Goal: Task Accomplishment & Management: Use online tool/utility

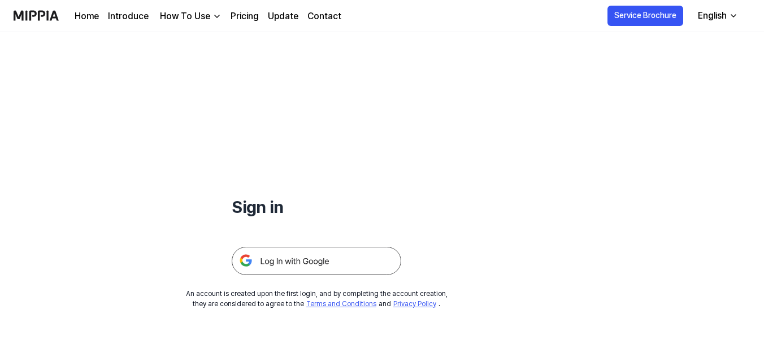
click at [335, 255] on img at bounding box center [316, 261] width 169 height 28
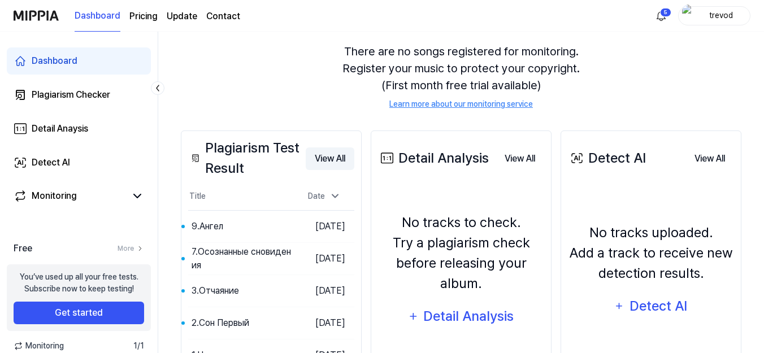
scroll to position [225, 0]
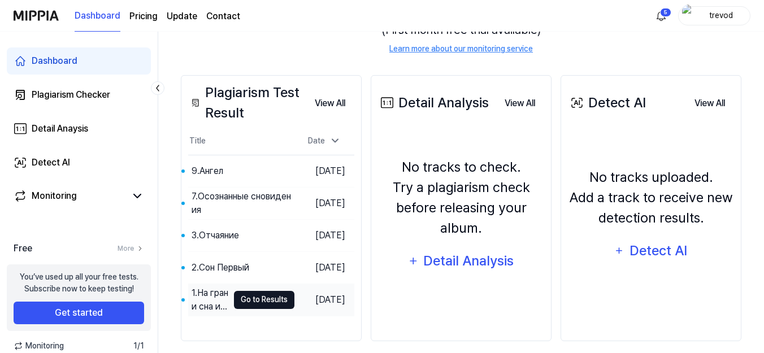
click at [269, 298] on button "Go to Results" at bounding box center [264, 300] width 60 height 18
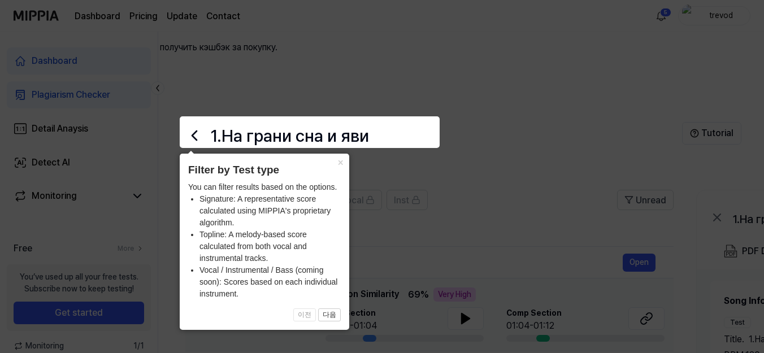
scroll to position [56, 0]
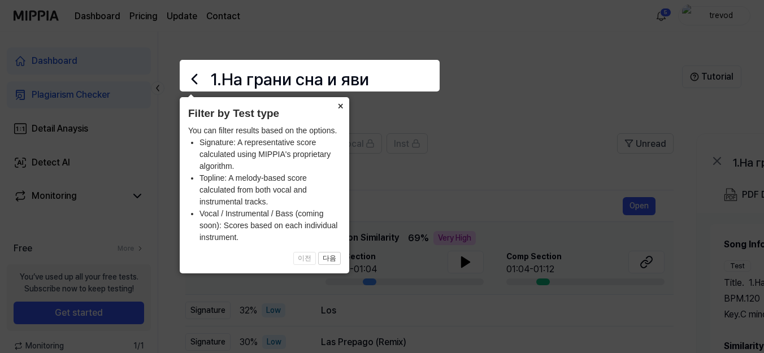
click at [342, 105] on button "×" at bounding box center [340, 105] width 18 height 16
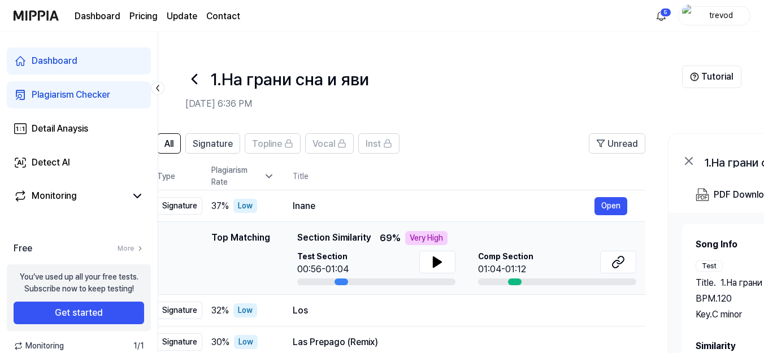
scroll to position [0, 0]
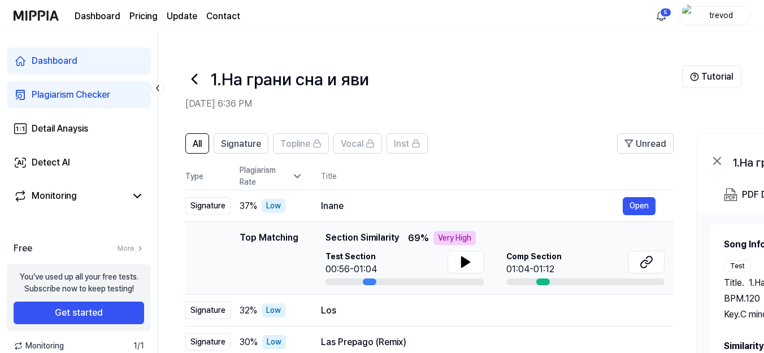
click at [375, 251] on div "Test Section 00:56-01:04" at bounding box center [404, 268] width 158 height 34
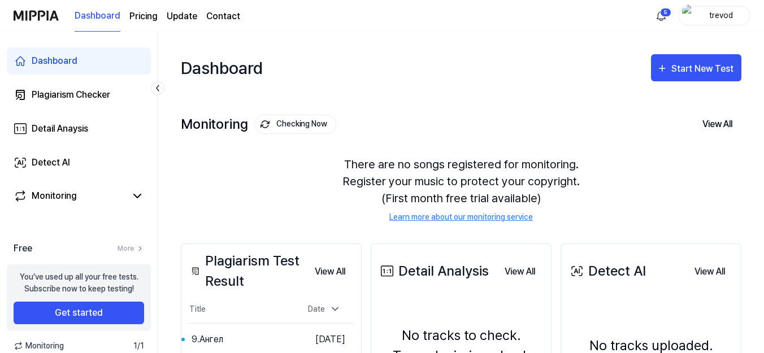
scroll to position [225, 0]
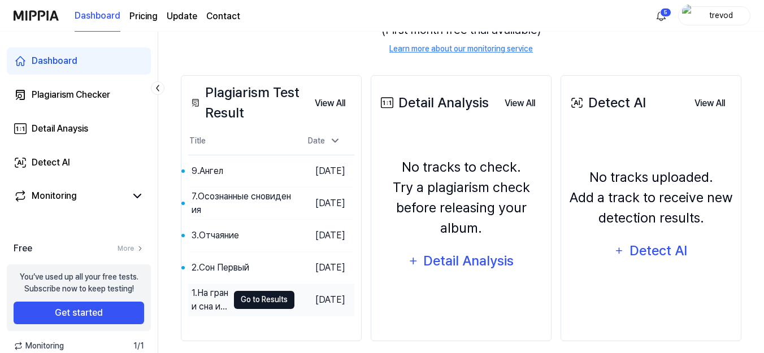
click at [273, 291] on button "Go to Results" at bounding box center [264, 300] width 60 height 18
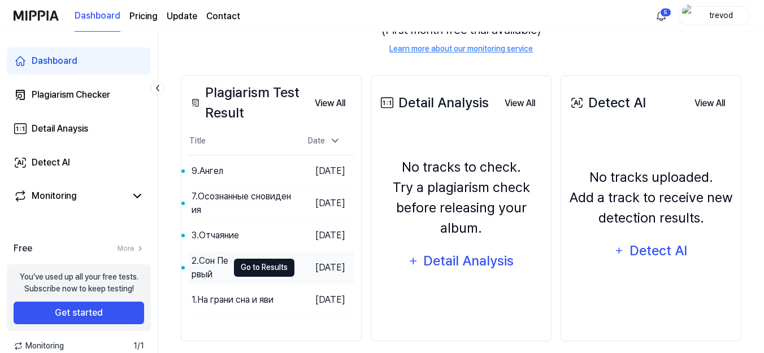
click at [260, 259] on button "Go to Results" at bounding box center [264, 268] width 60 height 18
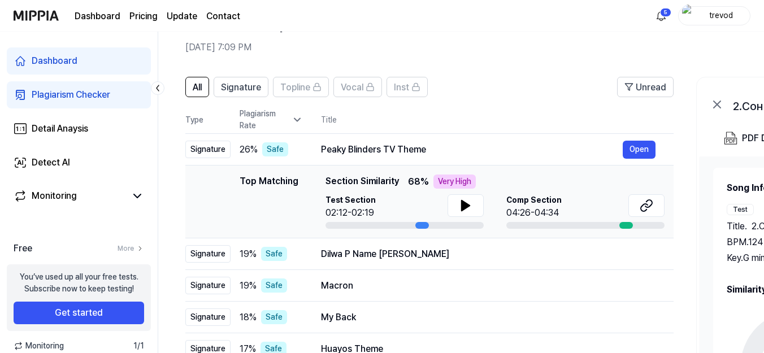
scroll to position [56, 0]
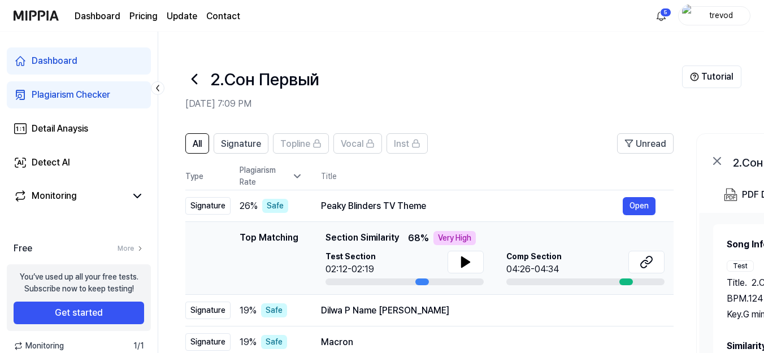
drag, startPoint x: 322, startPoint y: 168, endPoint x: 368, endPoint y: 163, distance: 46.5
click at [371, 231] on div "Top Matching Top Matching Section Similarity 68 % Very High Test Section 02:12-…" at bounding box center [429, 258] width 470 height 54
drag, startPoint x: 234, startPoint y: 167, endPoint x: 344, endPoint y: 172, distance: 110.3
click at [344, 231] on div "Top Matching Top Matching Section Similarity 68 % Very High Test Section 02:12-…" at bounding box center [429, 258] width 470 height 54
drag, startPoint x: 241, startPoint y: 168, endPoint x: 334, endPoint y: 171, distance: 93.8
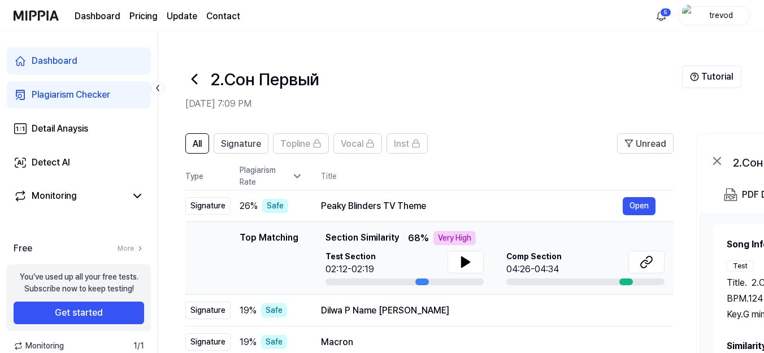
click at [334, 231] on div "Top Matching Top Matching Section Similarity 68 % Very High Test Section 02:12-…" at bounding box center [429, 258] width 470 height 54
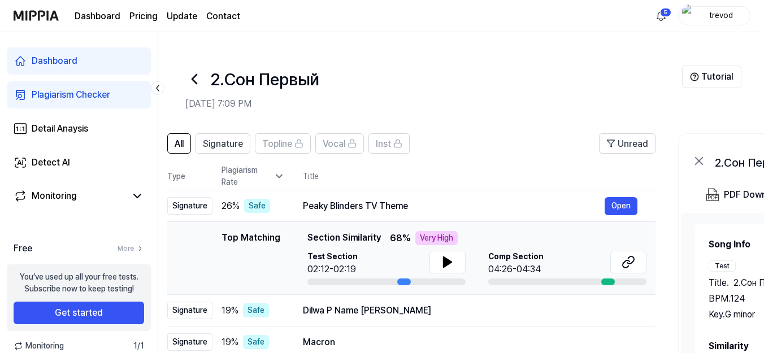
scroll to position [0, 12]
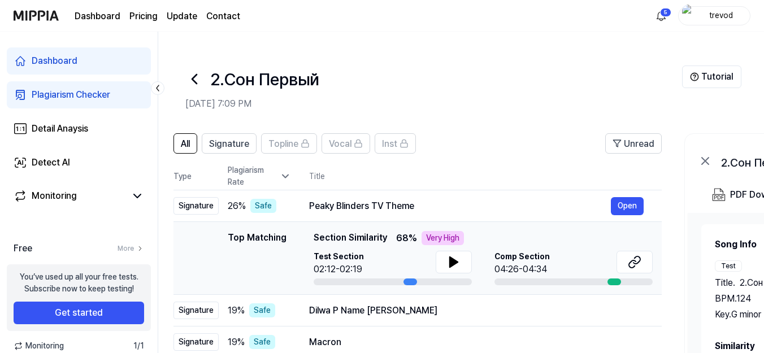
drag, startPoint x: 298, startPoint y: 169, endPoint x: 286, endPoint y: 168, distance: 12.0
click at [286, 231] on div "Top Matching" at bounding box center [257, 258] width 59 height 54
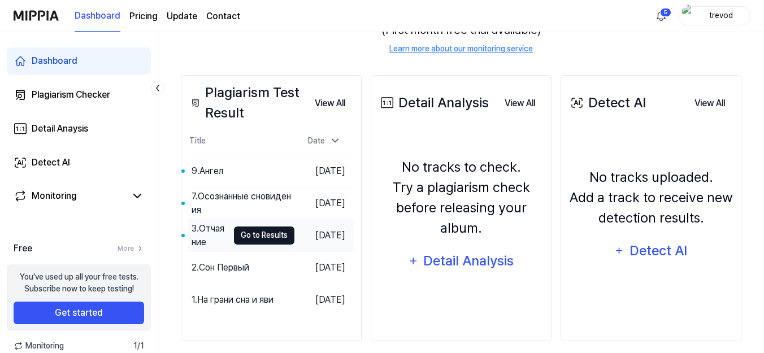
click at [264, 227] on button "Go to Results" at bounding box center [264, 236] width 60 height 18
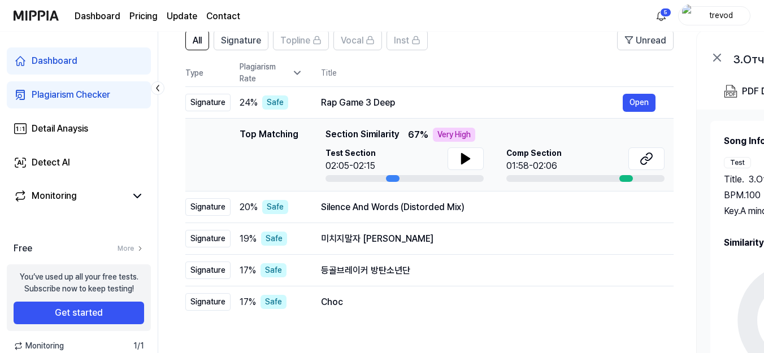
scroll to position [103, 0]
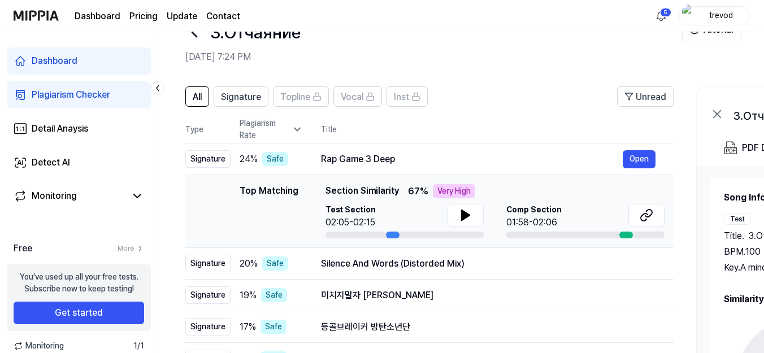
drag, startPoint x: 327, startPoint y: 121, endPoint x: 399, endPoint y: 124, distance: 72.3
click at [404, 184] on div "Top Matching Section Similarity 67 % Very High" at bounding box center [494, 191] width 339 height 14
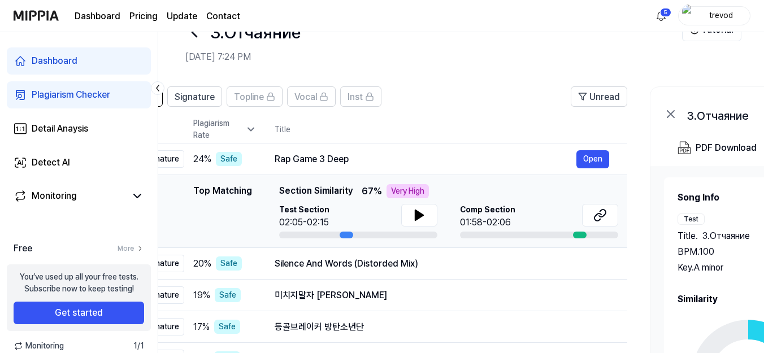
drag, startPoint x: 398, startPoint y: 122, endPoint x: 352, endPoint y: 122, distance: 46.3
click at [352, 184] on span "Section Similarity" at bounding box center [315, 191] width 73 height 14
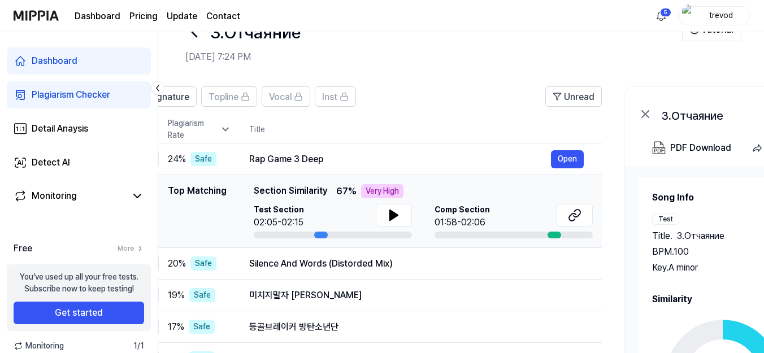
scroll to position [0, 17]
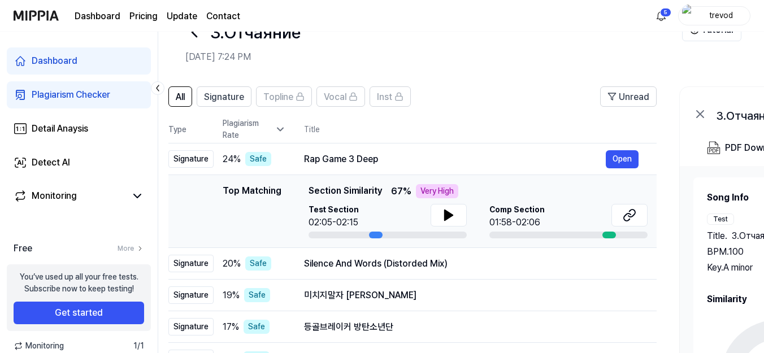
drag, startPoint x: 362, startPoint y: 122, endPoint x: 391, endPoint y: 124, distance: 29.5
click at [391, 184] on div "Top Matching Section Similarity 67 % Very High" at bounding box center [477, 191] width 339 height 14
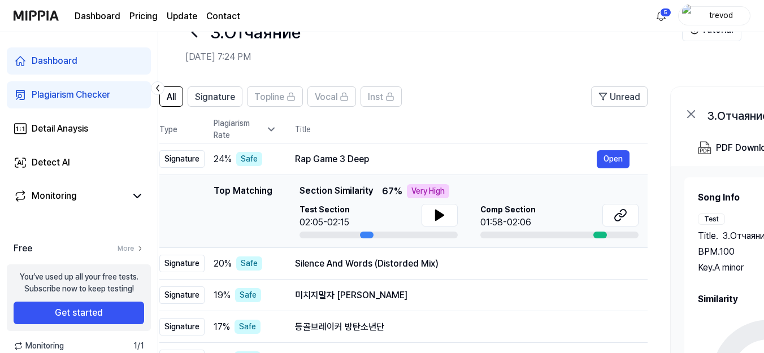
drag, startPoint x: 382, startPoint y: 124, endPoint x: 373, endPoint y: 124, distance: 9.0
click at [373, 184] on span "Section Similarity" at bounding box center [335, 191] width 73 height 14
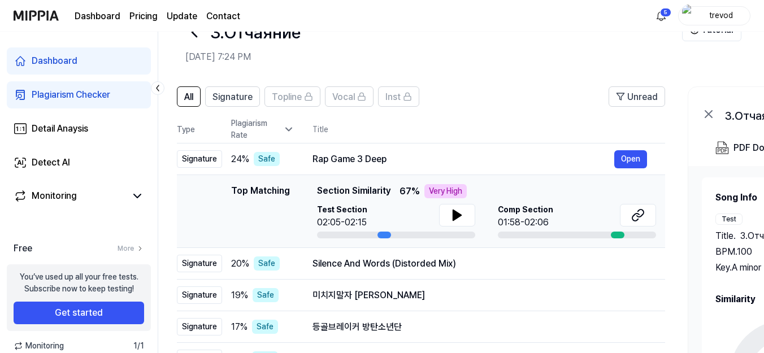
scroll to position [0, 0]
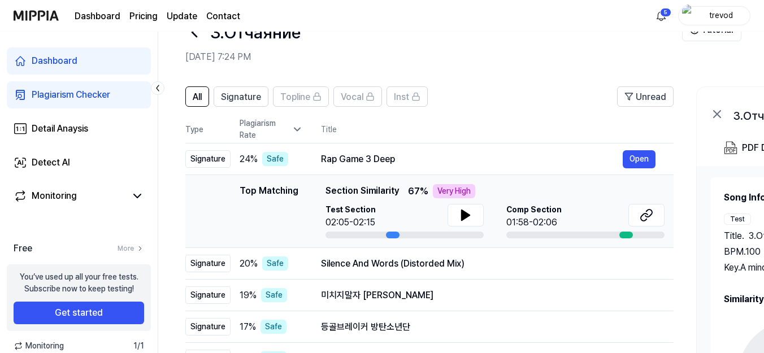
drag, startPoint x: 378, startPoint y: 124, endPoint x: 404, endPoint y: 122, distance: 26.6
click at [404, 184] on div "Top Matching Section Similarity 67 % Very High" at bounding box center [494, 191] width 339 height 14
drag, startPoint x: 396, startPoint y: 168, endPoint x: 428, endPoint y: 172, distance: 32.4
click at [428, 175] on td "Top Matching Top Matching Section Similarity 67 % Very High Test Section 02:05-…" at bounding box center [429, 211] width 488 height 73
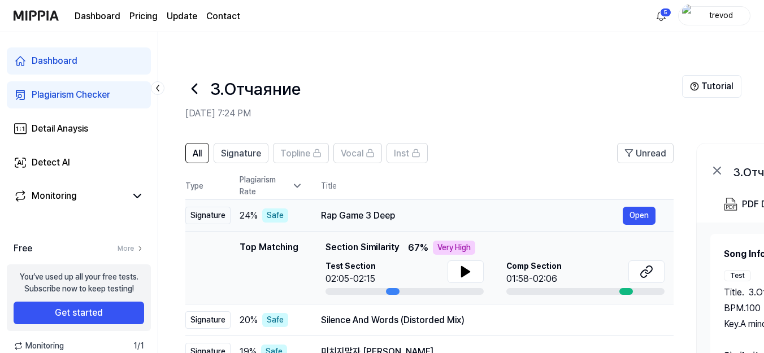
drag, startPoint x: 191, startPoint y: 146, endPoint x: 266, endPoint y: 146, distance: 75.1
click at [266, 200] on tr "Signature 24 % Safe Rap Game 3 Deep Open" at bounding box center [429, 216] width 488 height 32
drag, startPoint x: 266, startPoint y: 147, endPoint x: 288, endPoint y: 147, distance: 21.5
click at [288, 208] on div "Safe" at bounding box center [275, 215] width 26 height 14
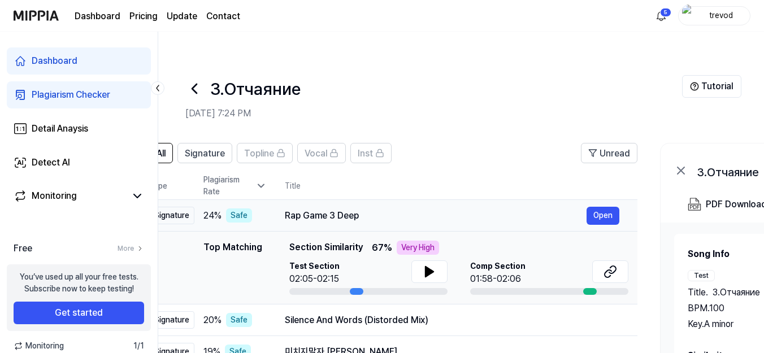
scroll to position [0, 0]
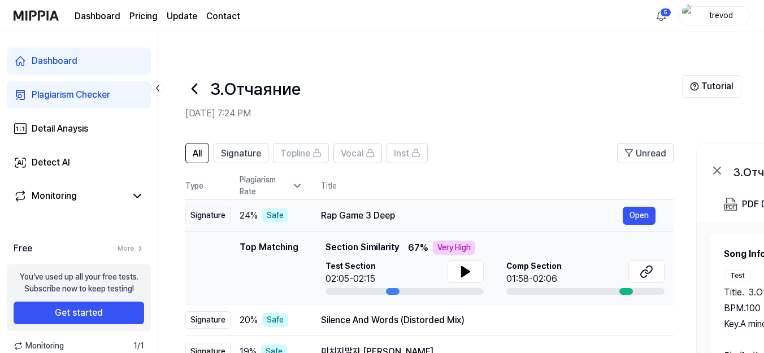
drag, startPoint x: 402, startPoint y: 147, endPoint x: 425, endPoint y: 146, distance: 23.2
click at [425, 209] on div "Rap Game 3 Deep" at bounding box center [472, 216] width 302 height 14
drag, startPoint x: 321, startPoint y: 146, endPoint x: 410, endPoint y: 147, distance: 88.1
click at [410, 209] on div "Rap Game 3 Deep" at bounding box center [472, 216] width 302 height 14
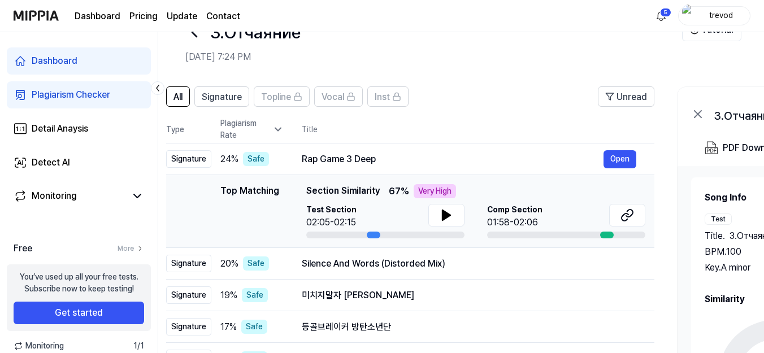
scroll to position [0, 11]
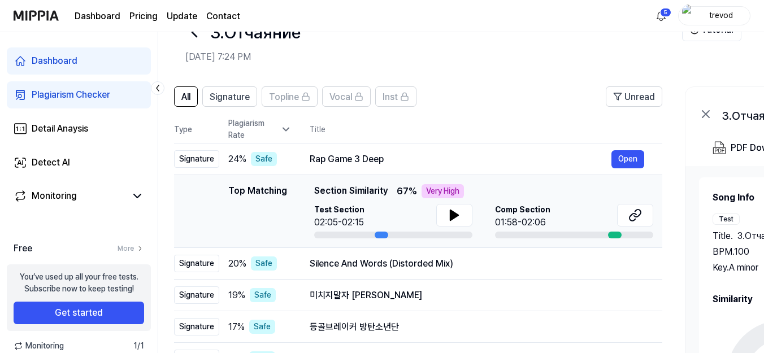
drag, startPoint x: 395, startPoint y: 120, endPoint x: 389, endPoint y: 121, distance: 5.7
click at [389, 184] on div "Top Matching Section Similarity 67 % Very High" at bounding box center [483, 191] width 339 height 14
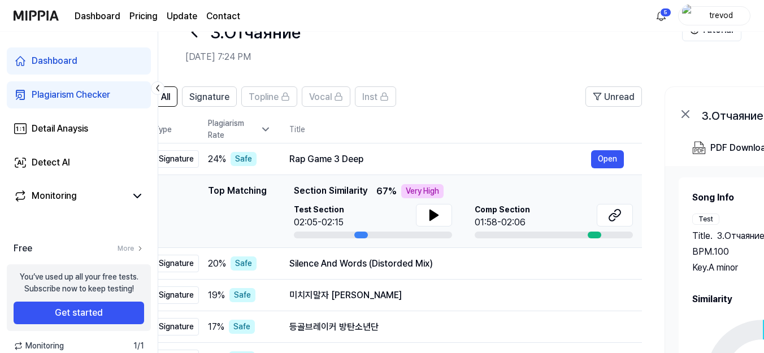
drag, startPoint x: 386, startPoint y: 122, endPoint x: 366, endPoint y: 122, distance: 20.3
click at [366, 184] on span "Section Similarity" at bounding box center [330, 191] width 73 height 14
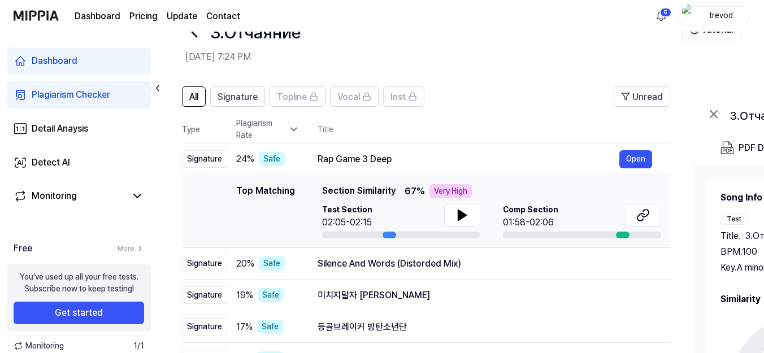
scroll to position [0, 1]
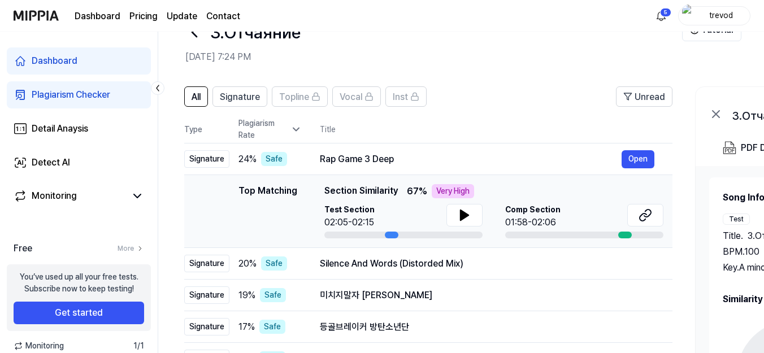
drag, startPoint x: 330, startPoint y: 119, endPoint x: 360, endPoint y: 119, distance: 30.5
click at [360, 184] on span "Section Similarity" at bounding box center [360, 191] width 73 height 14
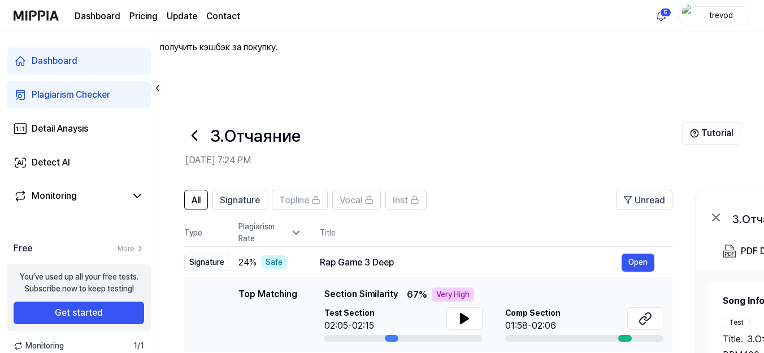
click at [194, 127] on icon at bounding box center [194, 136] width 18 height 18
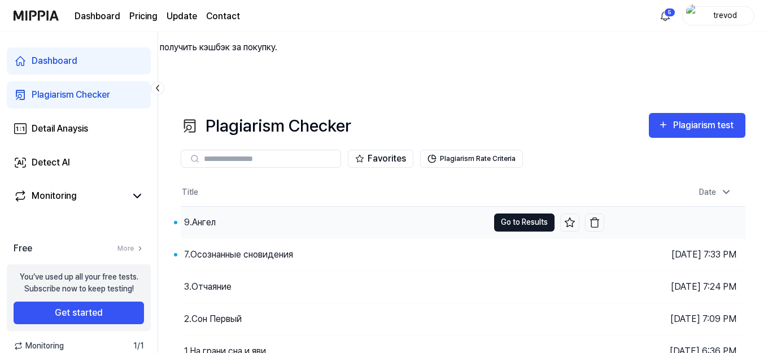
click at [513, 214] on button "Go to Results" at bounding box center [524, 223] width 60 height 18
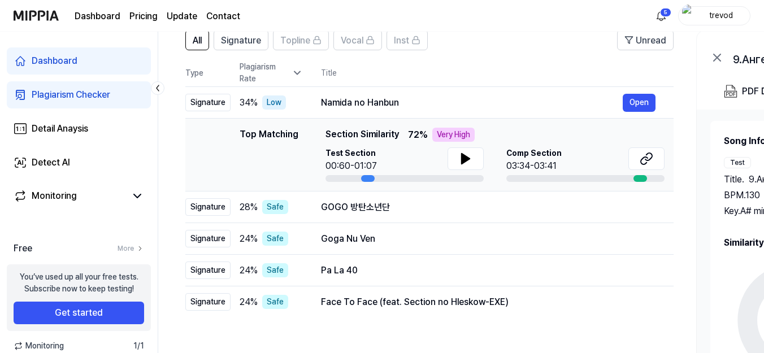
scroll to position [103, 0]
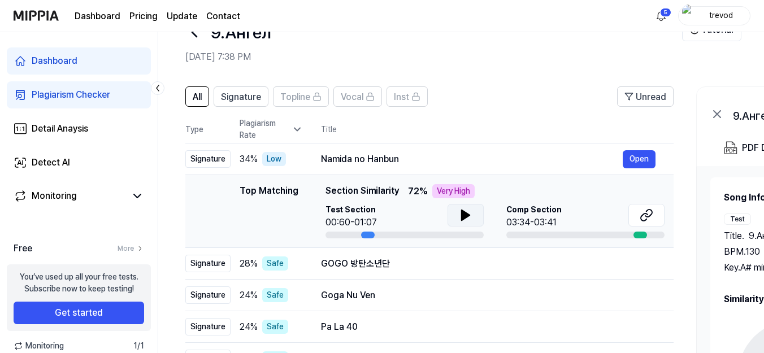
click at [460, 208] on icon at bounding box center [466, 215] width 14 height 14
click at [650, 210] on icon at bounding box center [648, 213] width 7 height 7
click at [465, 208] on icon at bounding box center [466, 215] width 14 height 14
click at [640, 208] on icon at bounding box center [646, 215] width 14 height 14
click at [452, 184] on div "Very High" at bounding box center [453, 191] width 42 height 14
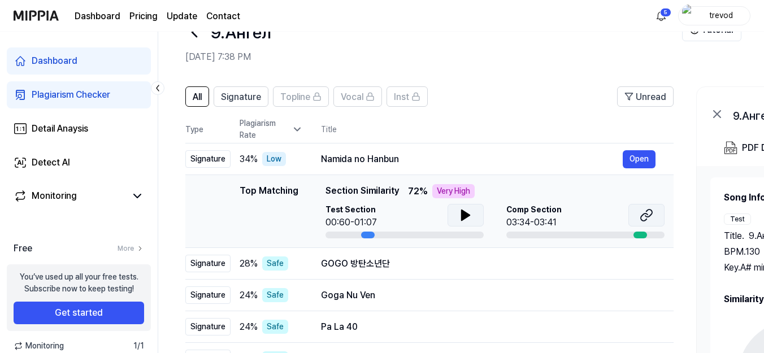
click at [641, 208] on icon at bounding box center [646, 215] width 14 height 14
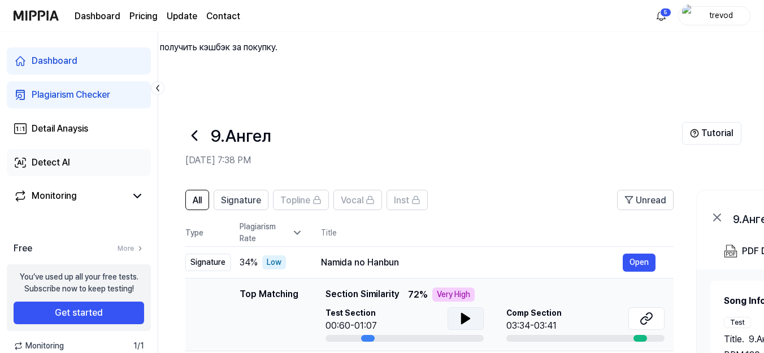
scroll to position [56, 0]
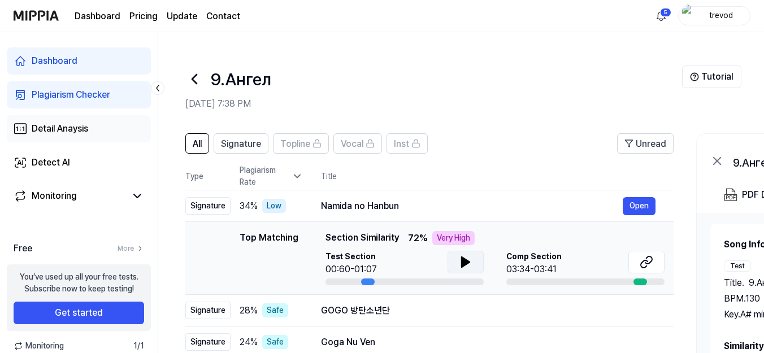
click at [73, 130] on div "Detail Anaysis" at bounding box center [60, 129] width 56 height 14
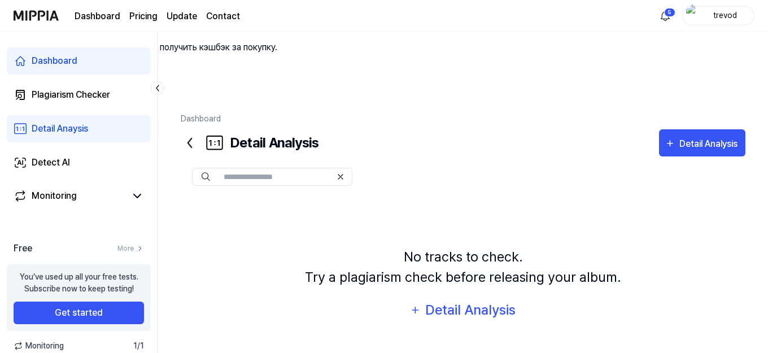
click at [81, 59] on link "Dashboard" at bounding box center [79, 60] width 144 height 27
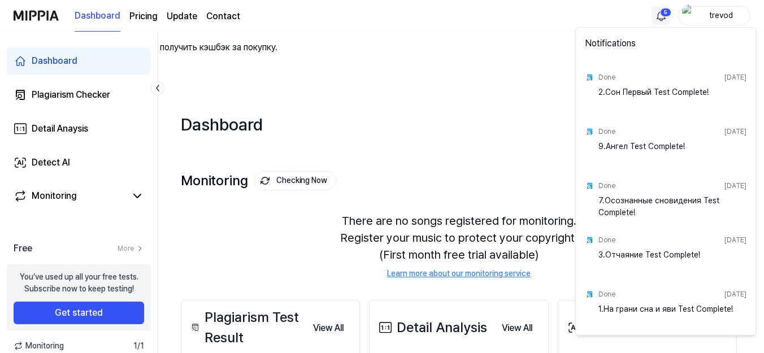
click at [654, 16] on html "0 Мы нашли для undefined 0 промокодов Используя промокоды, вы можете не получит…" at bounding box center [382, 176] width 764 height 353
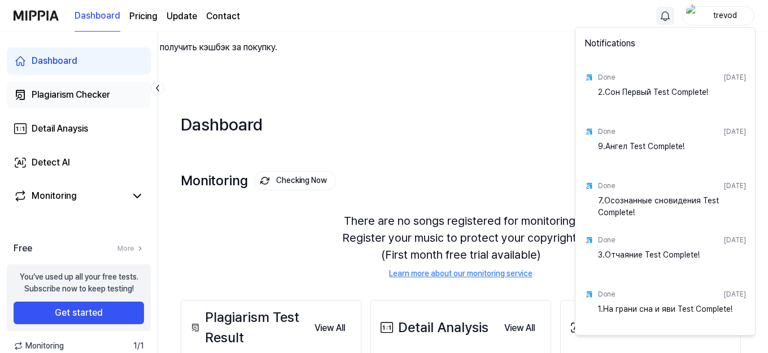
click at [64, 96] on html "0 Мы нашли для undefined 0 промокодов Используя промокоды, вы можете не получит…" at bounding box center [384, 176] width 768 height 353
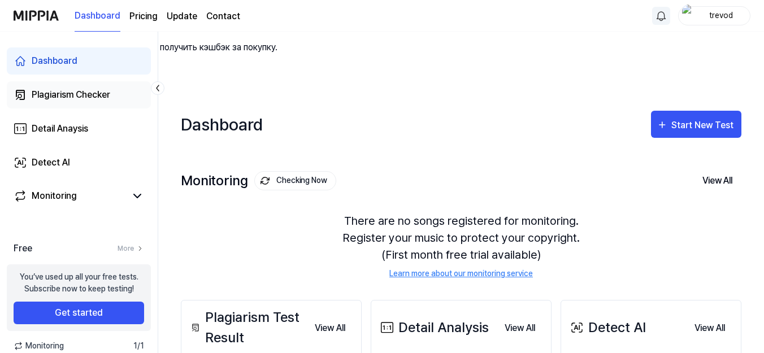
click at [64, 96] on div "Plagiarism Checker" at bounding box center [71, 95] width 79 height 14
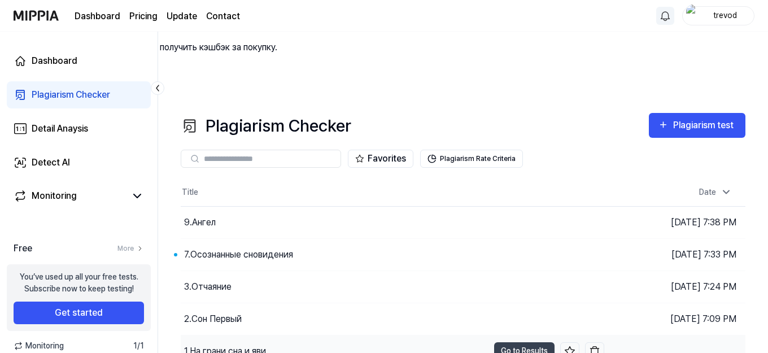
click at [233, 345] on div "1.На грани сна и яви" at bounding box center [225, 352] width 82 height 14
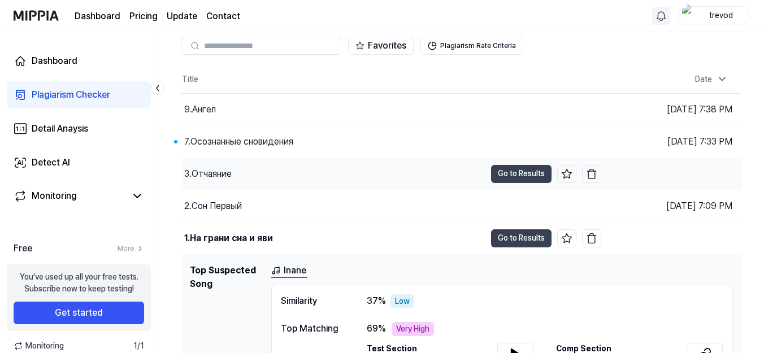
scroll to position [120, 0]
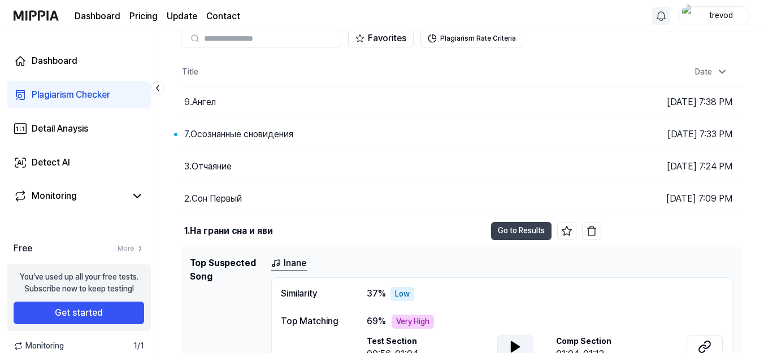
click at [530, 336] on button at bounding box center [515, 347] width 36 height 23
click at [699, 340] on icon at bounding box center [705, 347] width 14 height 14
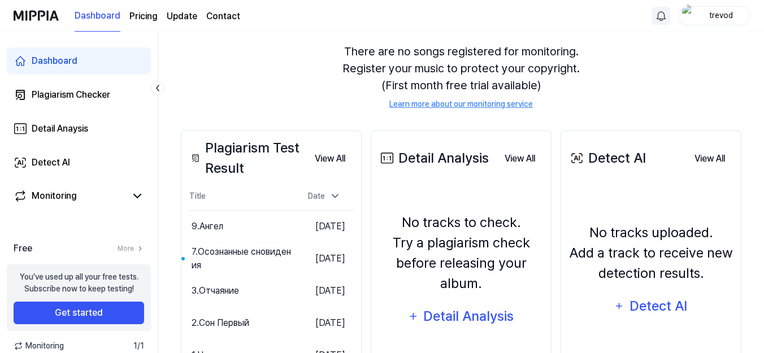
scroll to position [225, 0]
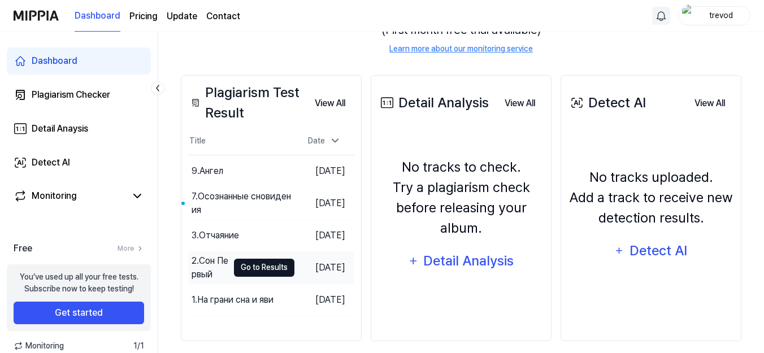
click at [257, 259] on button "Go to Results" at bounding box center [264, 268] width 60 height 18
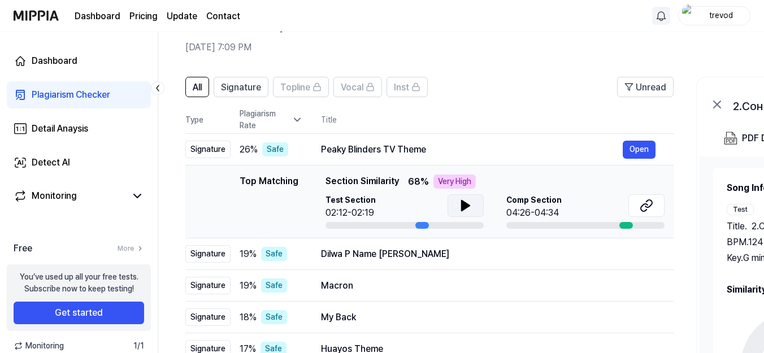
scroll to position [56, 0]
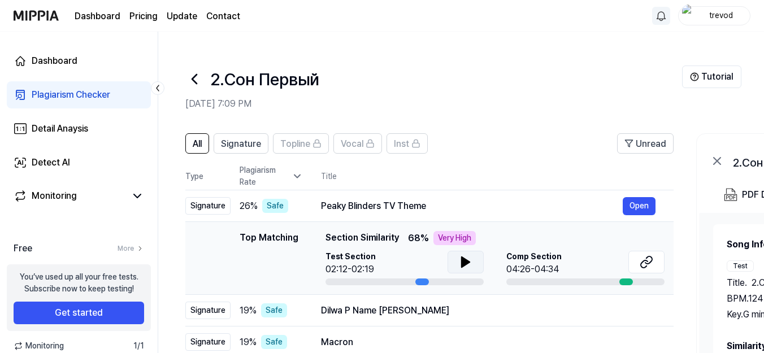
click at [462, 257] on icon at bounding box center [466, 262] width 8 height 10
click at [645, 256] on icon at bounding box center [648, 259] width 7 height 7
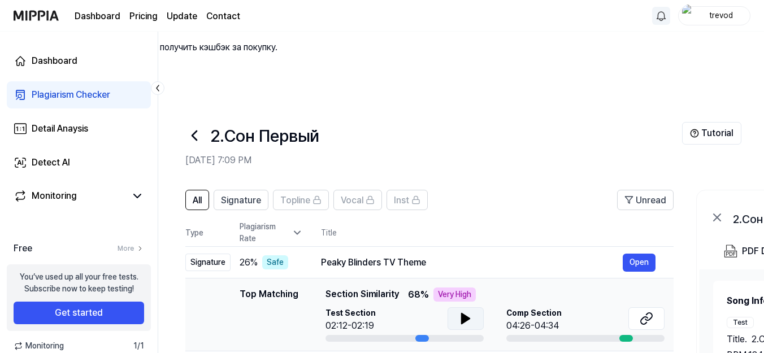
click at [194, 127] on icon at bounding box center [194, 136] width 18 height 18
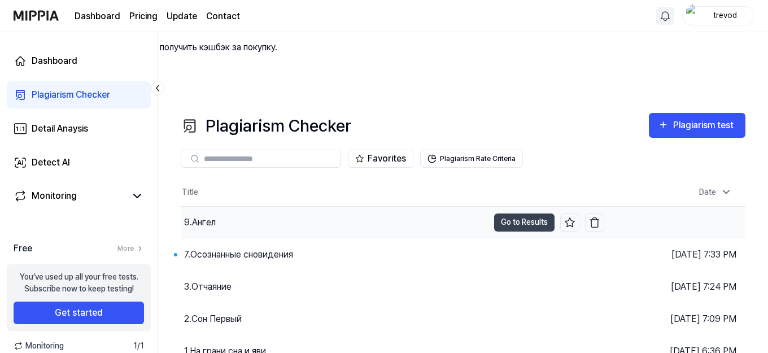
click at [206, 216] on div "9.Ангел" at bounding box center [200, 223] width 32 height 14
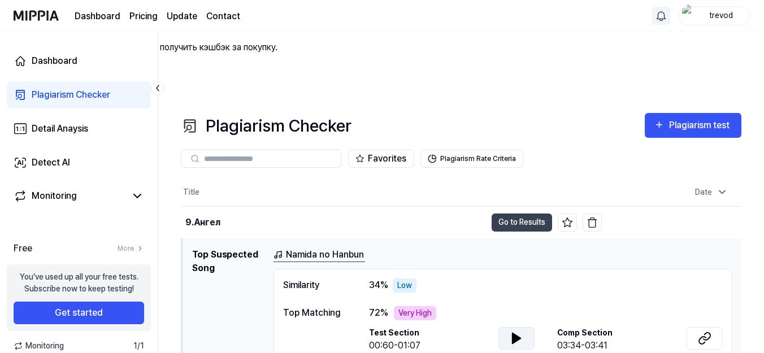
click at [517, 333] on icon at bounding box center [516, 338] width 8 height 10
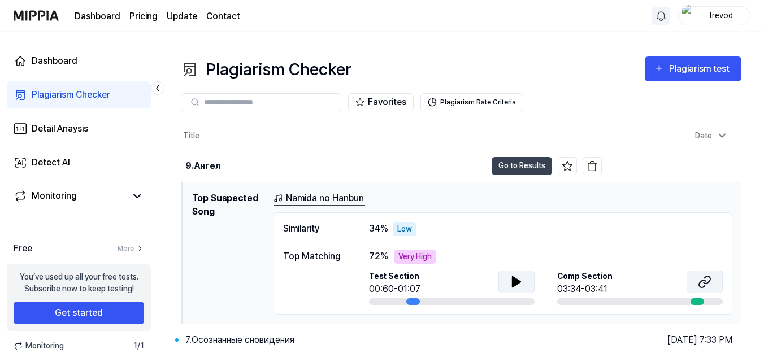
click at [711, 271] on button at bounding box center [704, 282] width 36 height 23
click at [402, 298] on div at bounding box center [452, 301] width 166 height 7
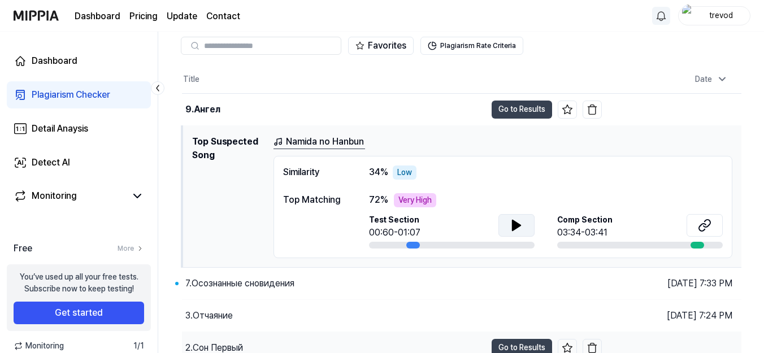
scroll to position [120, 0]
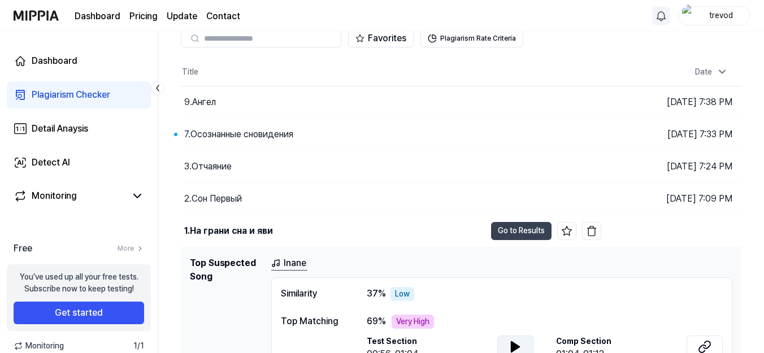
click at [528, 336] on button at bounding box center [515, 347] width 36 height 23
click at [700, 340] on icon at bounding box center [705, 347] width 14 height 14
click at [703, 340] on icon at bounding box center [705, 347] width 14 height 14
click at [515, 336] on button at bounding box center [515, 347] width 36 height 23
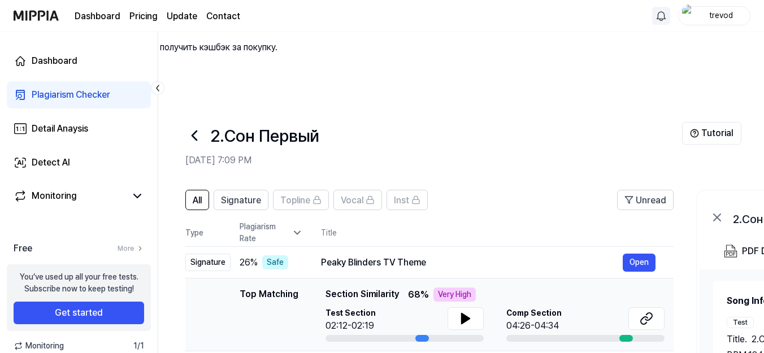
click at [188, 127] on icon at bounding box center [194, 136] width 18 height 18
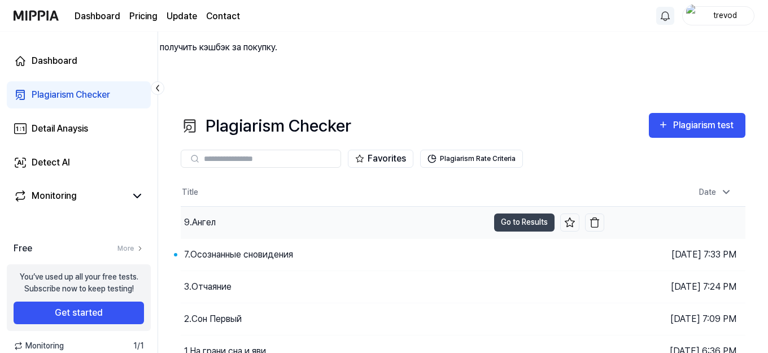
click at [215, 216] on div "9.Ангел" at bounding box center [200, 223] width 32 height 14
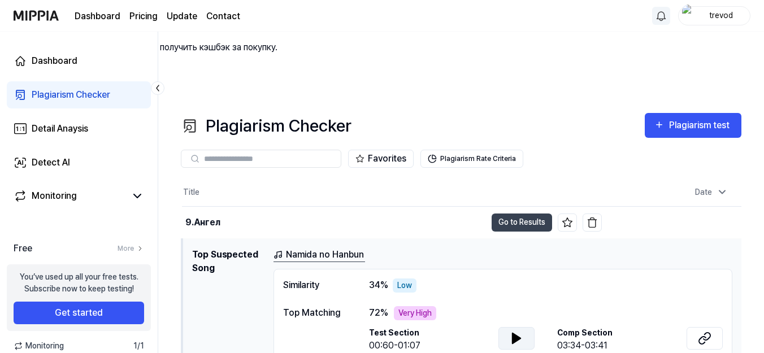
click at [521, 332] on icon at bounding box center [517, 339] width 14 height 14
click at [706, 333] on icon at bounding box center [706, 336] width 7 height 7
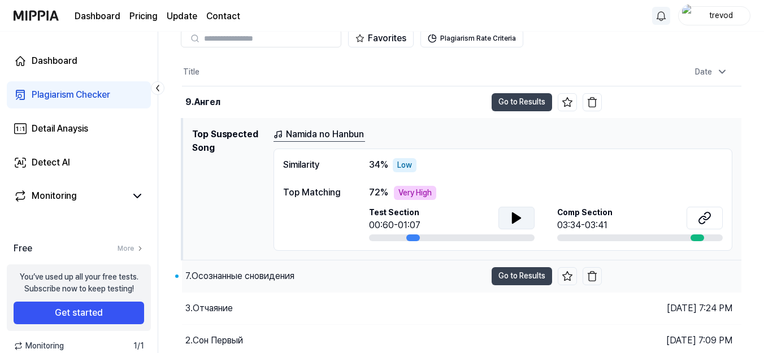
click at [264, 269] on div "7.Осознанные сновидения" at bounding box center [239, 276] width 109 height 14
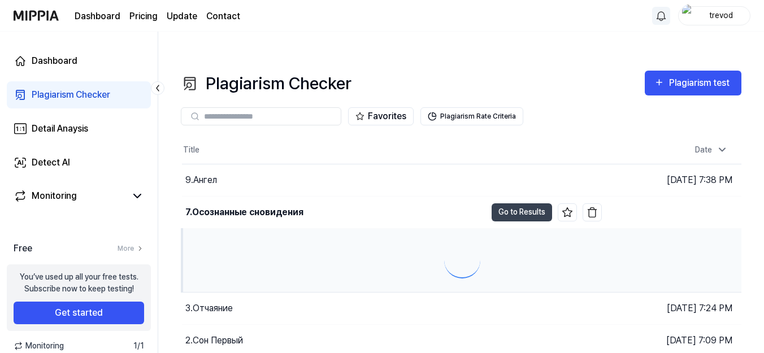
scroll to position [120, 0]
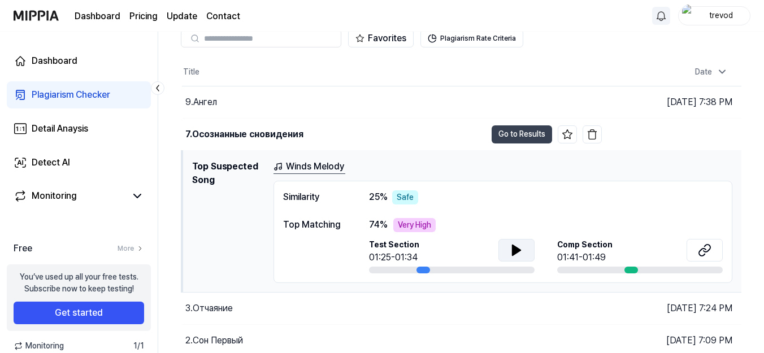
click at [517, 245] on icon at bounding box center [516, 250] width 8 height 10
click at [512, 243] on icon at bounding box center [517, 250] width 14 height 14
click at [703, 248] on icon at bounding box center [702, 251] width 7 height 7
click at [511, 243] on icon at bounding box center [517, 250] width 14 height 14
click at [412, 267] on div at bounding box center [452, 270] width 166 height 7
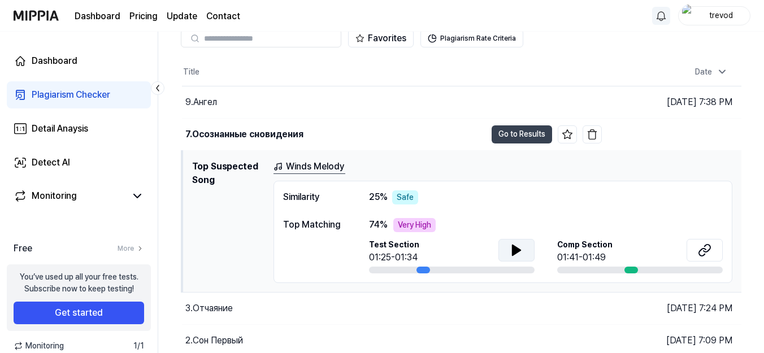
click at [511, 243] on icon at bounding box center [517, 250] width 14 height 14
click at [411, 267] on div at bounding box center [452, 270] width 166 height 7
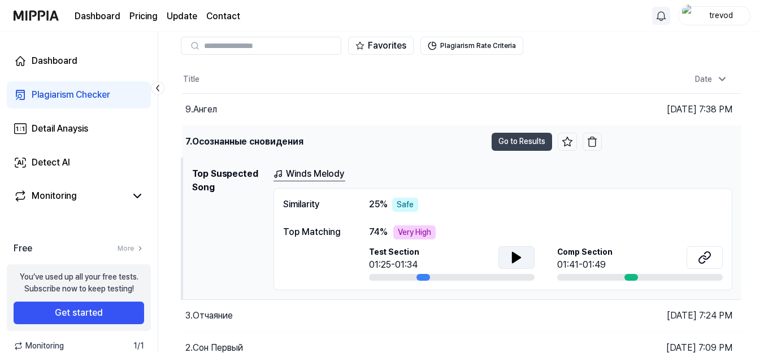
scroll to position [0, 0]
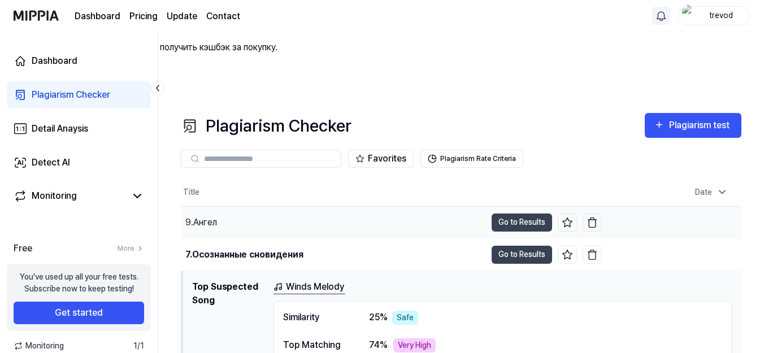
click at [197, 216] on div "9.Ангел" at bounding box center [201, 223] width 32 height 14
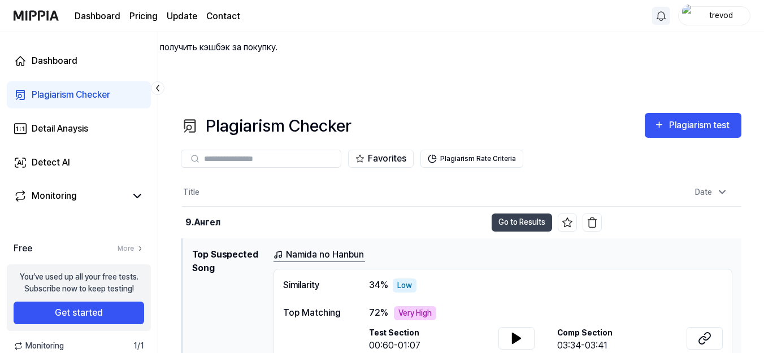
scroll to position [56, 0]
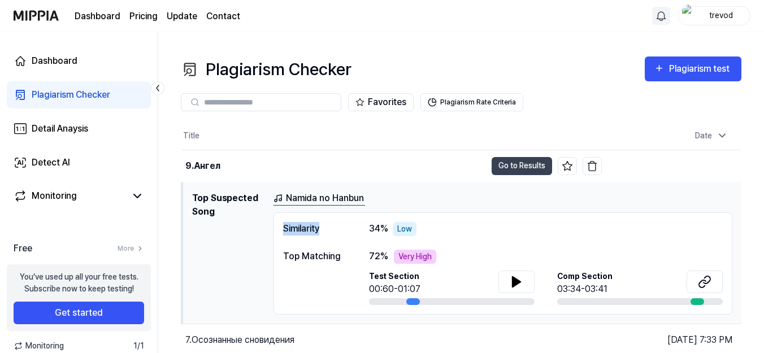
drag, startPoint x: 313, startPoint y: 160, endPoint x: 285, endPoint y: 156, distance: 28.5
click at [285, 222] on div "Similarity" at bounding box center [314, 229] width 63 height 14
copy div "Similarity"
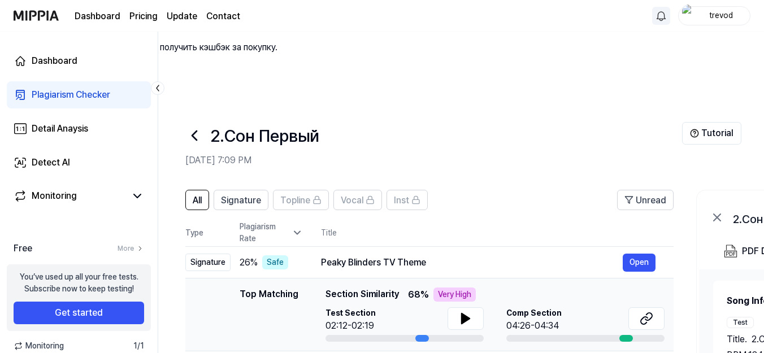
scroll to position [113, 0]
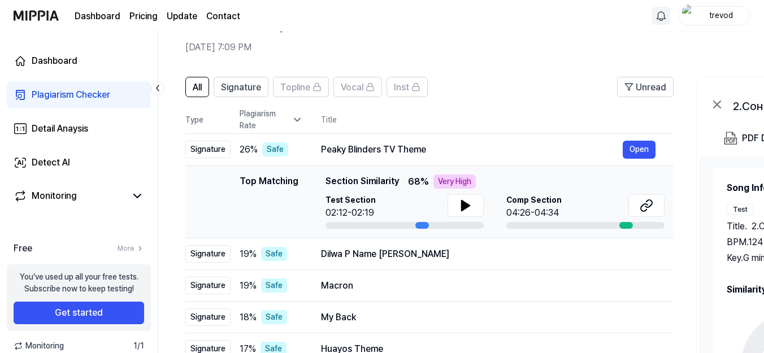
drag, startPoint x: 326, startPoint y: 111, endPoint x: 379, endPoint y: 110, distance: 53.1
click at [378, 175] on span "Section Similarity" at bounding box center [361, 182] width 73 height 14
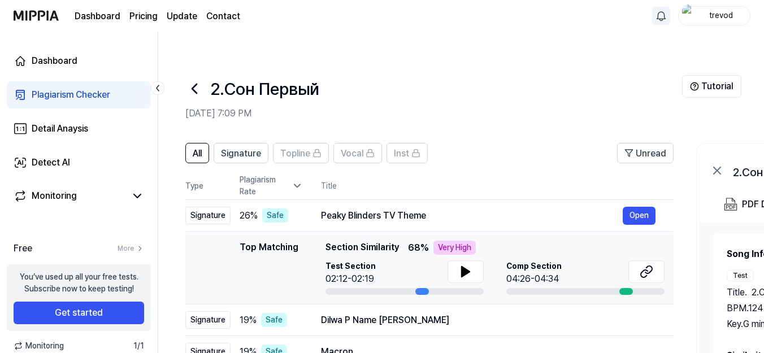
scroll to position [0, 0]
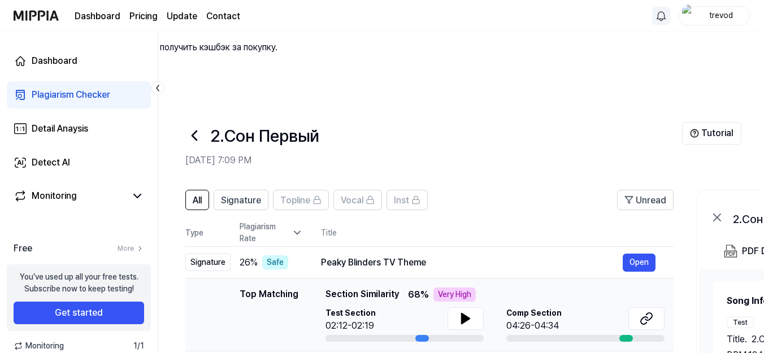
click at [68, 92] on div "Plagiarism Checker" at bounding box center [71, 95] width 79 height 14
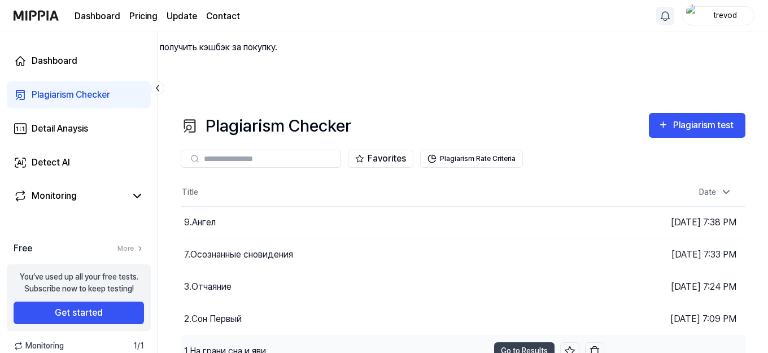
click at [234, 345] on div "1.На грани сна и яви" at bounding box center [225, 352] width 82 height 14
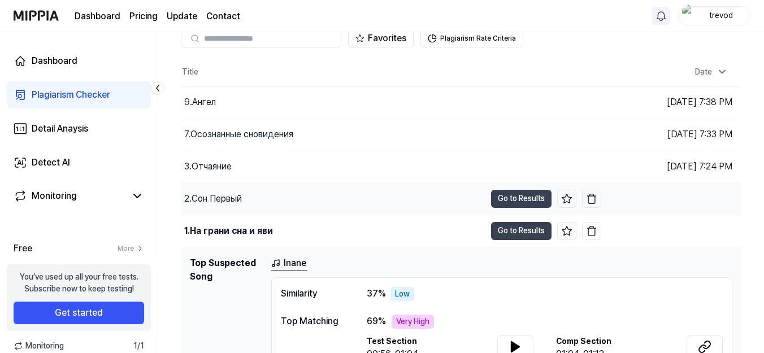
click at [220, 192] on div "2.Сон Первый" at bounding box center [213, 199] width 58 height 14
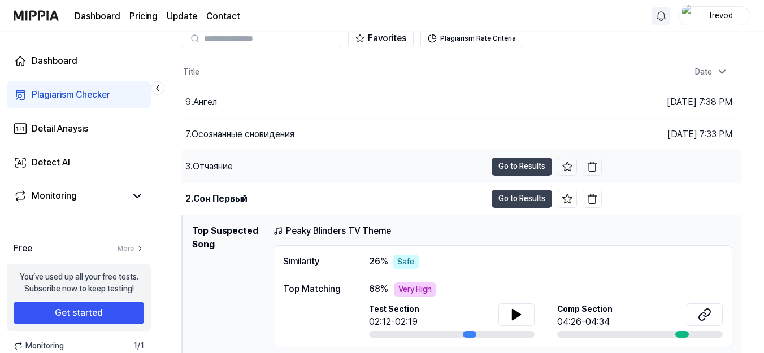
click at [218, 160] on div "3.Отчаяние" at bounding box center [208, 167] width 47 height 14
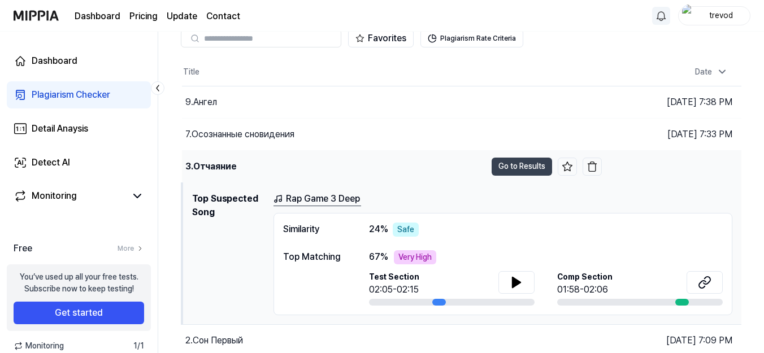
scroll to position [64, 0]
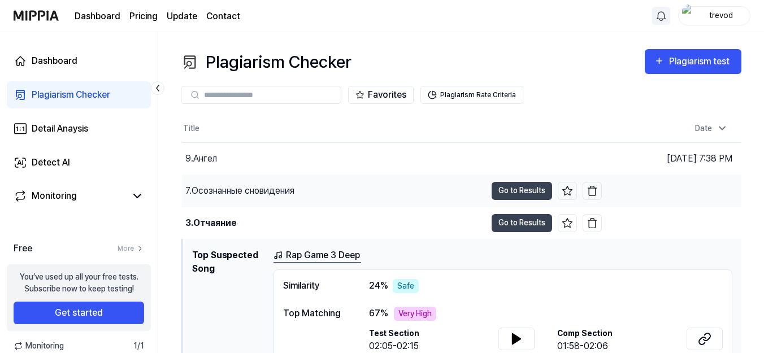
click at [225, 175] on div "7.Осознанные сновидения" at bounding box center [334, 191] width 304 height 32
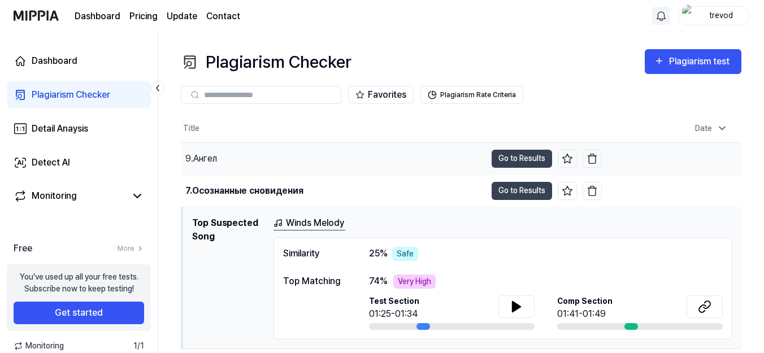
click at [215, 152] on div "9.Ангел" at bounding box center [201, 159] width 32 height 14
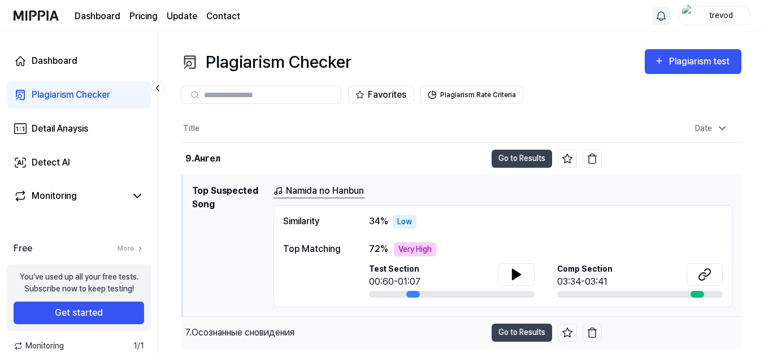
click at [240, 326] on div "7.Осознанные сновидения" at bounding box center [239, 333] width 109 height 14
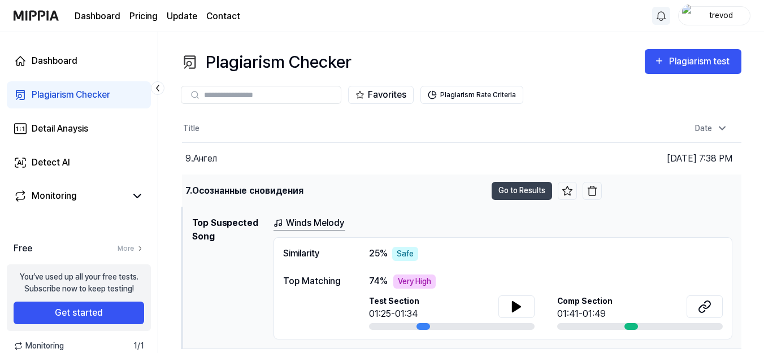
scroll to position [120, 0]
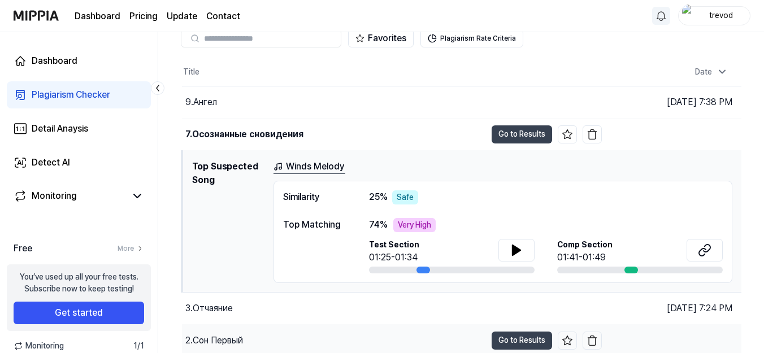
click at [224, 334] on div "2.Сон Первый" at bounding box center [214, 341] width 58 height 14
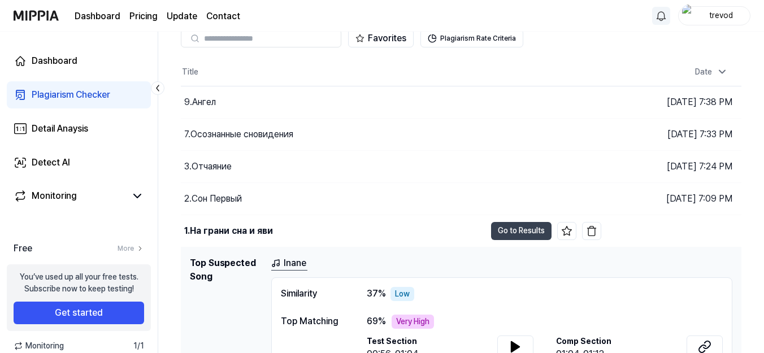
scroll to position [64, 0]
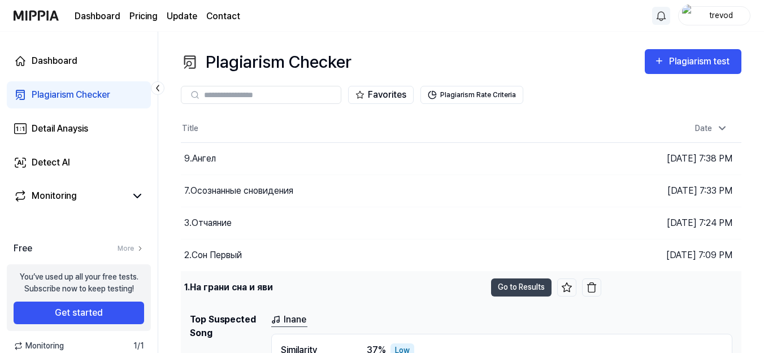
click at [221, 281] on div "1.На грани сна и яви" at bounding box center [228, 288] width 89 height 14
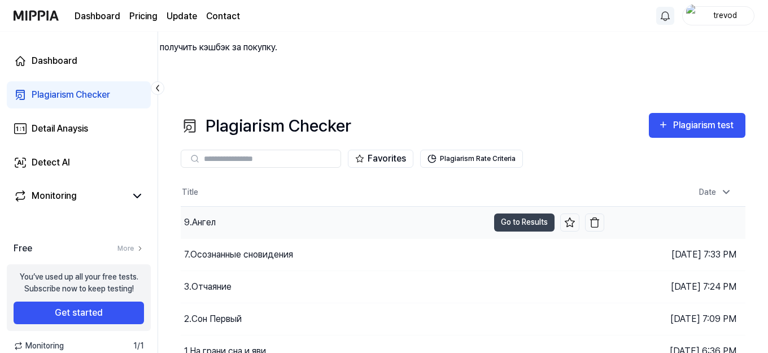
click at [209, 216] on div "9.Ангел" at bounding box center [200, 223] width 32 height 14
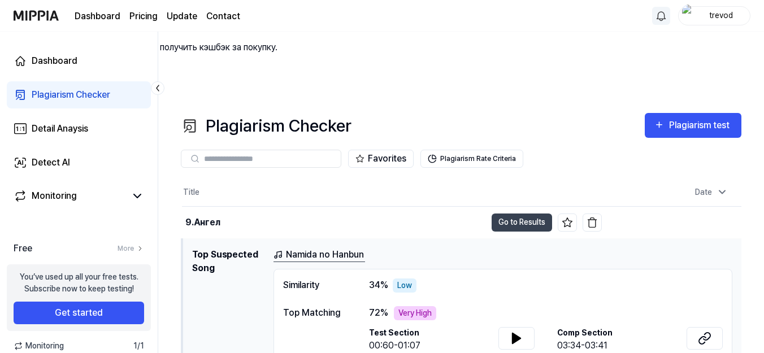
scroll to position [56, 0]
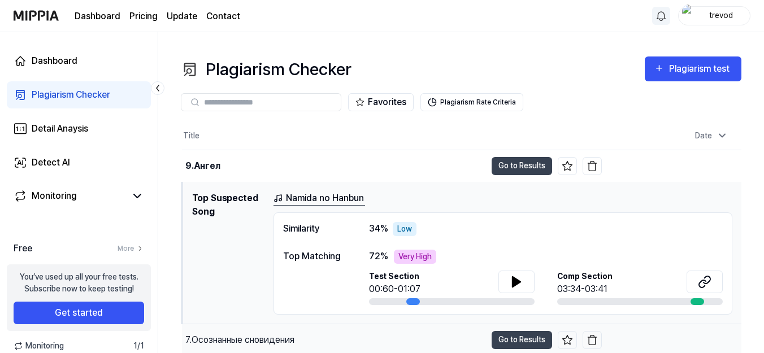
click at [219, 333] on div "7.Осознанные сновидения" at bounding box center [239, 340] width 109 height 14
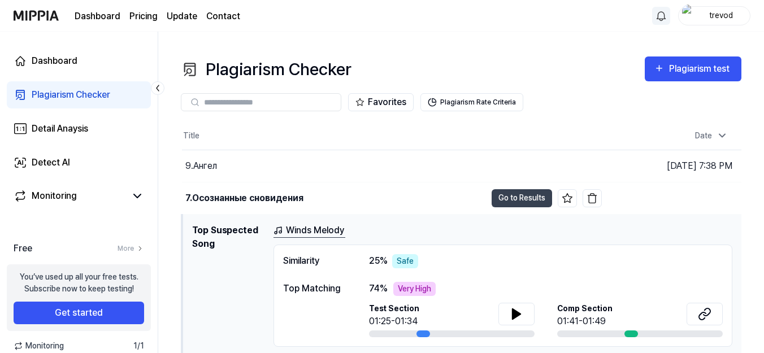
scroll to position [120, 0]
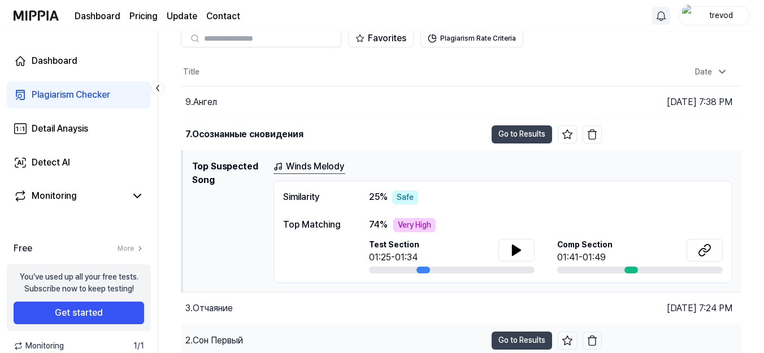
click at [215, 334] on div "2.Сон Первый" at bounding box center [214, 341] width 58 height 14
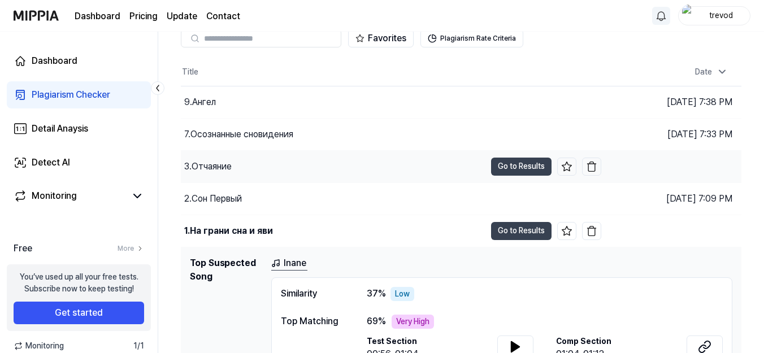
scroll to position [0, 0]
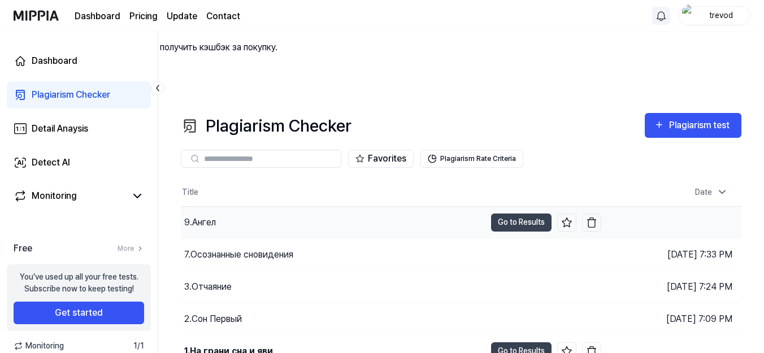
click at [219, 207] on div "9.Ангел" at bounding box center [333, 223] width 304 height 32
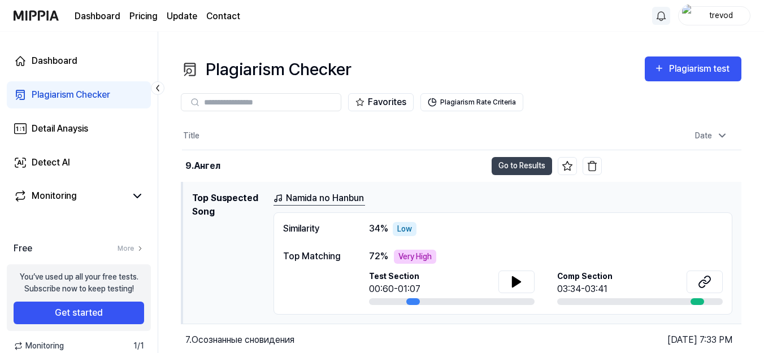
scroll to position [113, 0]
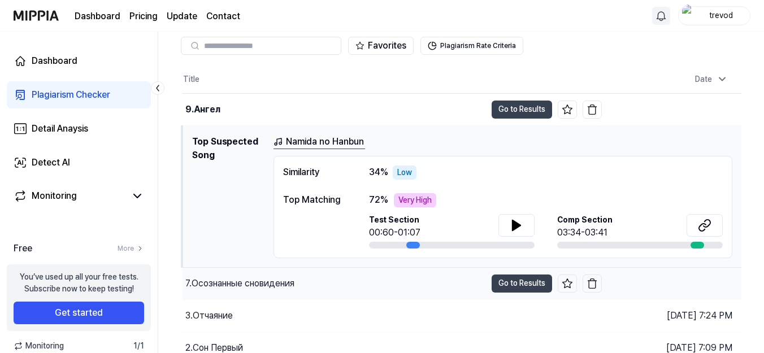
click at [237, 277] on div "7.Осознанные сновидения" at bounding box center [239, 284] width 109 height 14
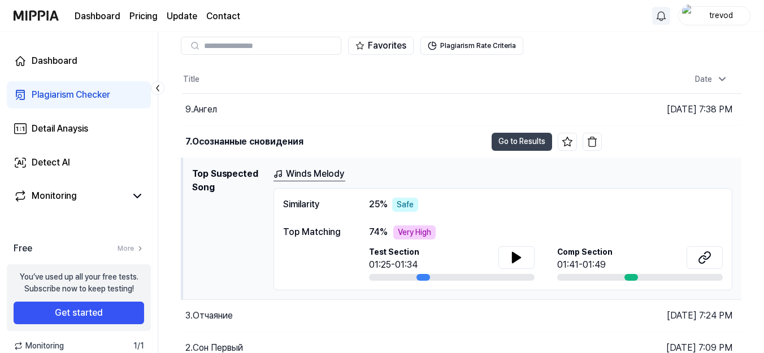
scroll to position [120, 0]
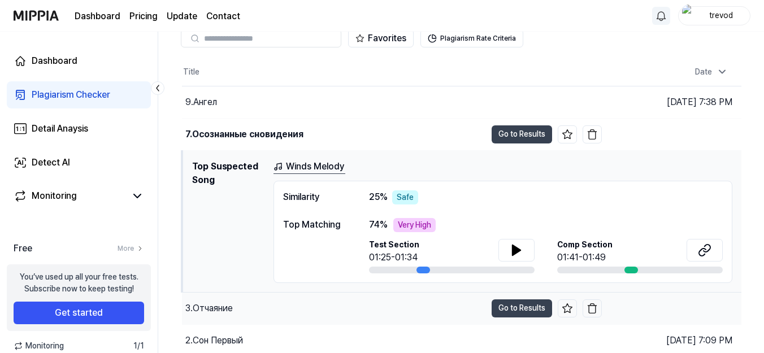
click at [217, 302] on div "3.Отчаяние" at bounding box center [208, 309] width 47 height 14
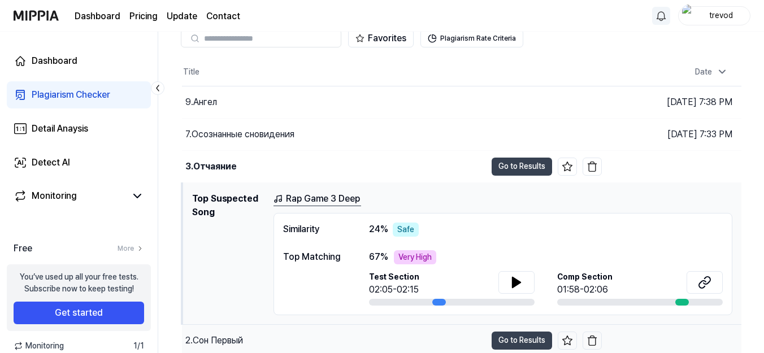
click at [218, 334] on div "2.Сон Первый" at bounding box center [214, 341] width 58 height 14
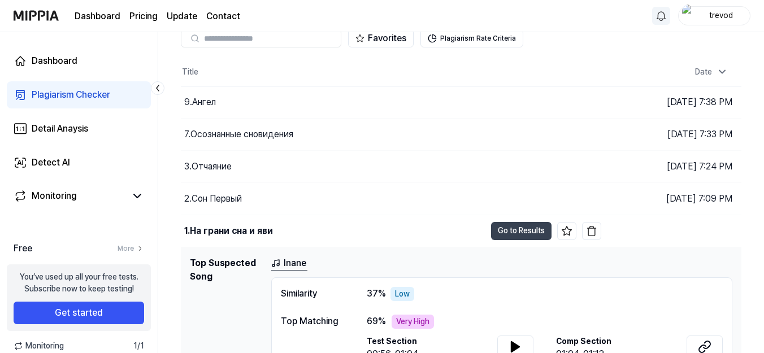
drag, startPoint x: 37, startPoint y: 18, endPoint x: 48, endPoint y: 16, distance: 10.8
click at [48, 16] on div "Dashboard Pricing Update Contact" at bounding box center [127, 15] width 227 height 31
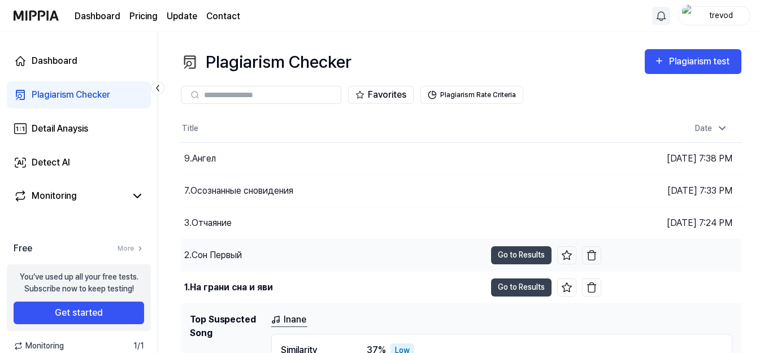
click at [220, 249] on div "2.Сон Первый" at bounding box center [213, 256] width 58 height 14
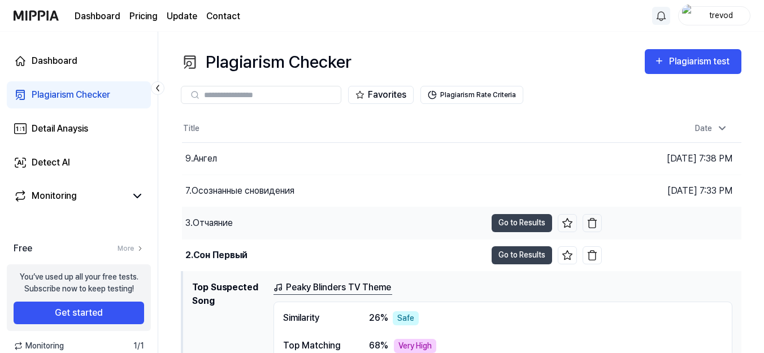
click at [209, 216] on div "3.Отчаяние" at bounding box center [208, 223] width 47 height 14
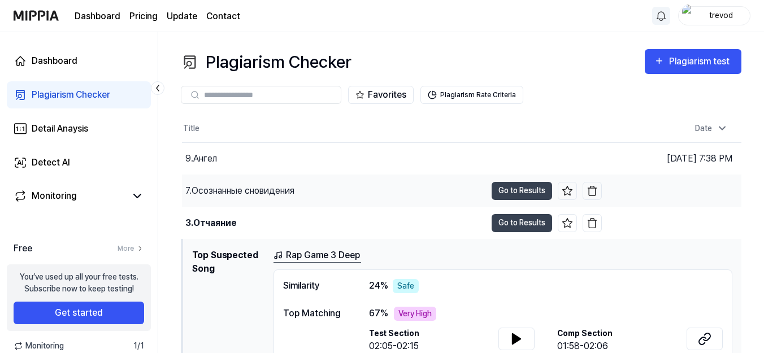
click at [218, 184] on div "7.Осознанные сновидения" at bounding box center [239, 191] width 109 height 14
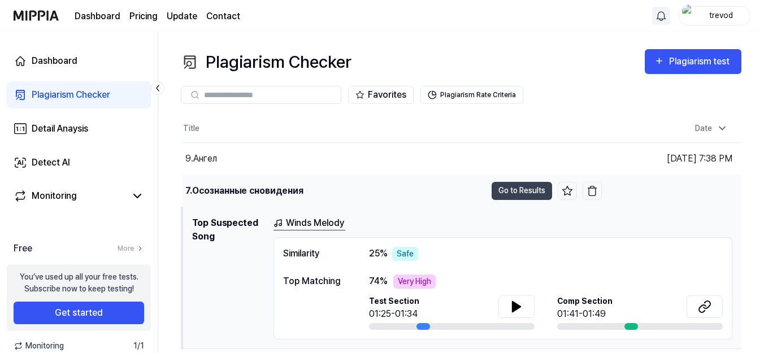
scroll to position [0, 0]
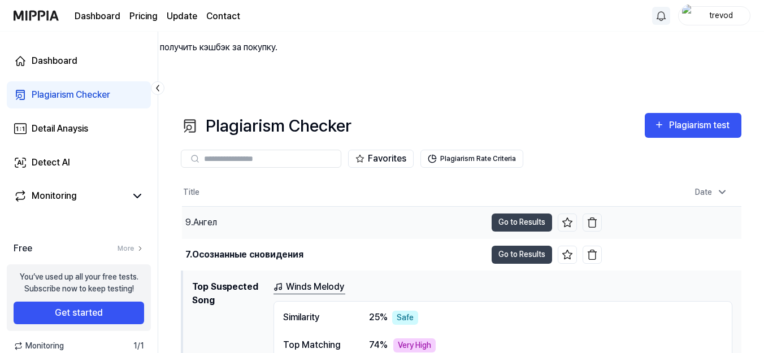
click at [208, 216] on div "9.Ангел" at bounding box center [201, 223] width 32 height 14
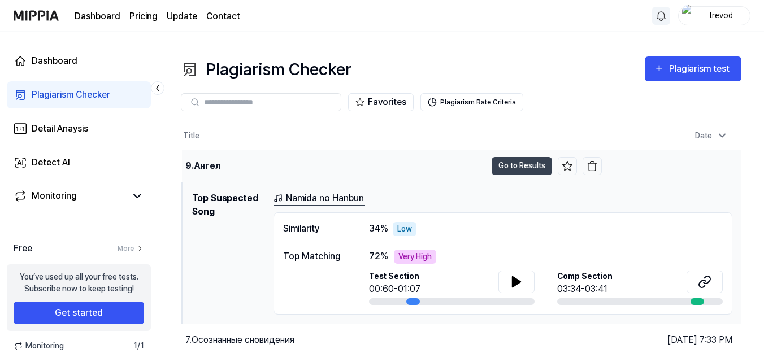
scroll to position [113, 0]
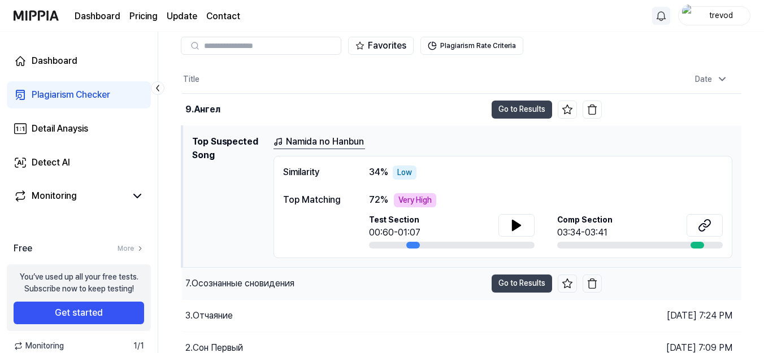
click at [229, 277] on div "7.Осознанные сновидения" at bounding box center [239, 284] width 109 height 14
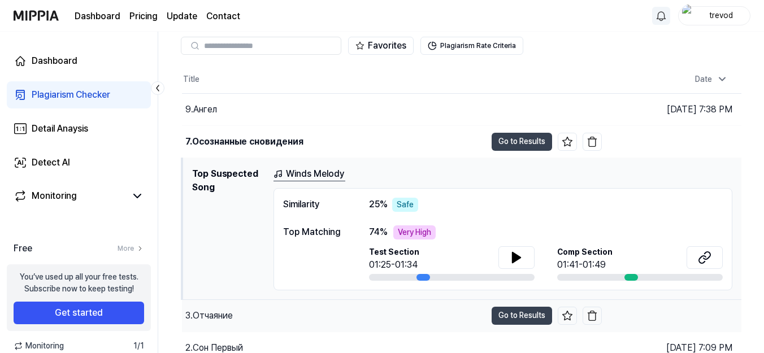
click at [218, 309] on div "3.Отчаяние" at bounding box center [208, 316] width 47 height 14
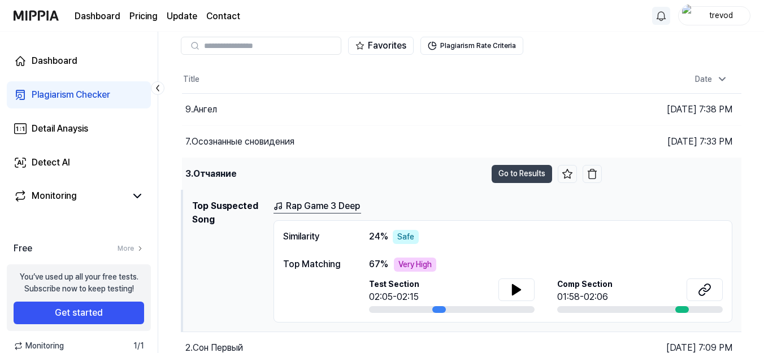
scroll to position [120, 0]
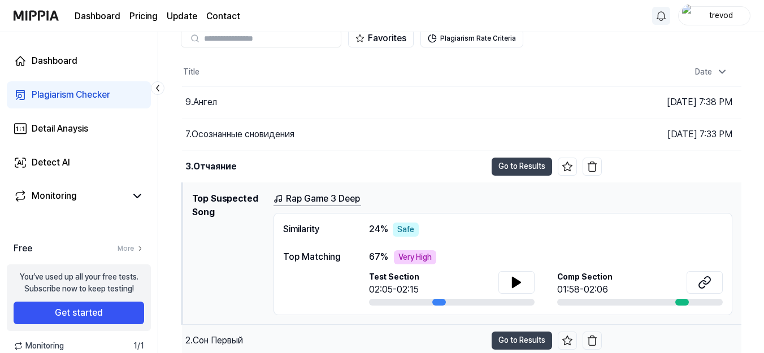
click at [213, 325] on div "2.Сон Первый" at bounding box center [334, 341] width 304 height 32
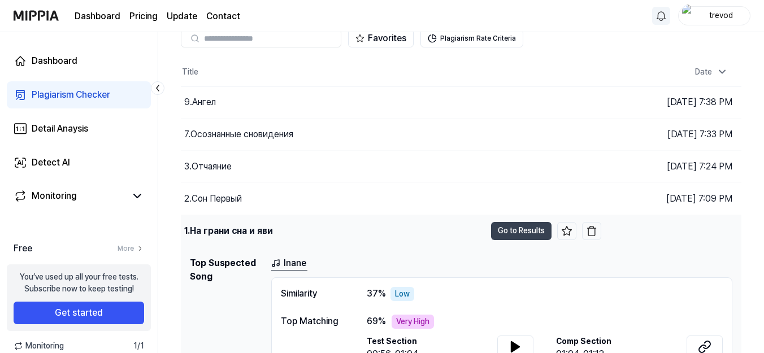
click at [520, 215] on td "1.На грани сна и яви Go to Results" at bounding box center [391, 231] width 420 height 32
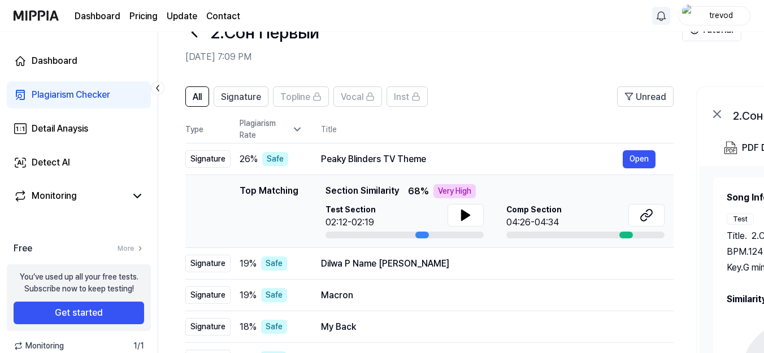
scroll to position [0, 0]
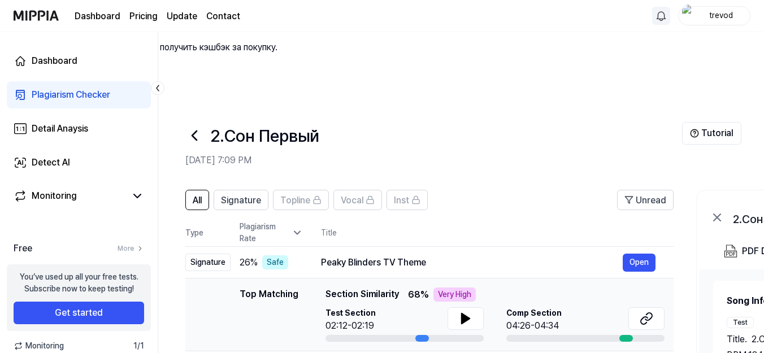
click at [201, 127] on icon at bounding box center [194, 136] width 18 height 18
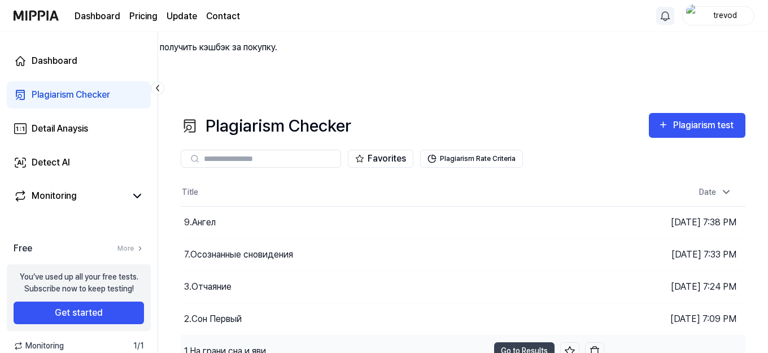
click at [223, 345] on div "1.На грани сна и яви" at bounding box center [225, 352] width 82 height 14
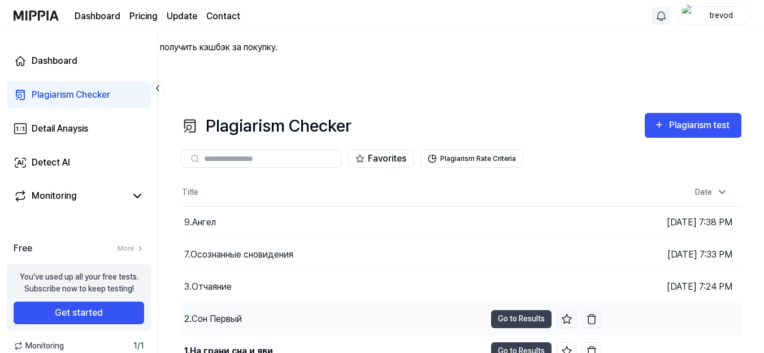
scroll to position [120, 0]
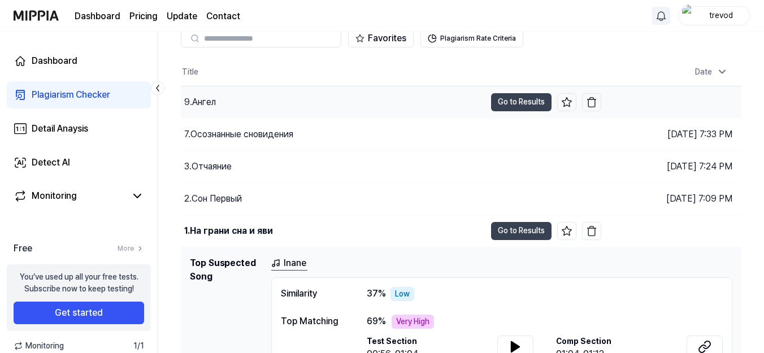
drag, startPoint x: 222, startPoint y: 163, endPoint x: 221, endPoint y: 150, distance: 13.0
click at [222, 224] on div "1.На грани сна и яви" at bounding box center [228, 231] width 89 height 14
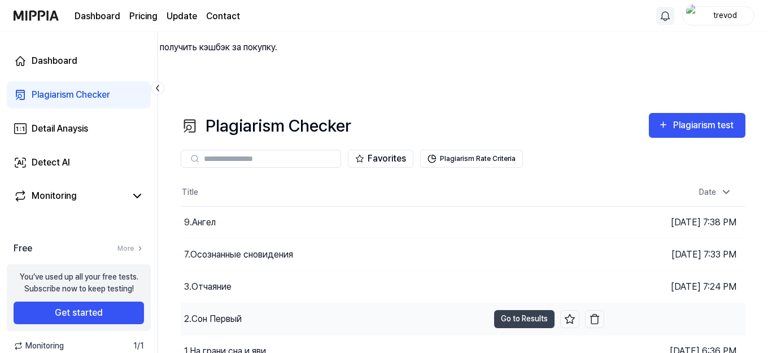
click at [222, 312] on div "2.Сон Первый" at bounding box center [213, 319] width 58 height 14
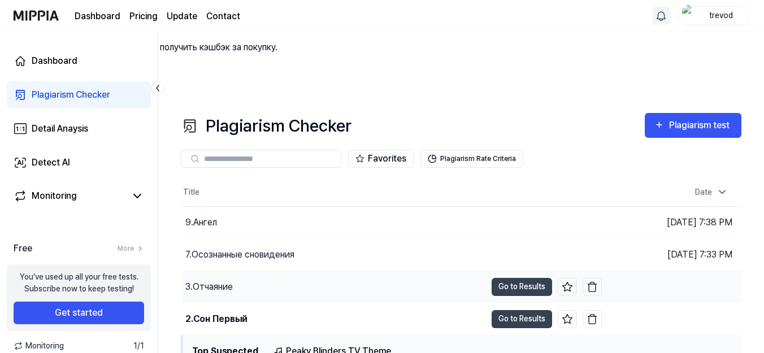
scroll to position [56, 0]
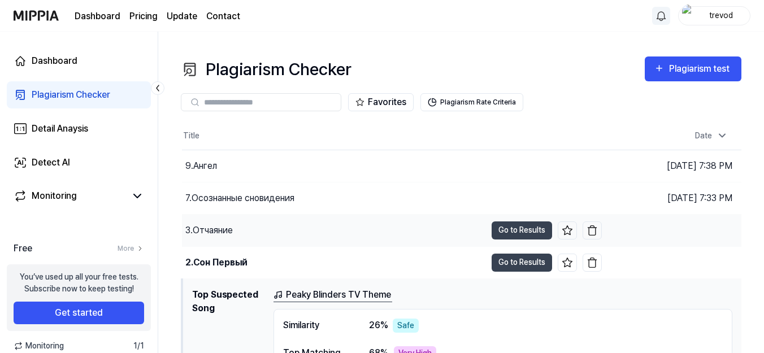
click at [221, 224] on div "3.Отчаяние" at bounding box center [208, 231] width 47 height 14
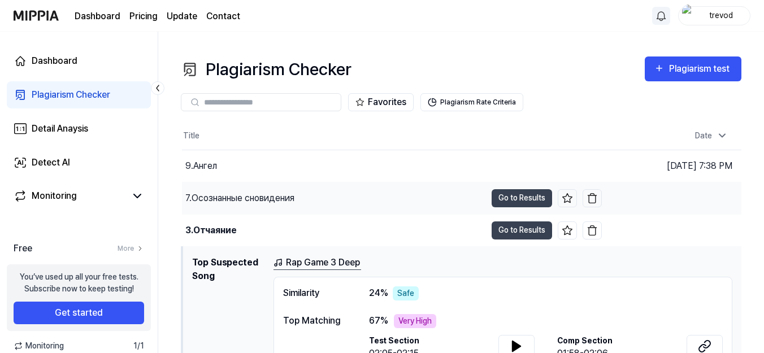
click at [212, 192] on div "7.Осознанные сновидения" at bounding box center [239, 199] width 109 height 14
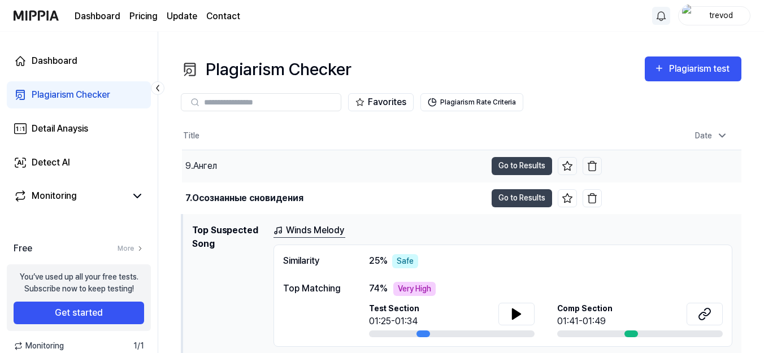
click at [208, 159] on div "9.Ангел" at bounding box center [201, 166] width 32 height 14
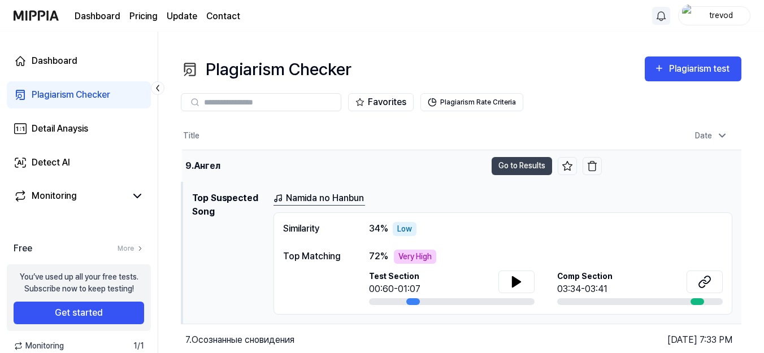
scroll to position [0, 0]
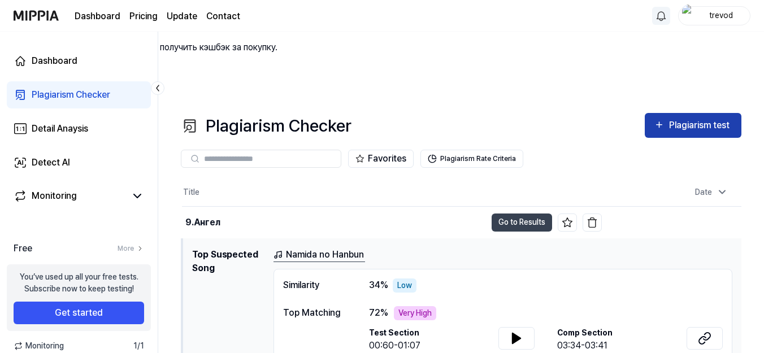
click at [686, 118] on div "Plagiarism test" at bounding box center [700, 125] width 63 height 15
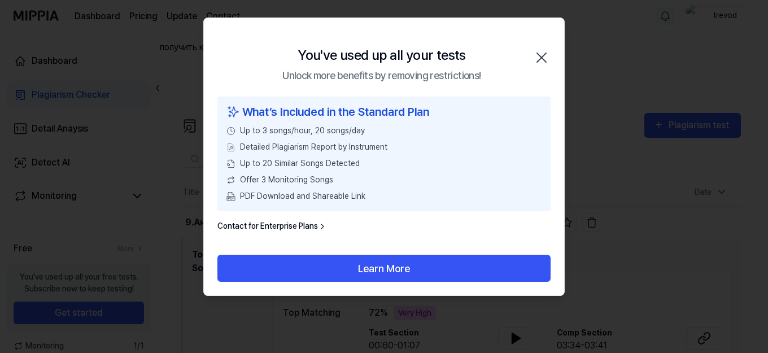
click at [320, 226] on link "Contact for Enterprise Plans" at bounding box center [272, 226] width 110 height 12
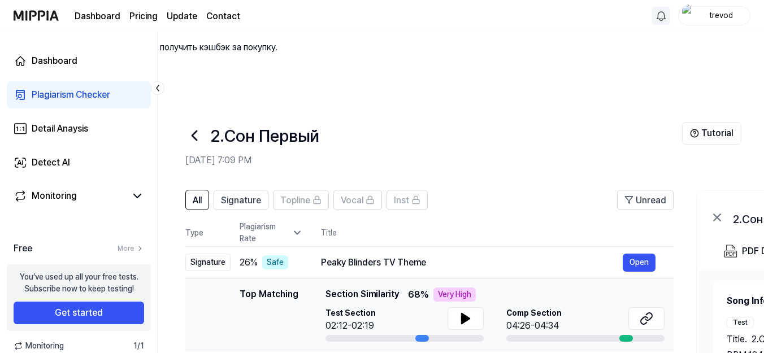
click at [196, 131] on icon at bounding box center [194, 135] width 5 height 9
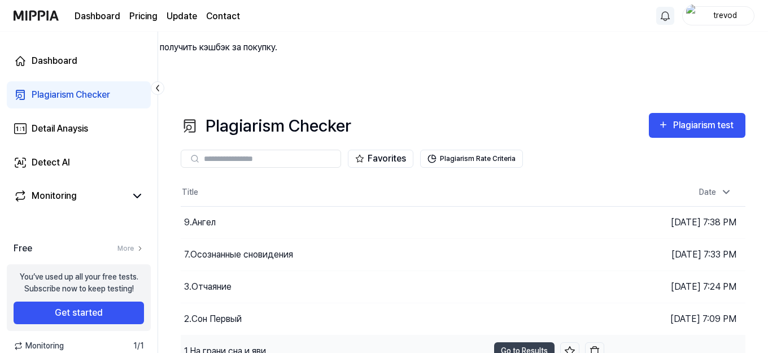
click at [238, 336] on div "1.На грани сна и яви" at bounding box center [335, 352] width 308 height 32
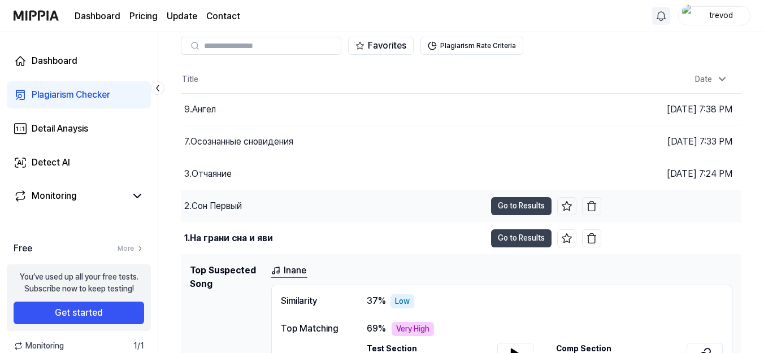
scroll to position [120, 0]
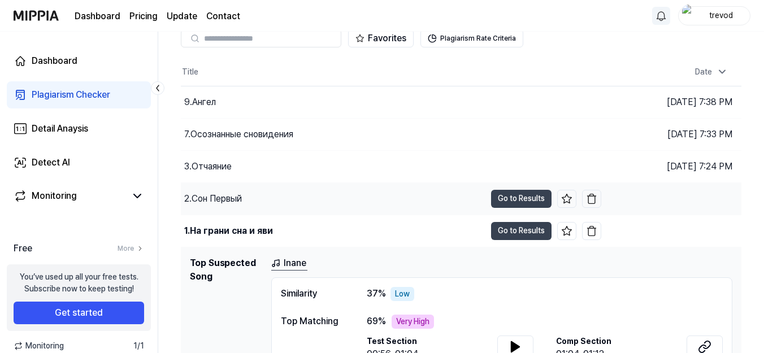
click at [218, 192] on div "2.Сон Первый" at bounding box center [213, 199] width 58 height 14
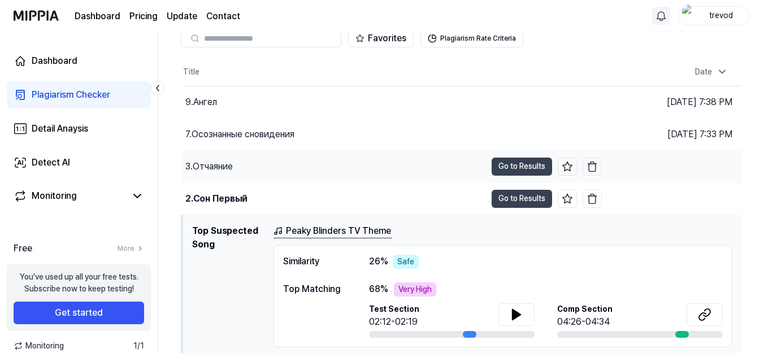
click at [228, 160] on div "3.Отчаяние" at bounding box center [208, 167] width 47 height 14
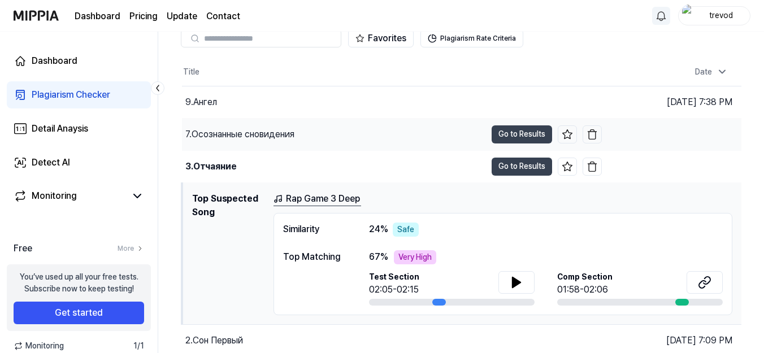
click at [224, 128] on div "7.Осознанные сновидения" at bounding box center [239, 135] width 109 height 14
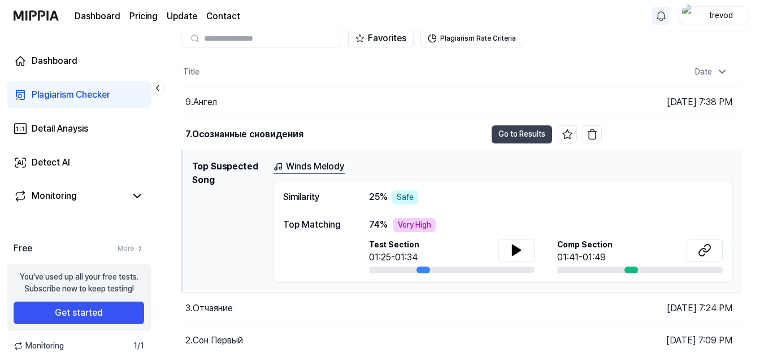
scroll to position [64, 0]
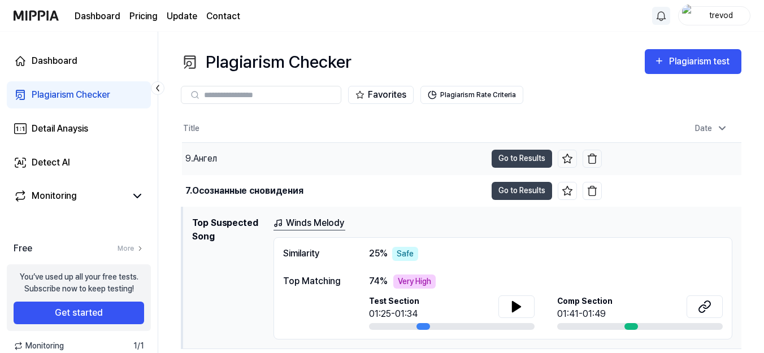
click at [221, 143] on div "9.Ангел" at bounding box center [334, 159] width 304 height 32
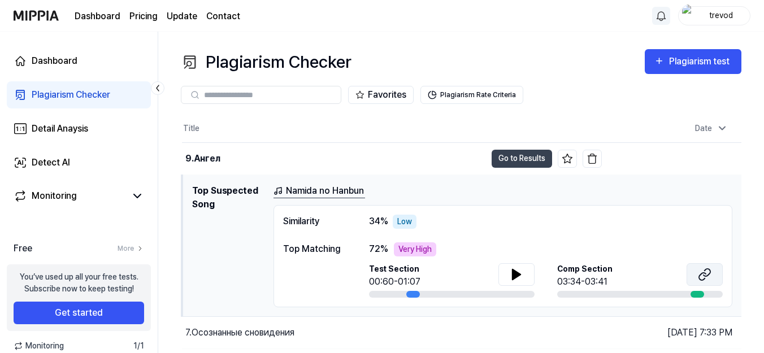
click at [698, 268] on icon at bounding box center [705, 275] width 14 height 14
click at [508, 263] on button at bounding box center [516, 274] width 36 height 23
click at [75, 130] on div "Detail Anaysis" at bounding box center [60, 129] width 56 height 14
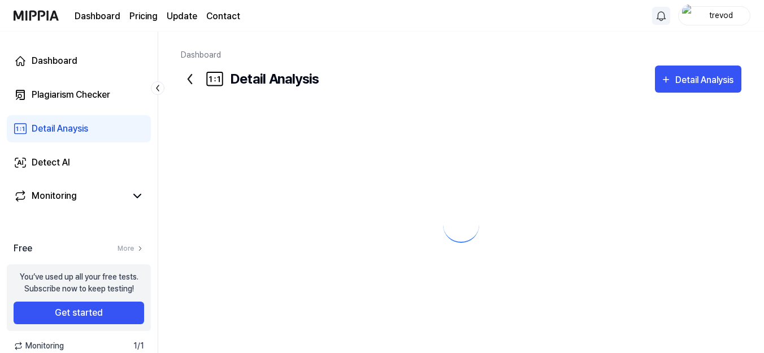
scroll to position [0, 0]
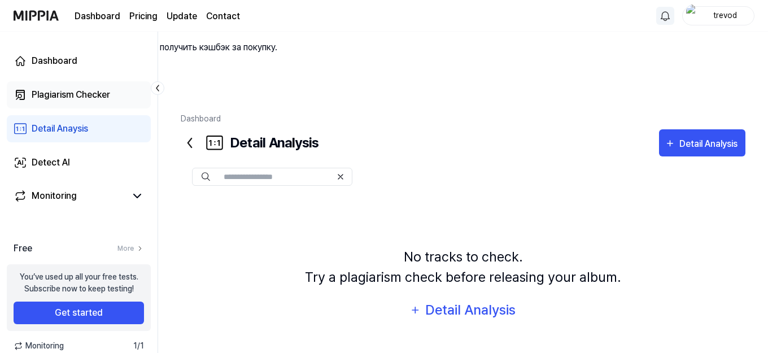
click at [58, 92] on div "Plagiarism Checker" at bounding box center [71, 95] width 79 height 14
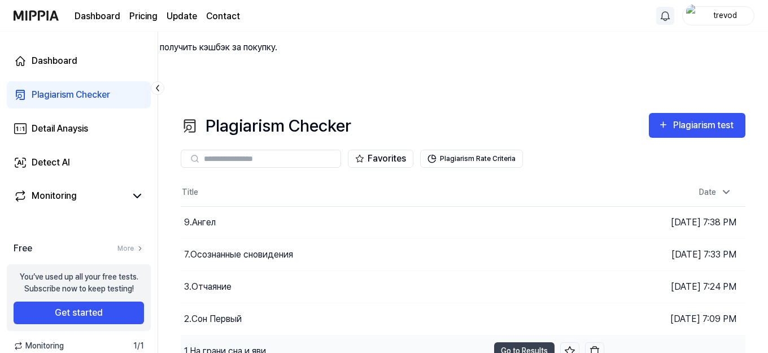
click at [236, 345] on div "1.На грани сна и яви" at bounding box center [225, 352] width 82 height 14
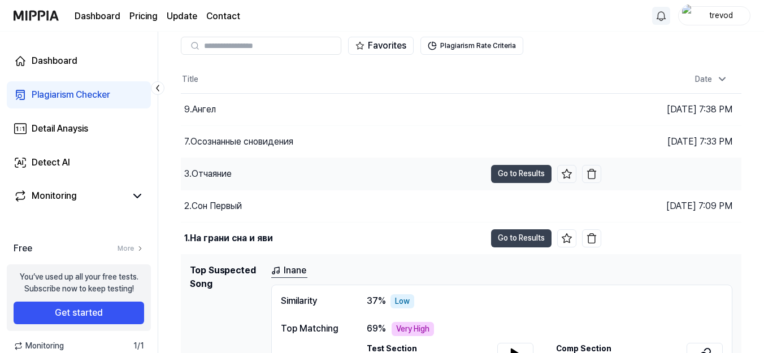
scroll to position [120, 0]
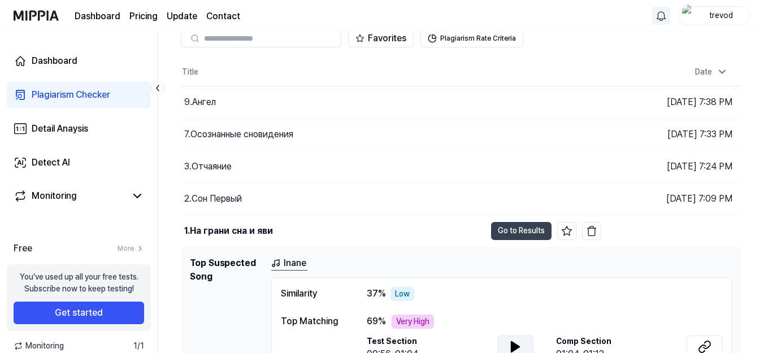
click at [515, 342] on icon at bounding box center [515, 347] width 8 height 10
click at [513, 342] on icon at bounding box center [513, 346] width 2 height 9
click at [704, 340] on icon at bounding box center [705, 347] width 14 height 14
click at [242, 192] on div "2.Сон Первый" at bounding box center [213, 199] width 58 height 14
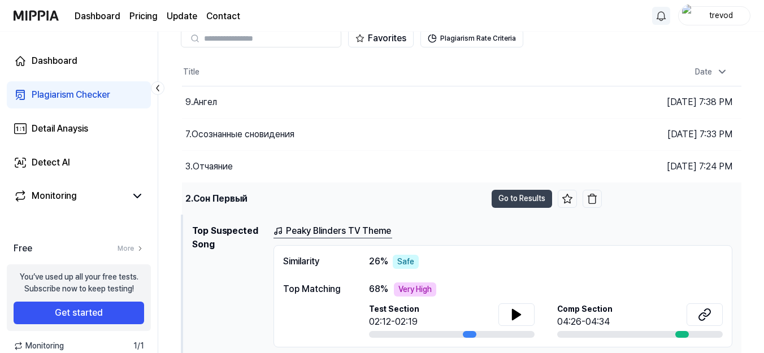
scroll to position [64, 0]
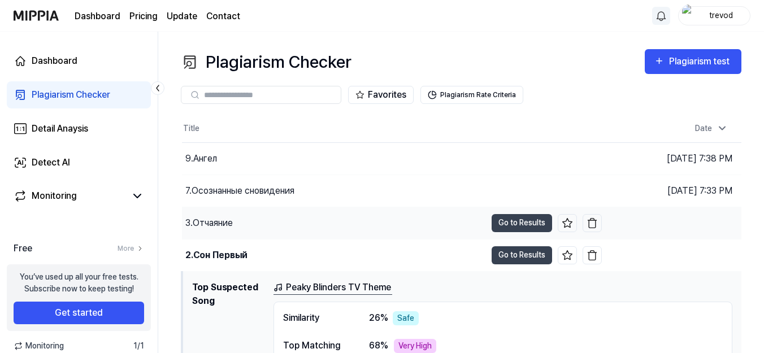
click at [221, 216] on div "3.Отчаяние" at bounding box center [208, 223] width 47 height 14
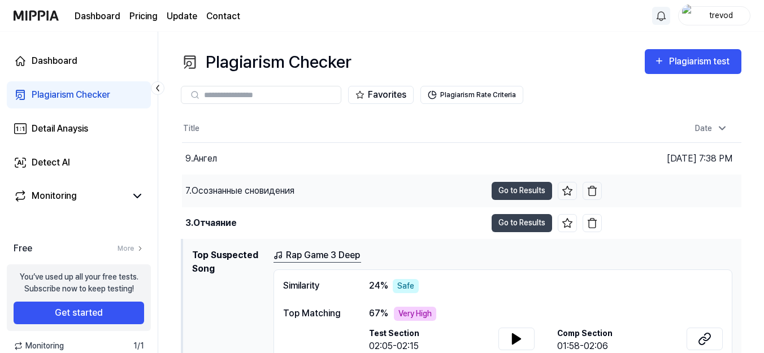
click at [236, 184] on div "7.Осознанные сновидения" at bounding box center [239, 191] width 109 height 14
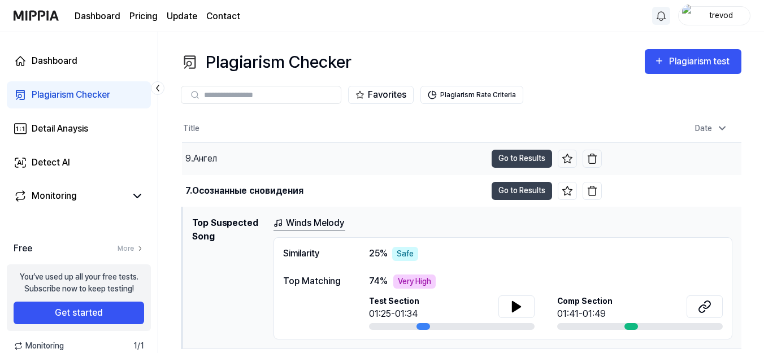
click at [220, 143] on div "9.Ангел" at bounding box center [334, 159] width 304 height 32
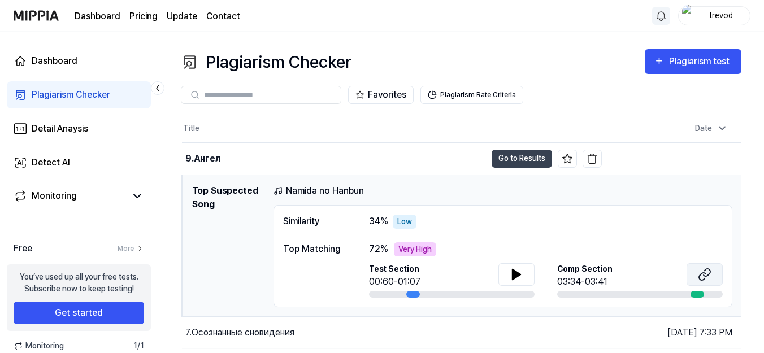
click at [702, 268] on icon at bounding box center [705, 275] width 14 height 14
click at [276, 326] on div "7.Осознанные сновидения" at bounding box center [239, 333] width 109 height 14
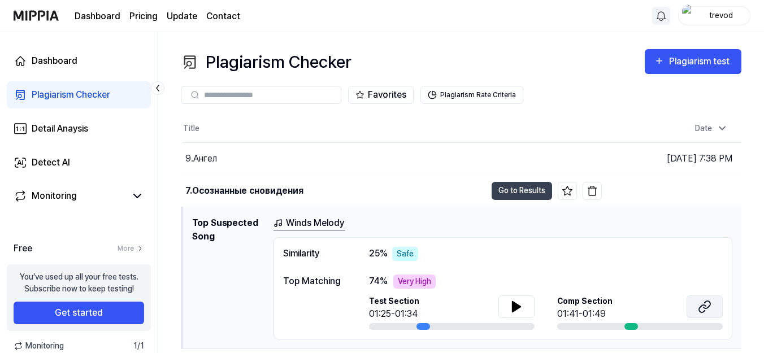
click at [698, 300] on icon at bounding box center [705, 307] width 14 height 14
click at [523, 295] on button at bounding box center [516, 306] width 36 height 23
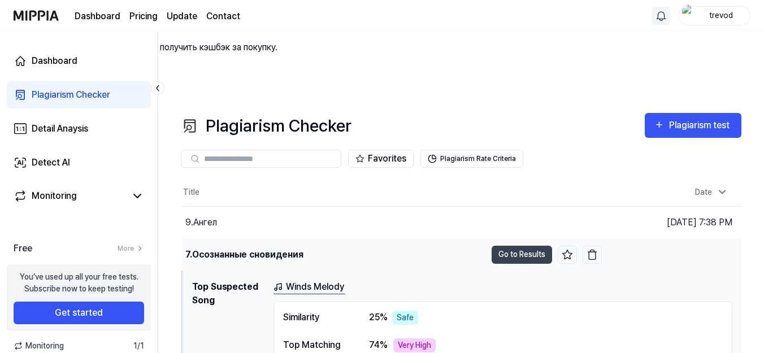
scroll to position [56, 0]
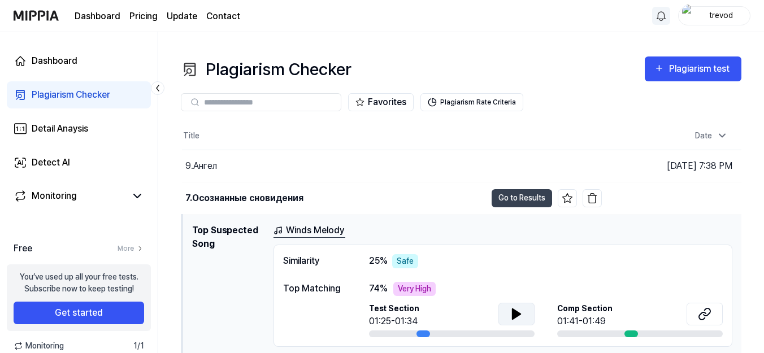
click at [520, 307] on icon at bounding box center [517, 314] width 14 height 14
click at [513, 309] on icon at bounding box center [514, 313] width 2 height 9
click at [703, 307] on icon at bounding box center [705, 314] width 14 height 14
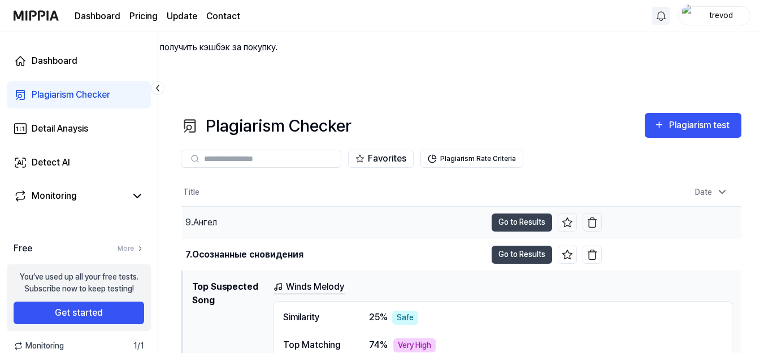
click at [217, 216] on div "9.Ангел" at bounding box center [201, 223] width 32 height 14
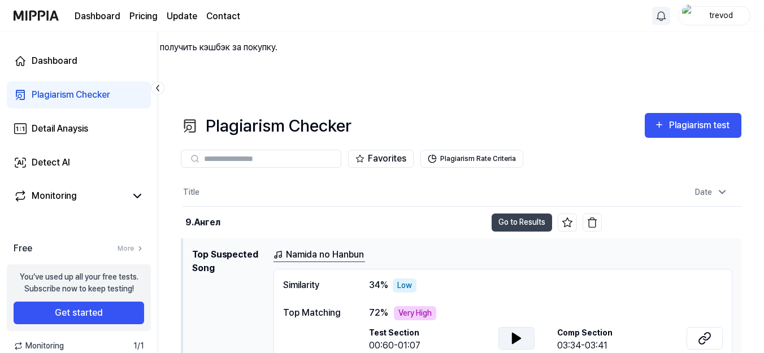
click at [521, 332] on icon at bounding box center [517, 339] width 14 height 14
click at [697, 327] on button at bounding box center [704, 338] width 36 height 23
click at [521, 332] on icon at bounding box center [517, 339] width 14 height 14
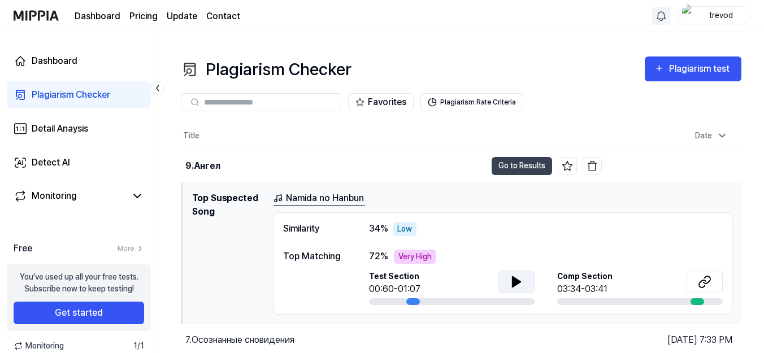
scroll to position [120, 0]
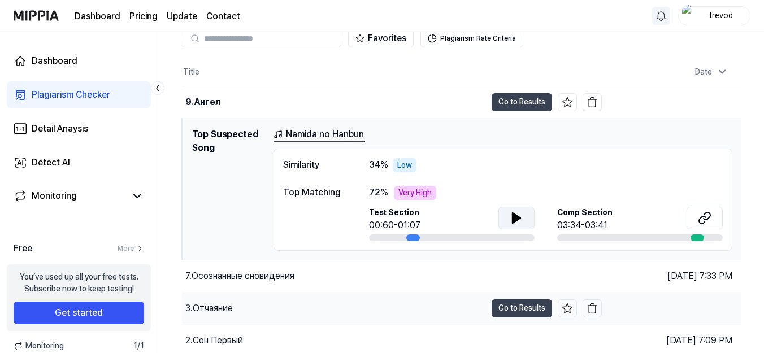
click at [216, 302] on div "3.Отчаяние" at bounding box center [208, 309] width 47 height 14
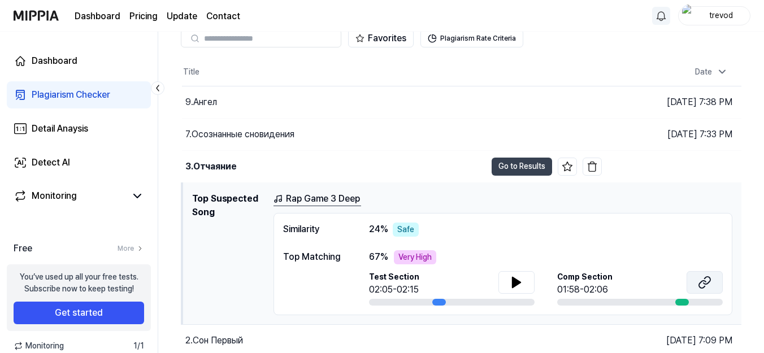
click at [718, 271] on button at bounding box center [704, 282] width 36 height 23
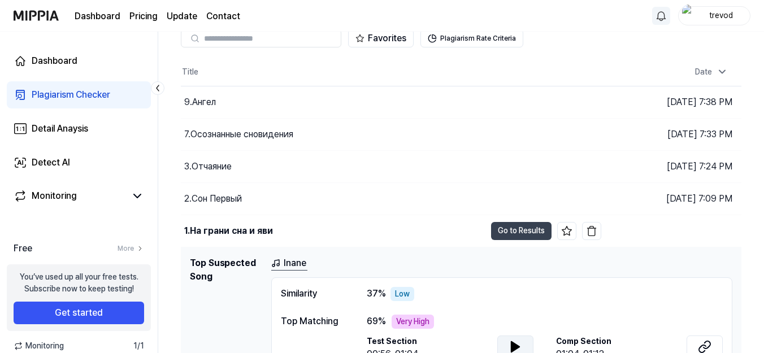
click at [513, 342] on icon at bounding box center [515, 347] width 8 height 10
click at [507, 336] on button at bounding box center [515, 347] width 36 height 23
click at [699, 340] on icon at bounding box center [705, 347] width 14 height 14
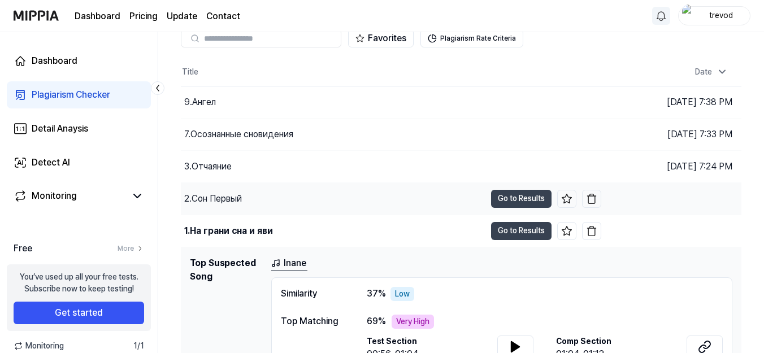
click at [220, 183] on div "2.Сон Первый" at bounding box center [333, 199] width 304 height 32
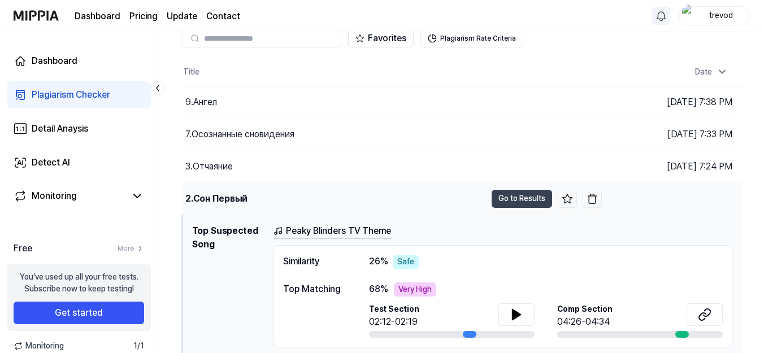
click at [232, 192] on div "2.Сон Первый" at bounding box center [216, 199] width 62 height 14
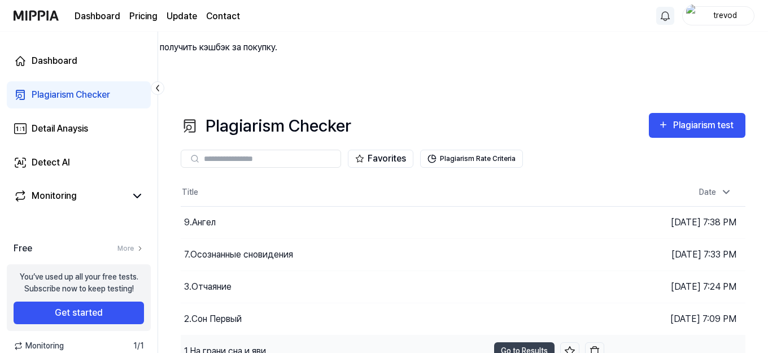
click at [241, 345] on div "1.На грани сна и яви" at bounding box center [225, 352] width 82 height 14
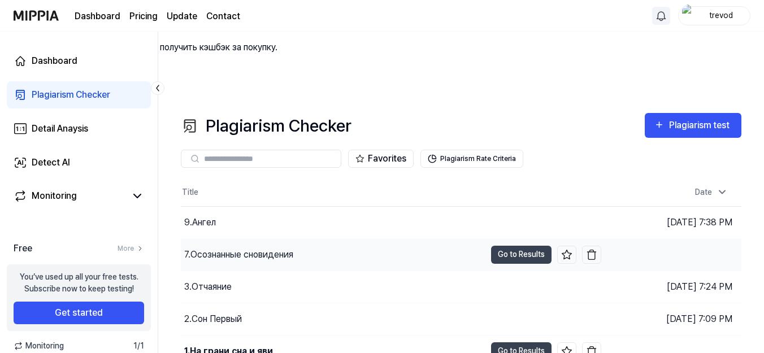
scroll to position [120, 0]
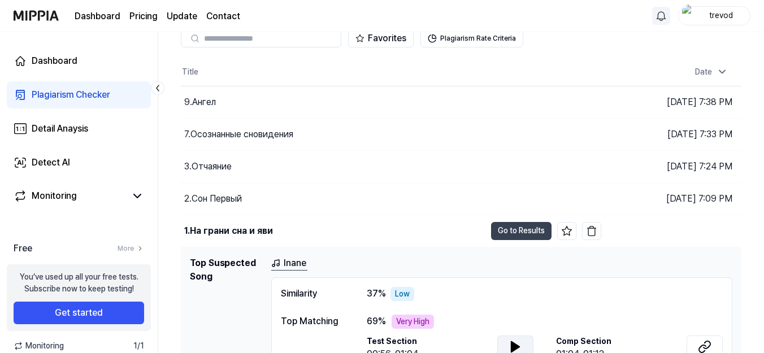
click at [515, 340] on icon at bounding box center [515, 347] width 14 height 14
click at [508, 336] on button at bounding box center [515, 347] width 36 height 23
click at [707, 340] on icon at bounding box center [705, 347] width 14 height 14
click at [756, 301] on div "Внимание!" at bounding box center [382, 308] width 764 height 14
click at [43, 302] on link at bounding box center [43, 307] width 0 height 11
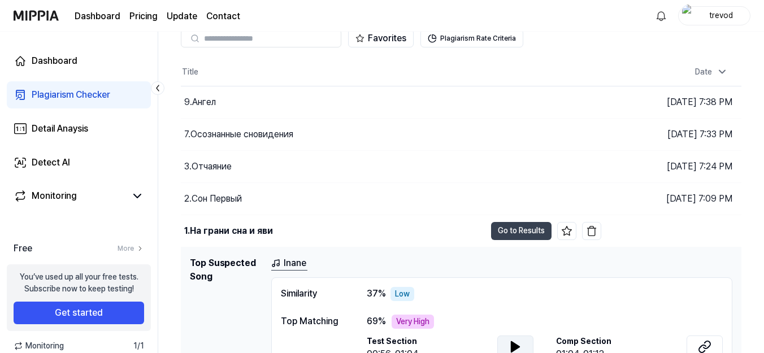
click at [512, 342] on icon at bounding box center [515, 347] width 8 height 10
click at [512, 342] on icon at bounding box center [513, 346] width 2 height 9
click at [699, 340] on icon at bounding box center [705, 347] width 14 height 14
click at [713, 336] on button at bounding box center [704, 347] width 36 height 23
click at [698, 340] on icon at bounding box center [705, 347] width 14 height 14
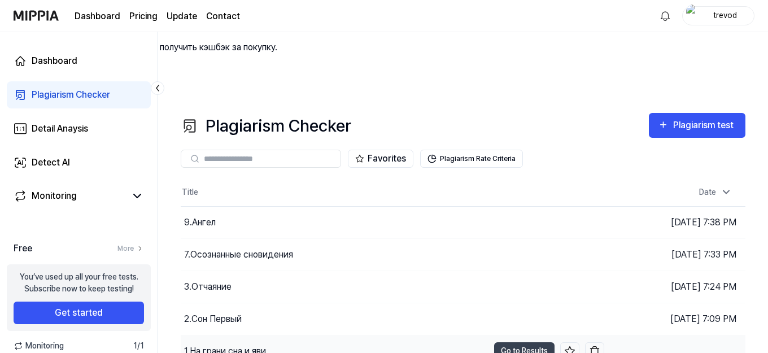
click at [259, 345] on div "1.На грани сна и яви" at bounding box center [225, 352] width 82 height 14
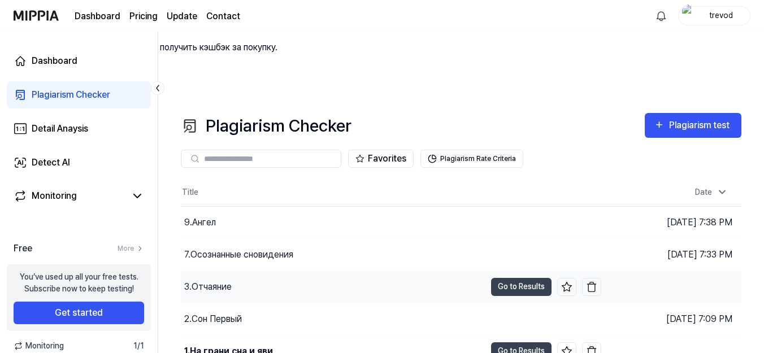
scroll to position [120, 0]
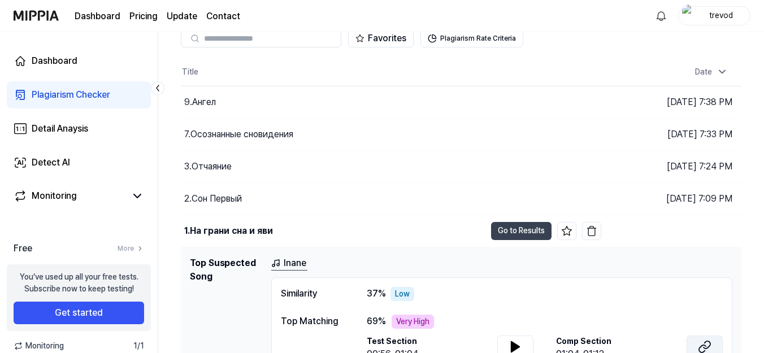
click at [711, 340] on icon at bounding box center [705, 347] width 14 height 14
click at [519, 340] on icon at bounding box center [515, 347] width 14 height 14
click at [516, 342] on icon at bounding box center [517, 346] width 2 height 9
click at [520, 340] on icon at bounding box center [515, 347] width 14 height 14
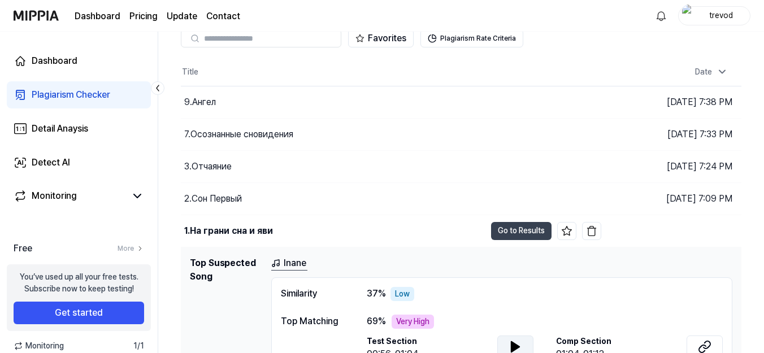
click at [516, 342] on icon at bounding box center [515, 347] width 8 height 10
click at [511, 340] on icon at bounding box center [515, 347] width 14 height 14
click at [241, 192] on div "2.Сон Первый" at bounding box center [213, 199] width 58 height 14
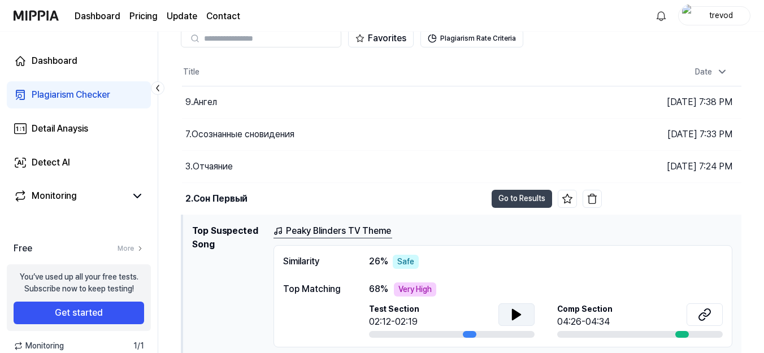
click at [517, 310] on icon at bounding box center [516, 315] width 8 height 10
click at [517, 310] on icon at bounding box center [518, 314] width 2 height 9
drag, startPoint x: 467, startPoint y: 266, endPoint x: 459, endPoint y: 264, distance: 8.1
click at [459, 331] on div at bounding box center [452, 334] width 166 height 7
click at [701, 308] on icon at bounding box center [705, 315] width 14 height 14
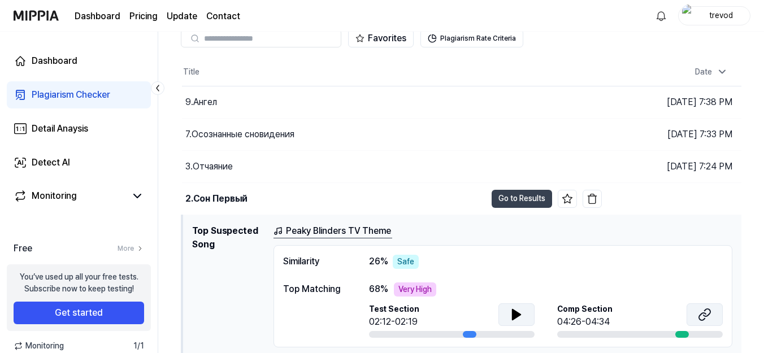
click at [706, 308] on icon at bounding box center [705, 315] width 14 height 14
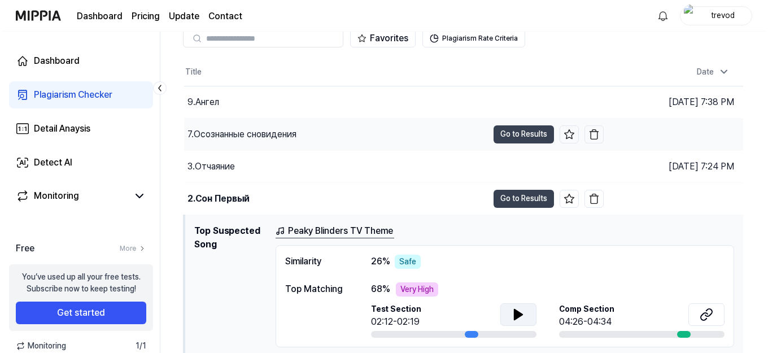
scroll to position [0, 0]
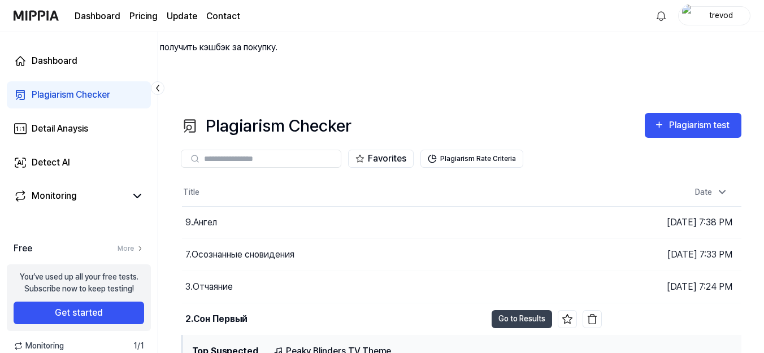
click at [693, 99] on div "Plagiarism Checker Plagiarism test Plagiarism Checker Detail Analysis Detect AI…" at bounding box center [461, 259] width 606 height 321
click at [695, 118] on div "Plagiarism test" at bounding box center [700, 125] width 63 height 15
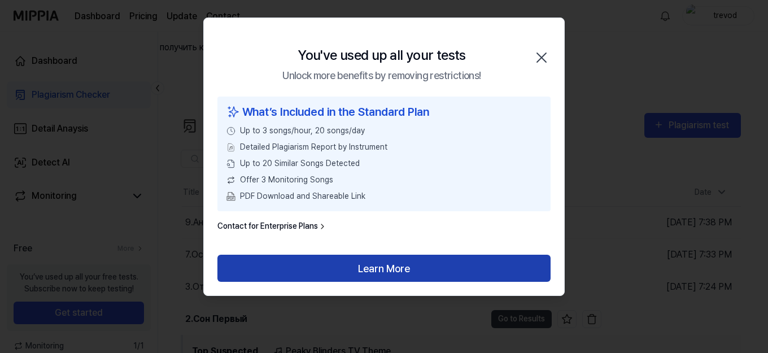
click at [390, 262] on button "Learn More" at bounding box center [383, 268] width 333 height 27
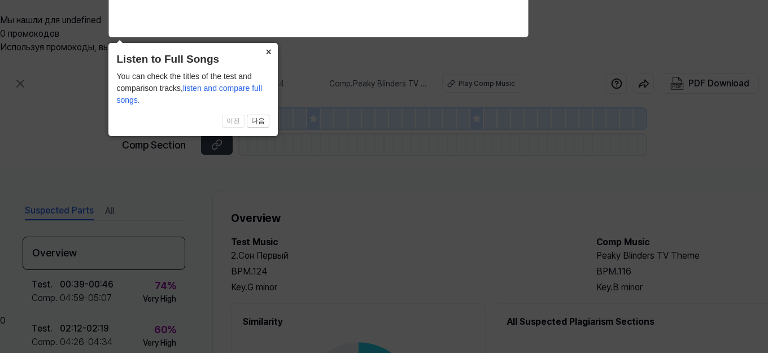
click at [269, 50] on button "×" at bounding box center [269, 51] width 18 height 16
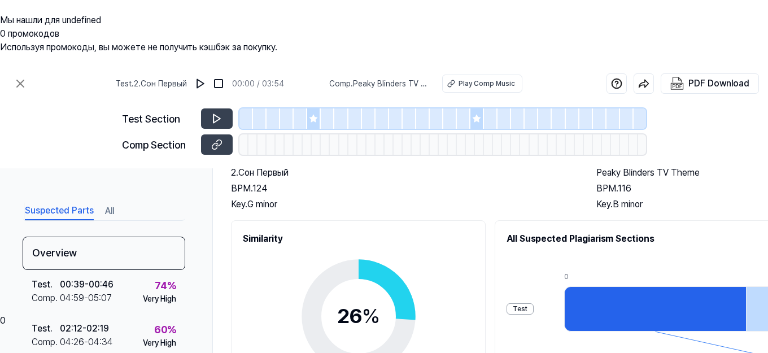
scroll to position [27, 0]
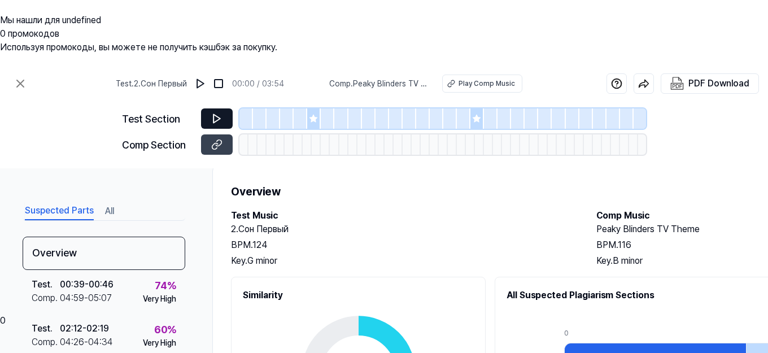
click at [210, 108] on button at bounding box center [217, 118] width 32 height 20
click at [218, 115] on icon at bounding box center [217, 119] width 7 height 8
click at [207, 108] on button at bounding box center [217, 118] width 32 height 20
click at [212, 113] on icon at bounding box center [216, 118] width 11 height 11
click at [219, 113] on icon at bounding box center [216, 118] width 11 height 11
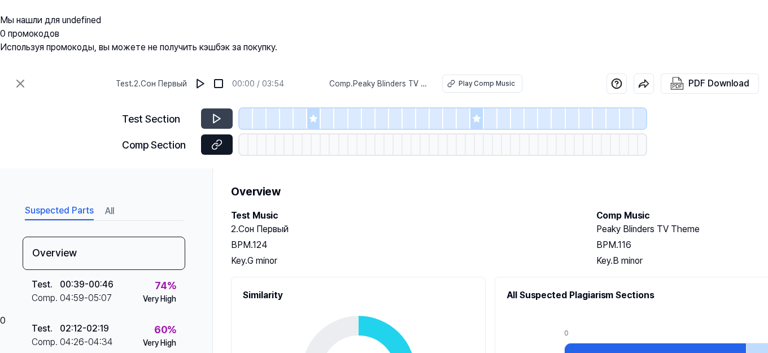
click at [215, 139] on icon at bounding box center [216, 144] width 11 height 11
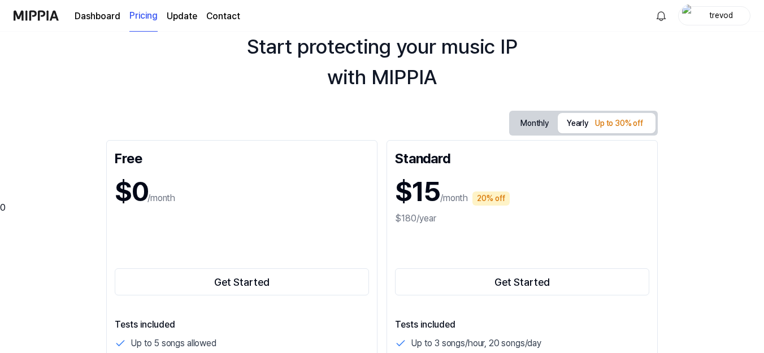
scroll to position [169, 0]
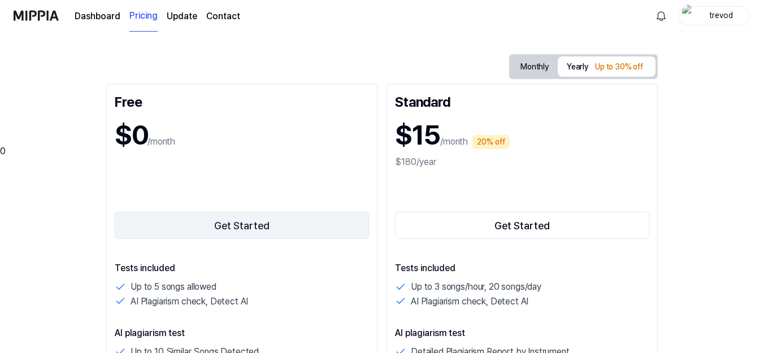
click at [245, 212] on button "Get Started" at bounding box center [242, 225] width 254 height 27
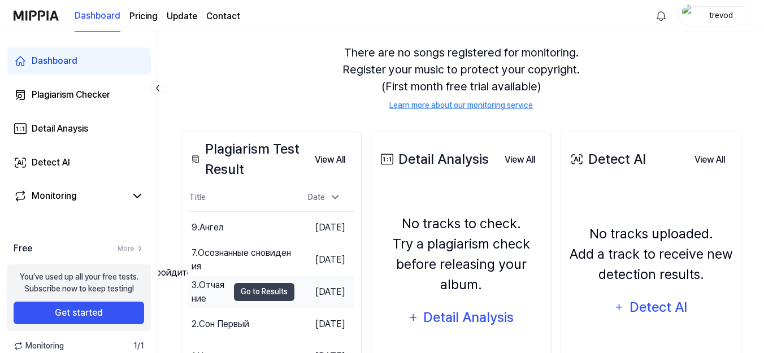
scroll to position [225, 0]
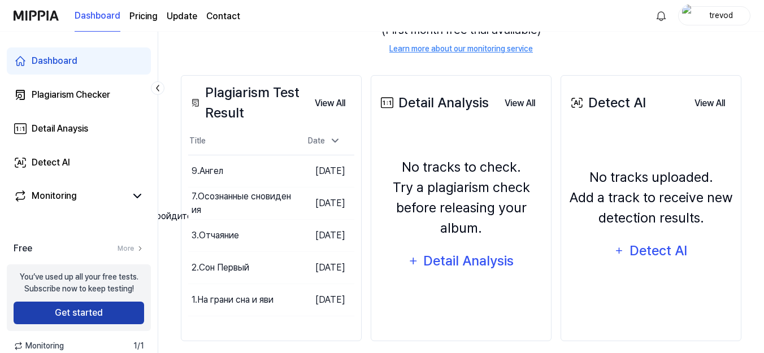
click at [102, 308] on button "Get started" at bounding box center [79, 313] width 130 height 23
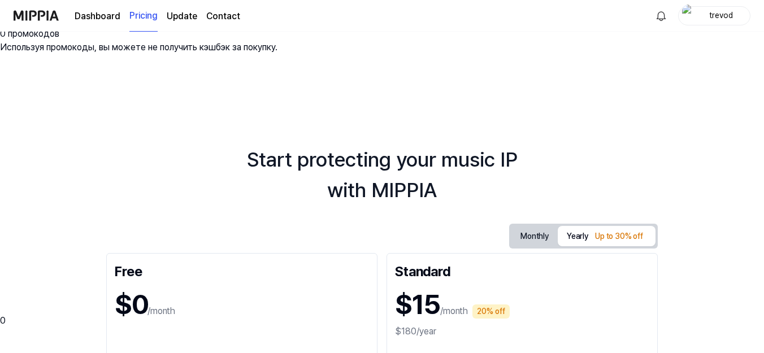
scroll to position [226, 0]
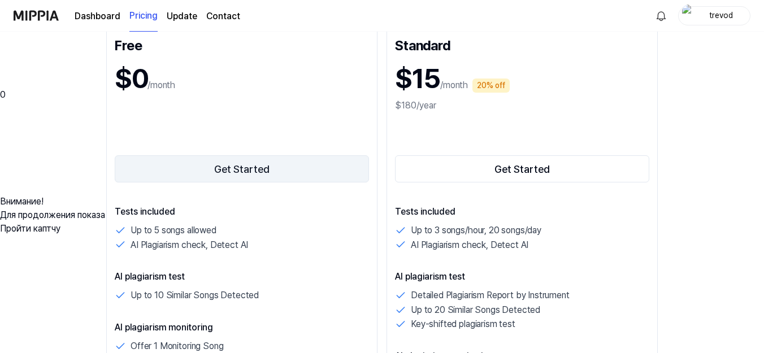
click at [258, 155] on button "Get Started" at bounding box center [242, 168] width 254 height 27
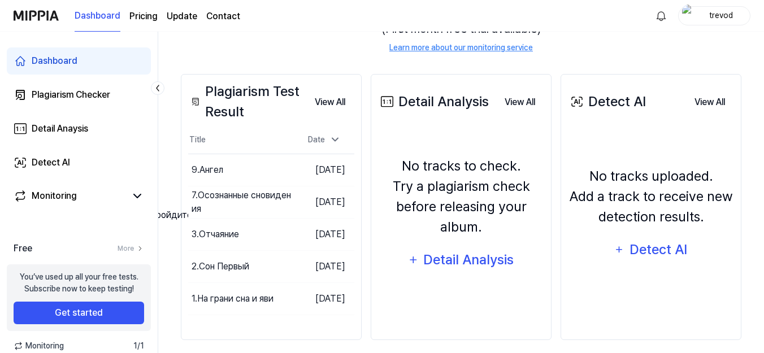
scroll to position [0, 0]
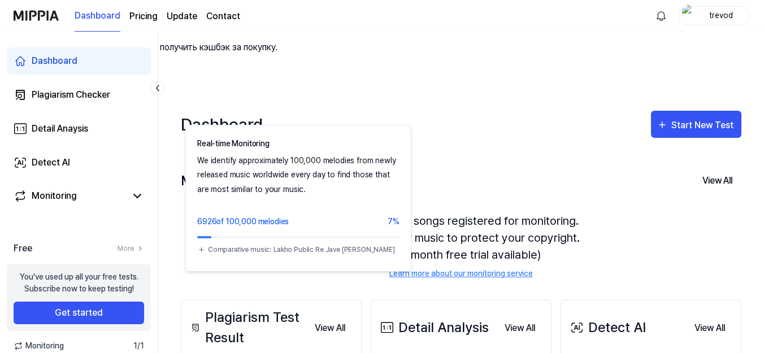
click at [316, 171] on button "Checking Now" at bounding box center [295, 180] width 82 height 19
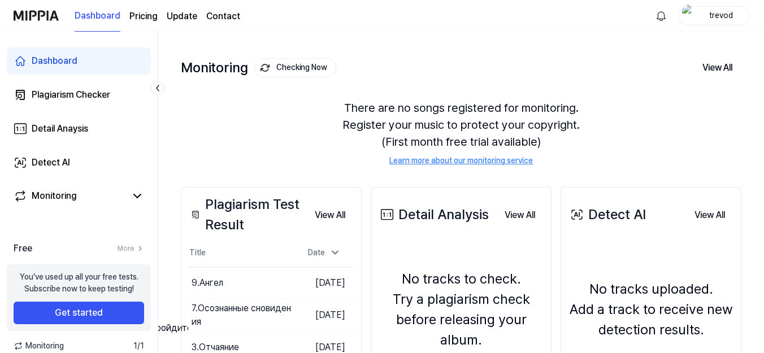
scroll to position [225, 0]
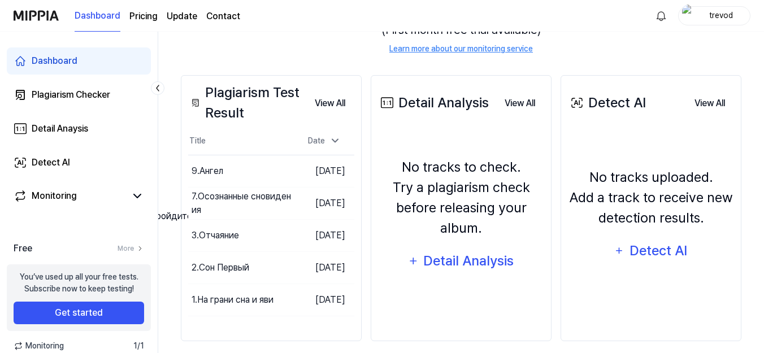
click at [742, 210] on div "Внимание!" at bounding box center [382, 203] width 764 height 14
click at [230, 284] on td "1.На грани сна и яви Go to Results" at bounding box center [241, 300] width 106 height 32
click at [209, 286] on div "1.На грани сна и яви" at bounding box center [210, 299] width 37 height 27
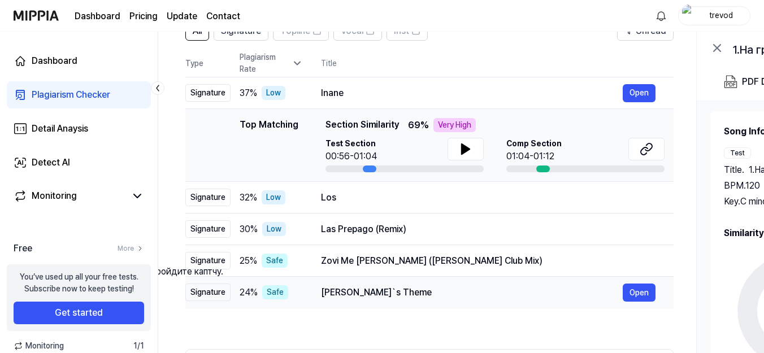
scroll to position [216, 0]
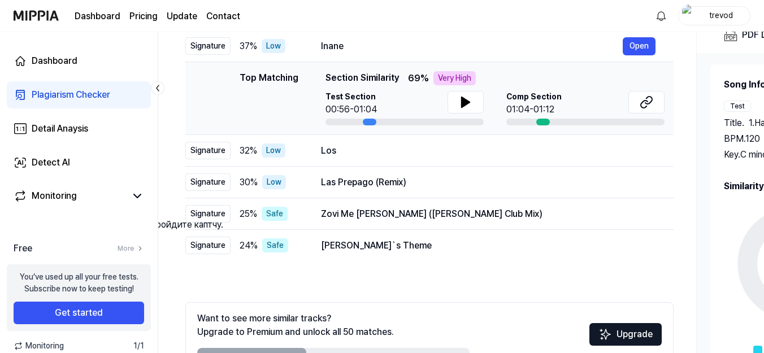
click at [43, 216] on link at bounding box center [43, 211] width 0 height 11
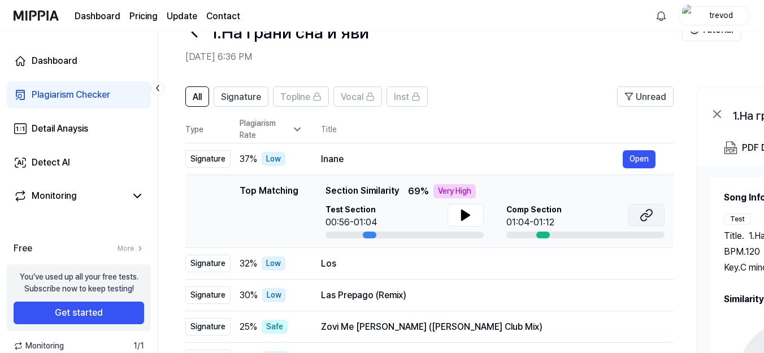
click at [639, 208] on icon at bounding box center [646, 215] width 14 height 14
click at [463, 208] on icon at bounding box center [466, 215] width 14 height 14
click at [463, 211] on icon at bounding box center [463, 215] width 2 height 9
click at [458, 204] on button at bounding box center [465, 215] width 36 height 23
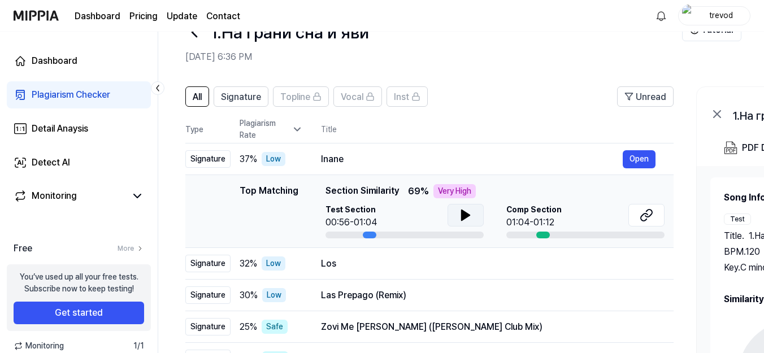
click at [457, 204] on button at bounding box center [465, 215] width 36 height 23
click at [471, 208] on icon at bounding box center [466, 215] width 14 height 14
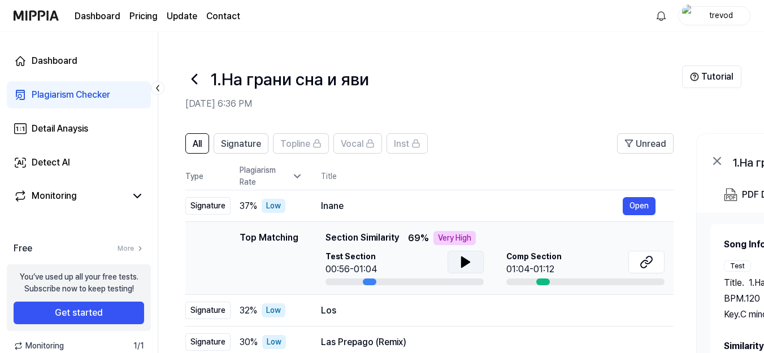
scroll to position [113, 0]
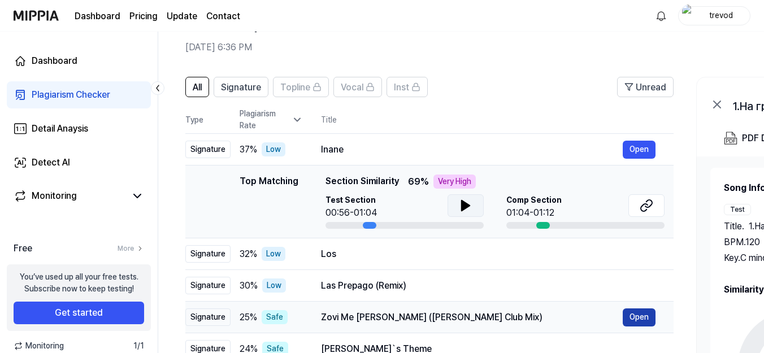
click at [638, 308] on button "Open" at bounding box center [639, 317] width 33 height 18
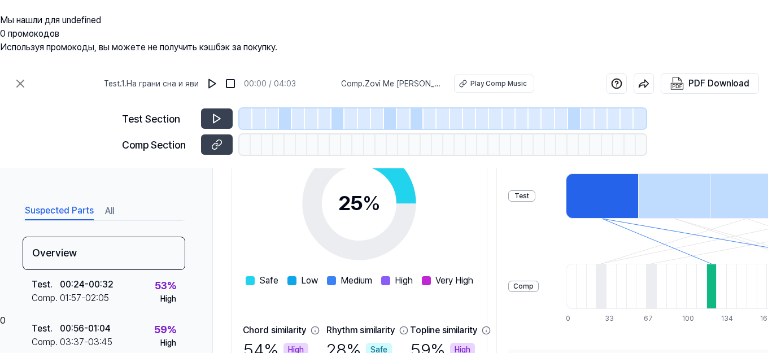
scroll to position [253, 0]
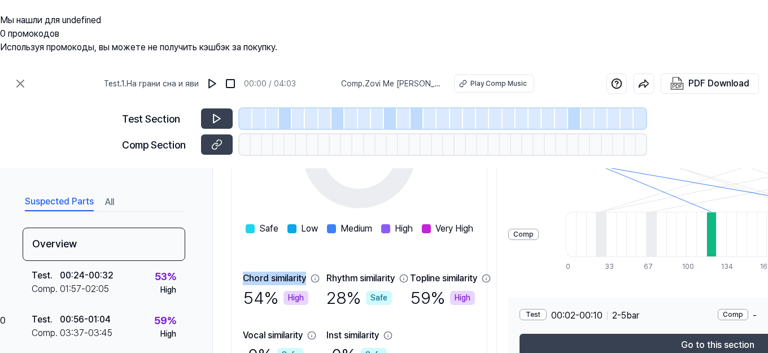
drag, startPoint x: 236, startPoint y: 201, endPoint x: 304, endPoint y: 199, distance: 68.9
click at [304, 272] on div "Chord similarity" at bounding box center [276, 279] width 66 height 14
copy div "Chord similarity"
drag, startPoint x: 471, startPoint y: 207, endPoint x: 398, endPoint y: 207, distance: 73.4
click at [410, 272] on div "Topline similarity" at bounding box center [443, 279] width 66 height 14
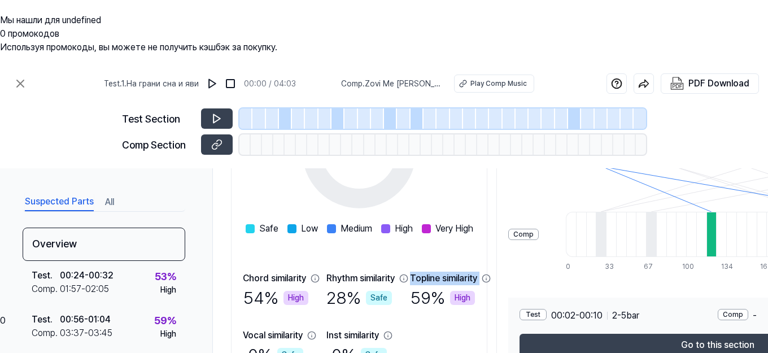
copy div "Topline similarity"
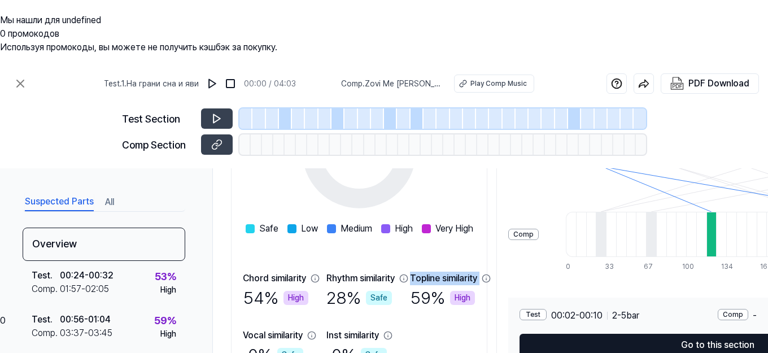
click at [685, 334] on button "Go to this section" at bounding box center [718, 345] width 397 height 23
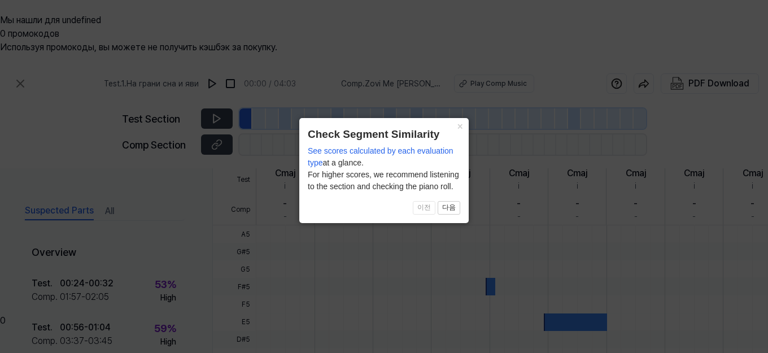
scroll to position [401, 0]
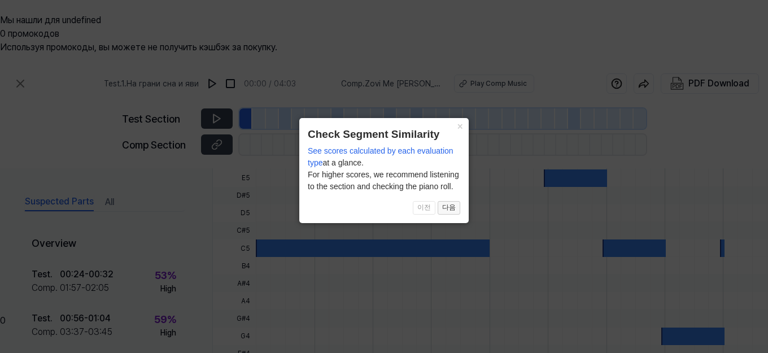
click at [449, 215] on button "다음" at bounding box center [449, 208] width 23 height 14
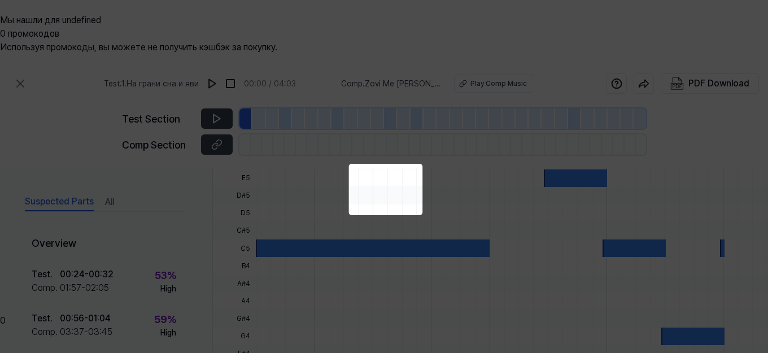
scroll to position [192, 149]
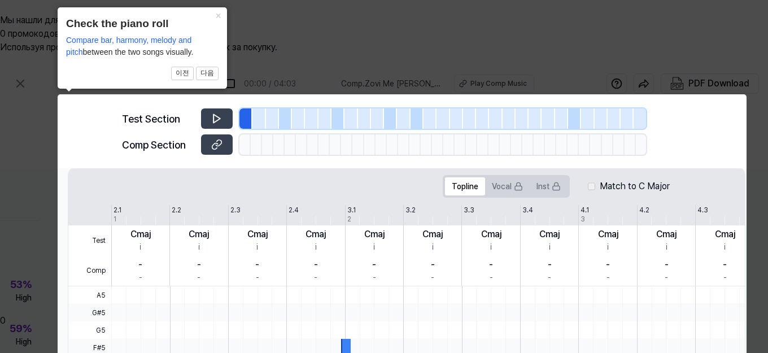
click at [343, 339] on div at bounding box center [346, 348] width 10 height 18
click at [217, 16] on button "×" at bounding box center [218, 15] width 18 height 16
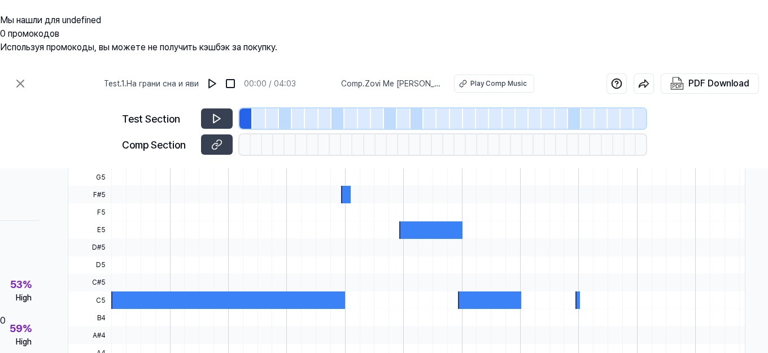
scroll to position [232, 149]
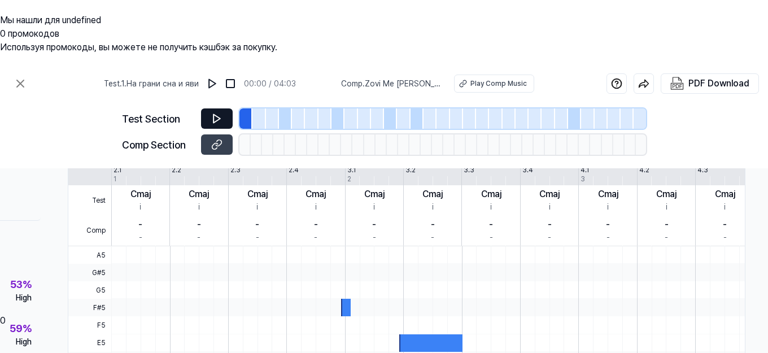
click at [214, 115] on icon at bounding box center [217, 119] width 7 height 8
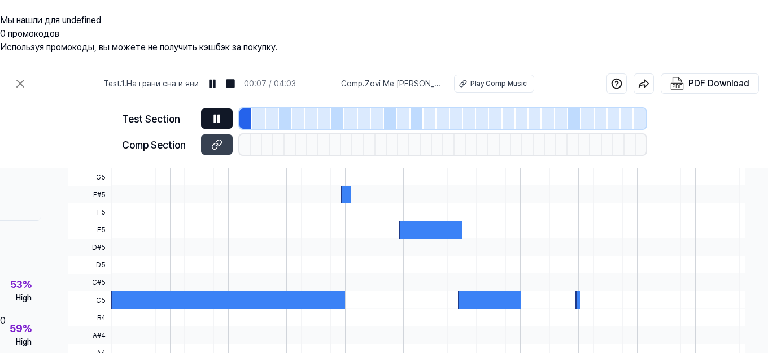
scroll to position [401, 149]
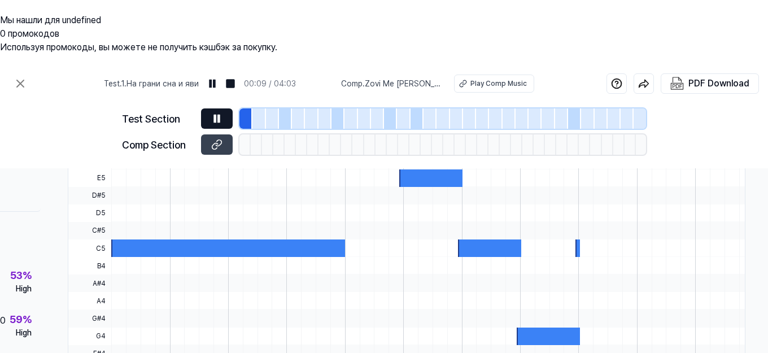
click at [217, 139] on icon at bounding box center [216, 144] width 11 height 11
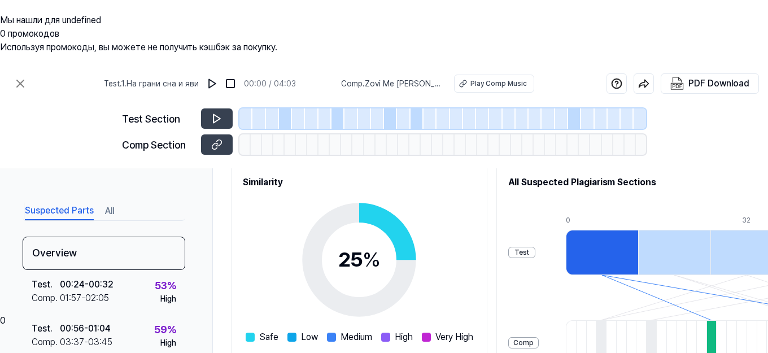
scroll to position [83, 0]
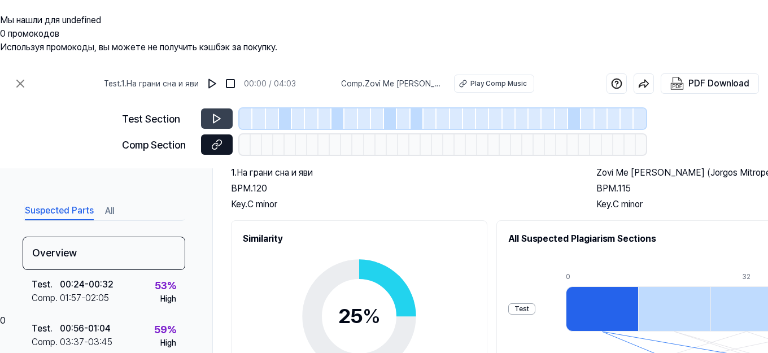
click at [211, 134] on button at bounding box center [217, 144] width 32 height 20
click at [18, 80] on icon at bounding box center [20, 83] width 7 height 7
click at [66, 202] on button "Suspected Parts" at bounding box center [59, 211] width 69 height 18
click at [150, 78] on span "Test . 1.На грани сна и яви" at bounding box center [151, 84] width 95 height 12
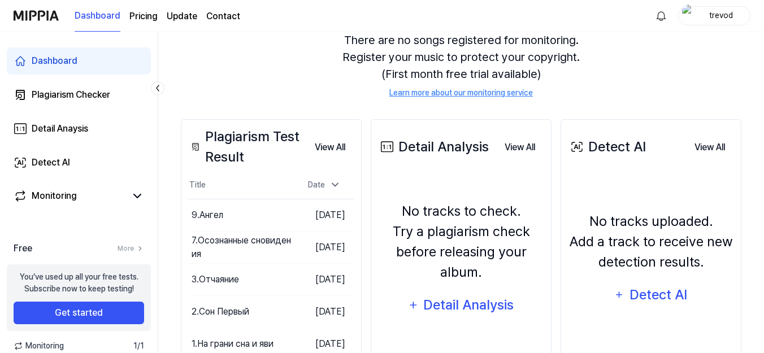
scroll to position [225, 0]
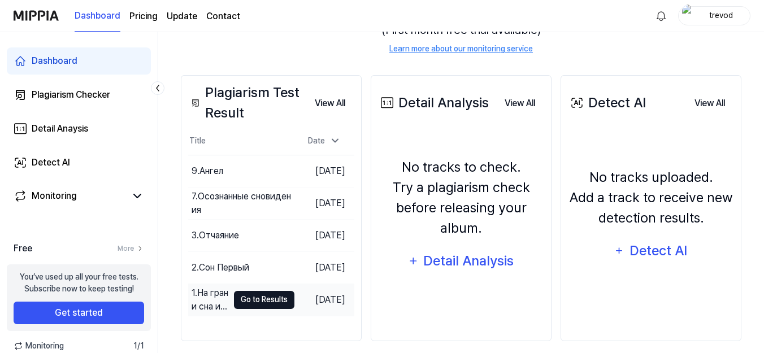
click at [247, 291] on button "Go to Results" at bounding box center [264, 300] width 60 height 18
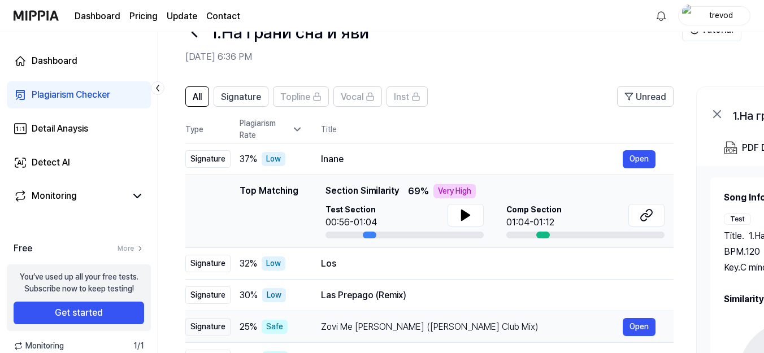
scroll to position [47, 0]
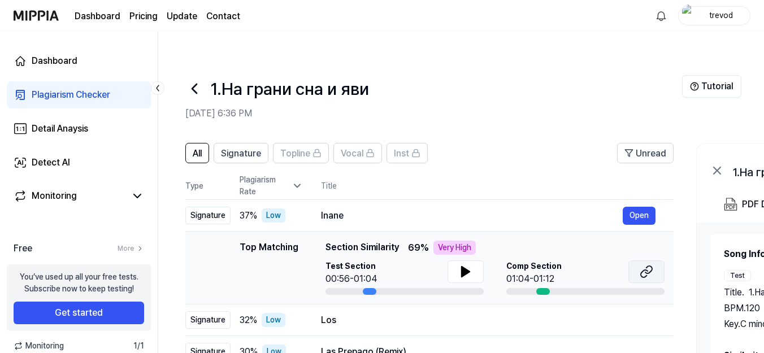
click at [639, 260] on button at bounding box center [646, 271] width 36 height 23
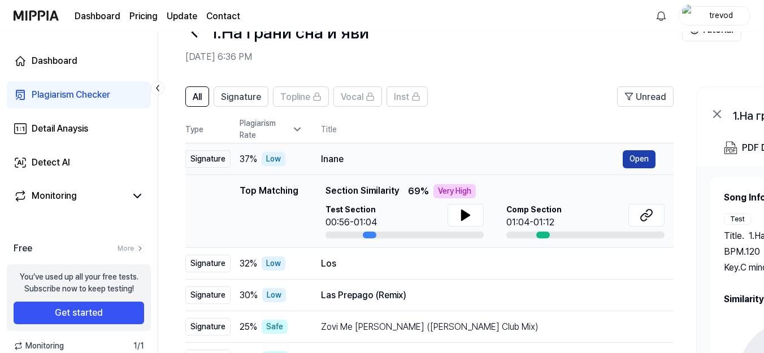
click at [629, 150] on button "Open" at bounding box center [639, 159] width 33 height 18
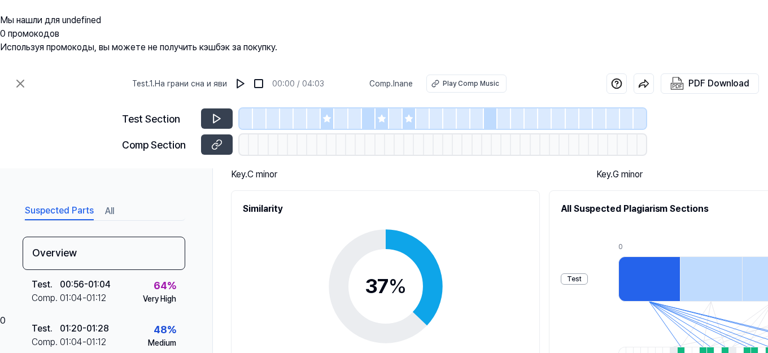
scroll to position [226, 0]
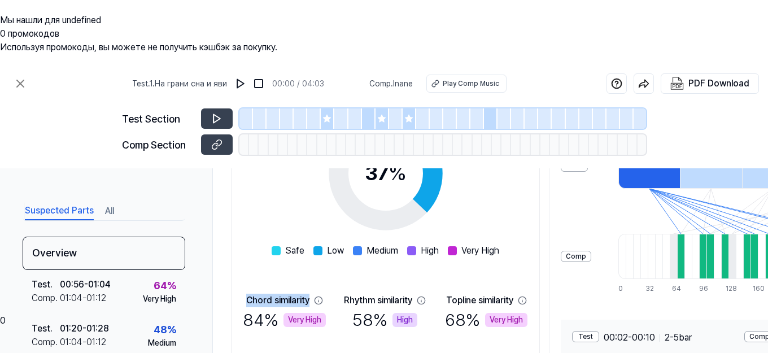
drag, startPoint x: 245, startPoint y: 233, endPoint x: 311, endPoint y: 232, distance: 66.1
click at [311, 294] on div "Chord similarity 84 % Very High" at bounding box center [284, 313] width 83 height 39
copy div "Chord similarity"
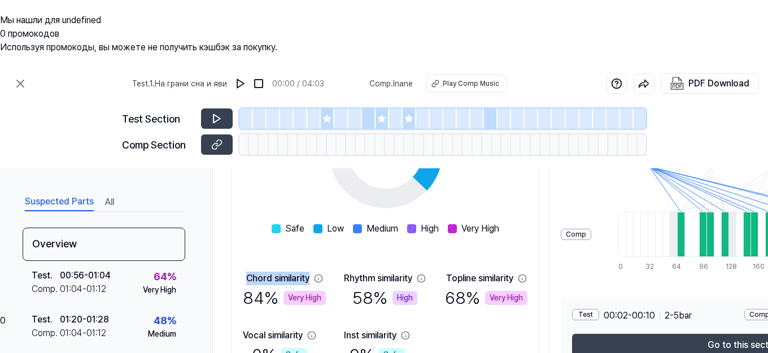
click at [698, 298] on div "Test 00:02 - 00:10 2 - 5 bar Comp - Go to this section" at bounding box center [744, 333] width 367 height 70
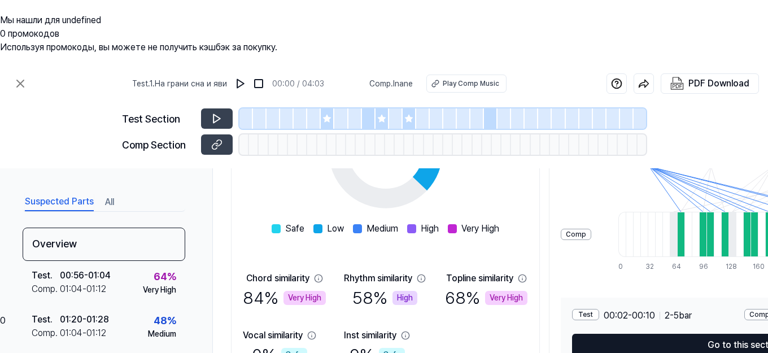
click at [700, 334] on button "Go to this section" at bounding box center [744, 345] width 344 height 23
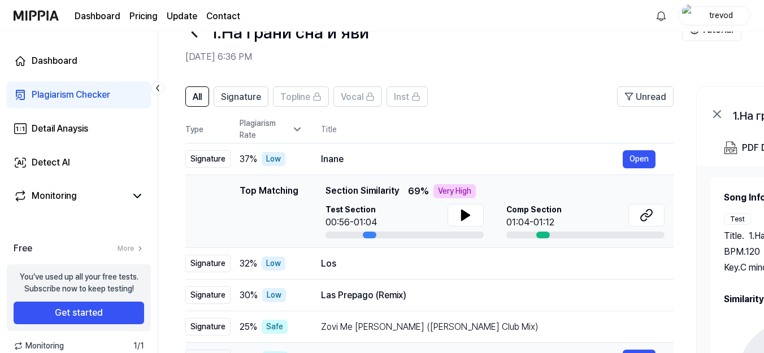
scroll to position [47, 0]
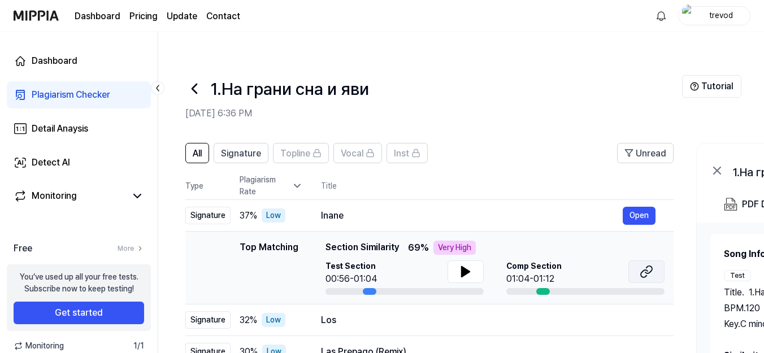
click at [648, 260] on button at bounding box center [646, 271] width 36 height 23
click at [464, 267] on icon at bounding box center [466, 272] width 8 height 10
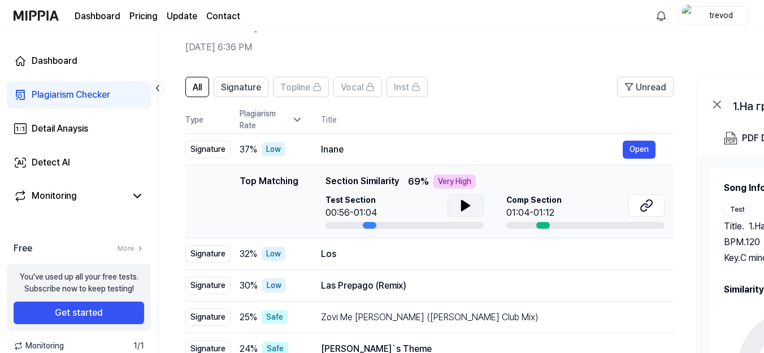
scroll to position [56, 0]
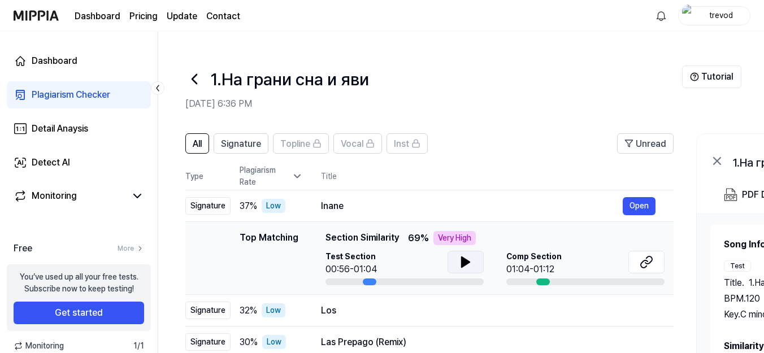
click at [75, 89] on div "Plagiarism Checker" at bounding box center [71, 95] width 79 height 14
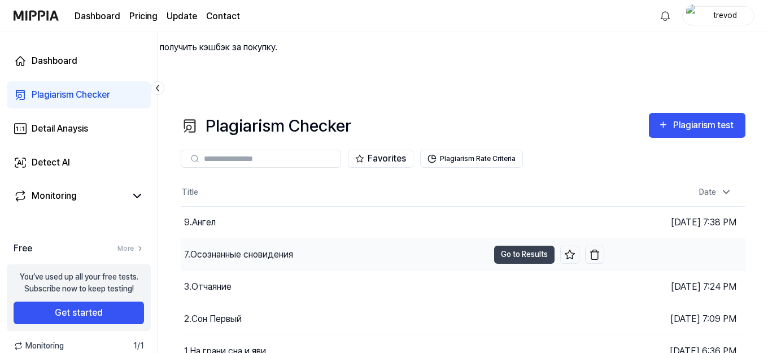
click at [217, 248] on div "7.Осознанные сновидения" at bounding box center [238, 255] width 109 height 14
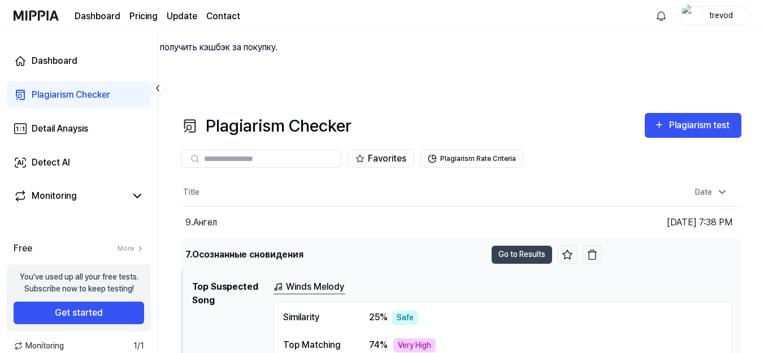
scroll to position [113, 0]
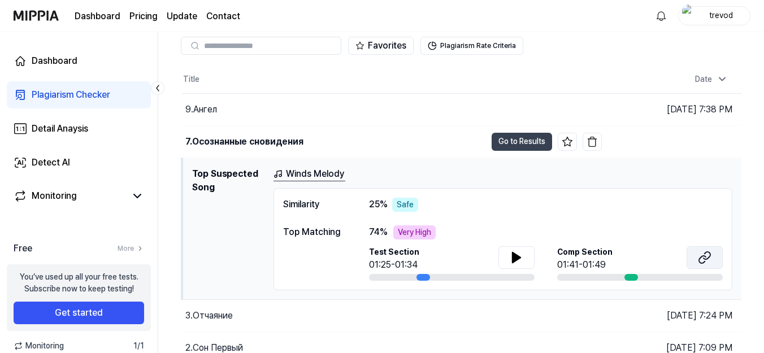
click at [702, 251] on icon at bounding box center [705, 258] width 14 height 14
click at [507, 246] on button at bounding box center [516, 257] width 36 height 23
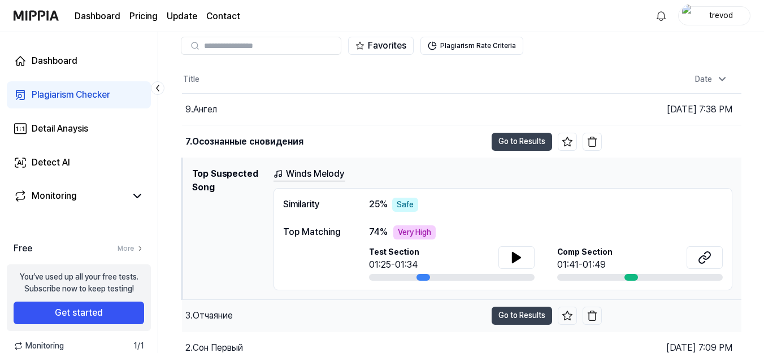
click at [224, 309] on div "3.Отчаяние" at bounding box center [208, 316] width 47 height 14
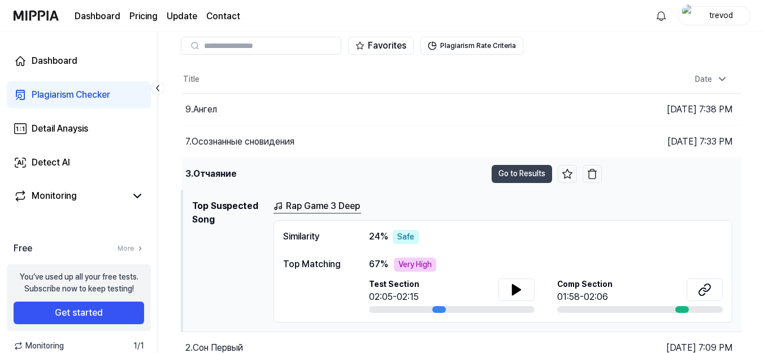
scroll to position [120, 0]
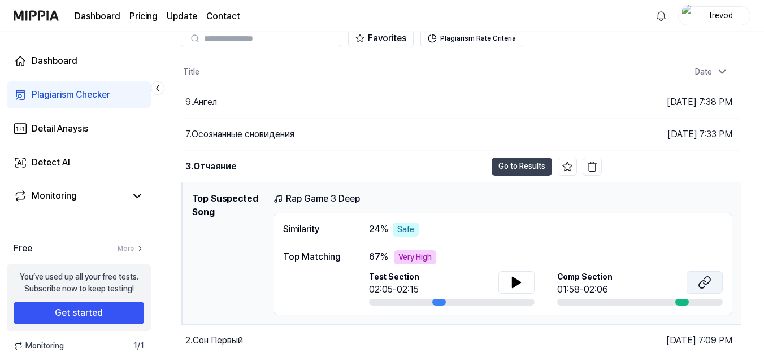
click at [701, 276] on icon at bounding box center [705, 283] width 14 height 14
click at [234, 334] on div "2.Сон Первый" at bounding box center [214, 341] width 58 height 14
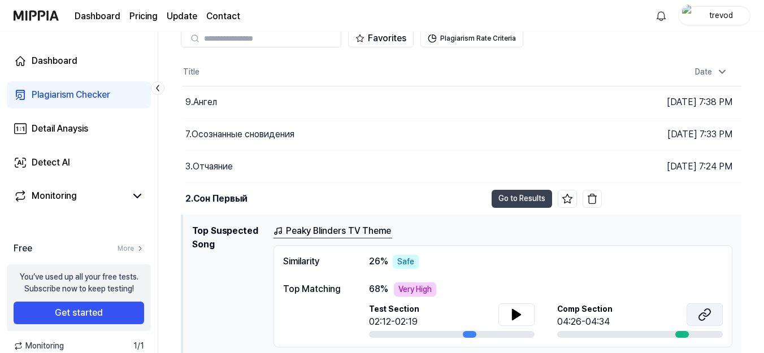
click at [702, 308] on icon at bounding box center [705, 315] width 14 height 14
click at [516, 310] on icon at bounding box center [516, 315] width 8 height 10
click at [516, 308] on icon at bounding box center [517, 315] width 14 height 14
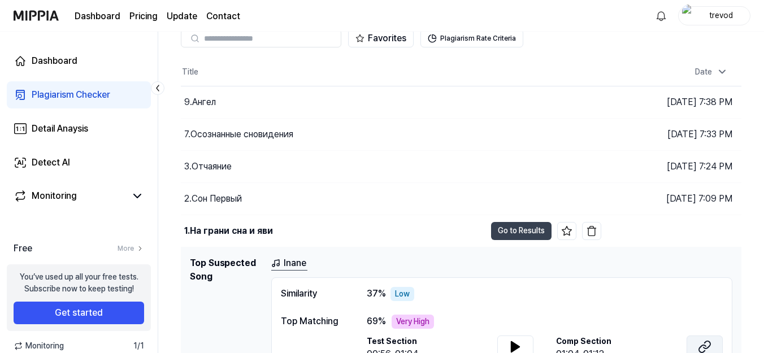
click at [711, 336] on button at bounding box center [704, 347] width 36 height 23
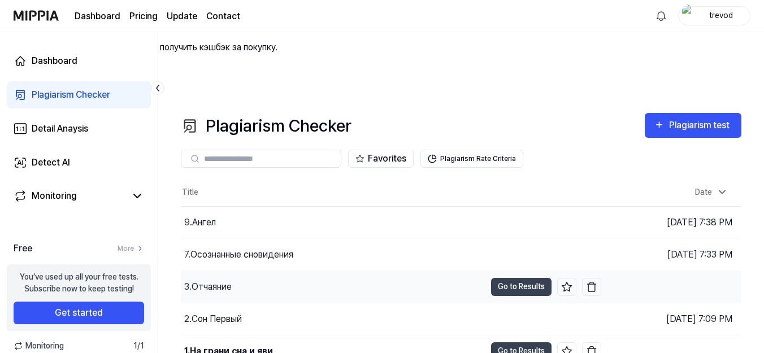
click at [249, 271] on div "3.Отчаяние" at bounding box center [333, 287] width 304 height 32
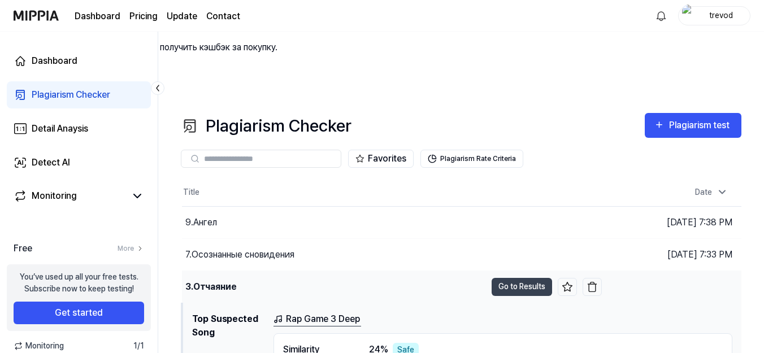
scroll to position [56, 0]
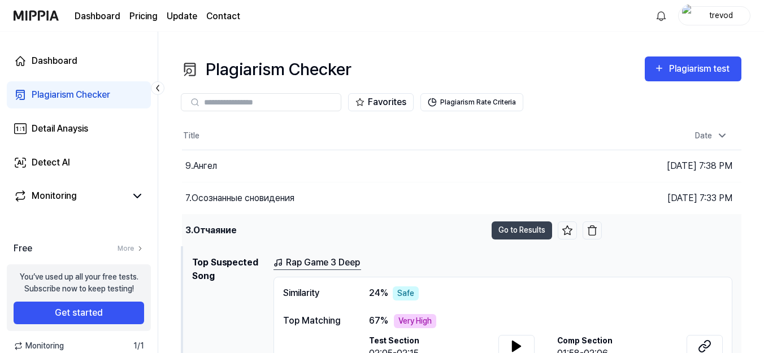
click at [238, 215] on div "3.Отчаяние" at bounding box center [334, 231] width 304 height 32
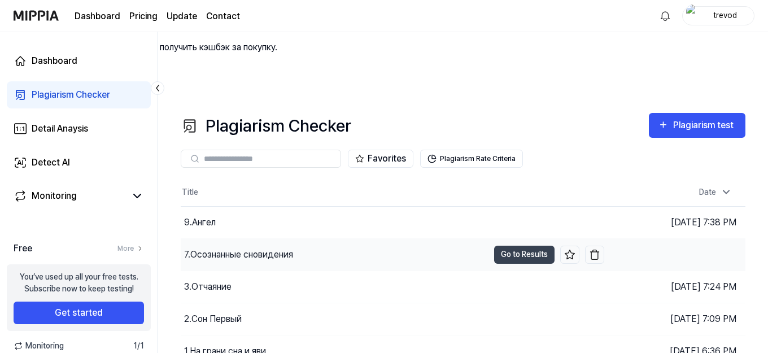
click at [266, 248] on div "7.Осознанные сновидения" at bounding box center [238, 255] width 109 height 14
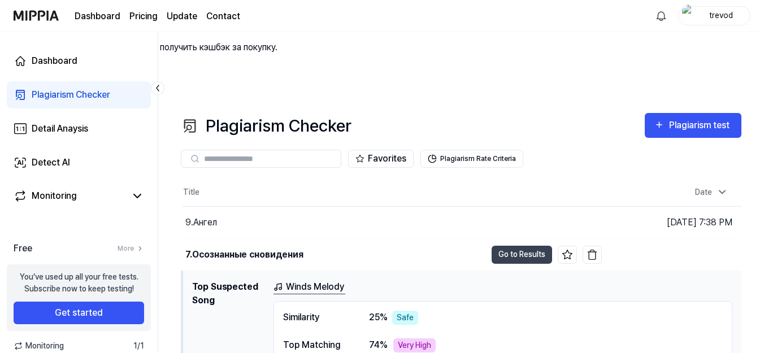
scroll to position [120, 0]
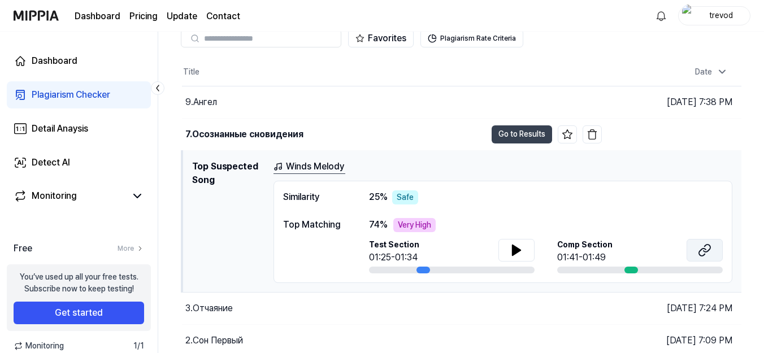
click at [711, 243] on icon at bounding box center [705, 250] width 14 height 14
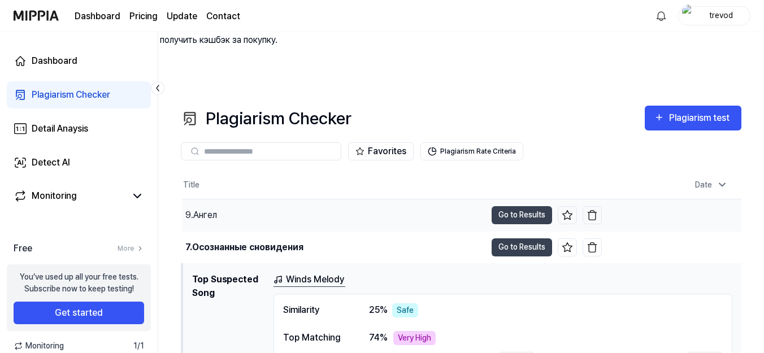
click at [210, 208] on div "9.Ангел" at bounding box center [201, 215] width 32 height 14
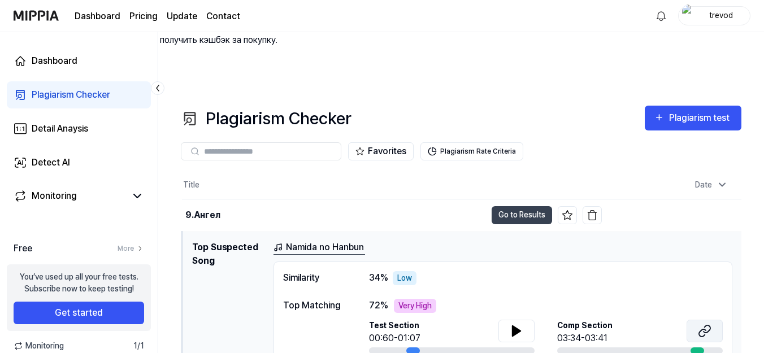
click at [701, 324] on icon at bounding box center [705, 331] width 14 height 14
click at [514, 326] on icon at bounding box center [516, 331] width 8 height 10
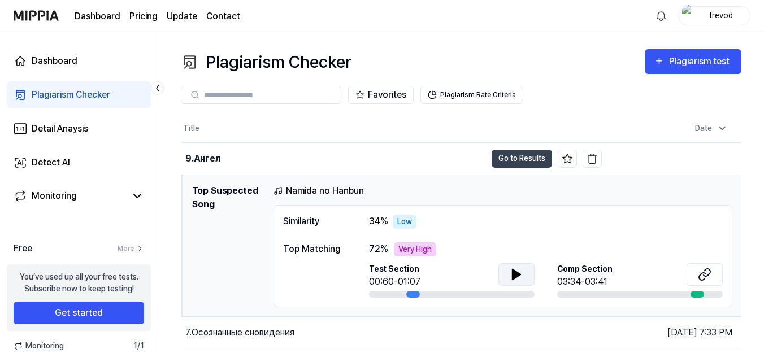
scroll to position [120, 0]
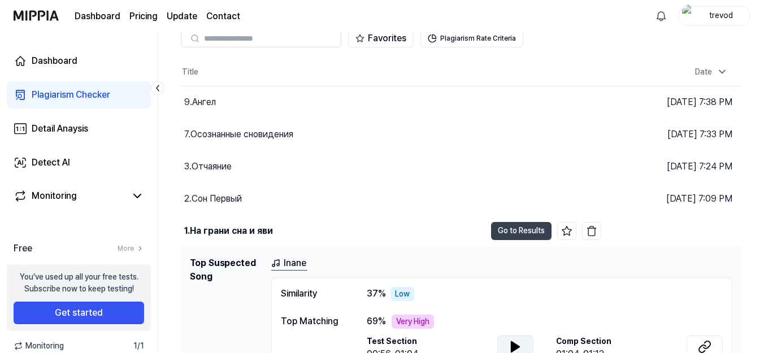
click at [523, 336] on button at bounding box center [515, 347] width 36 height 23
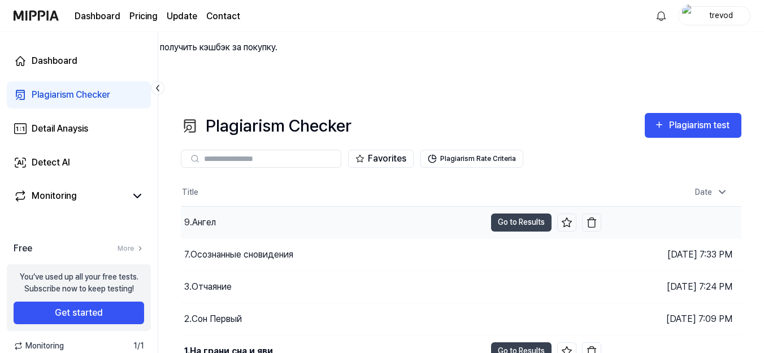
scroll to position [113, 0]
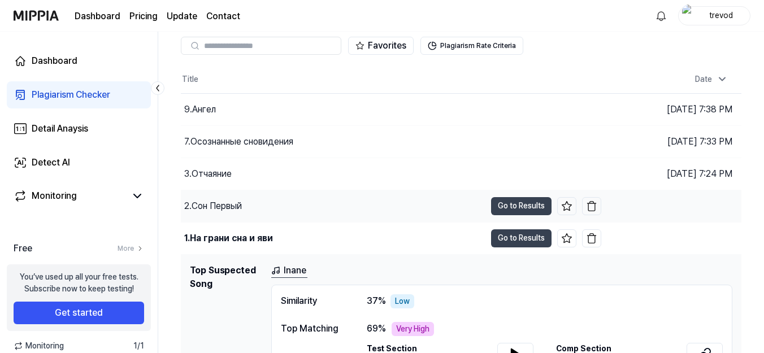
click at [222, 199] on div "2.Сон Первый" at bounding box center [213, 206] width 58 height 14
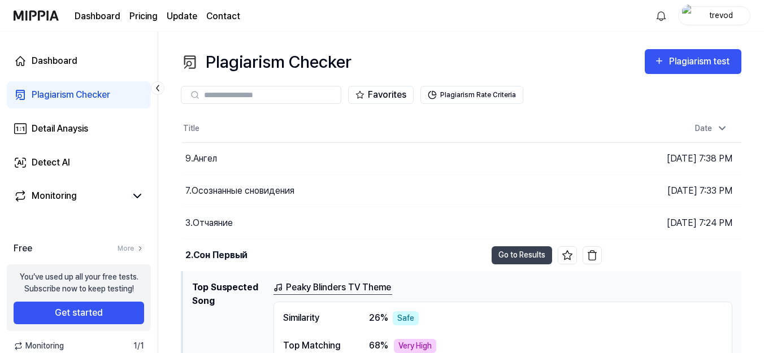
scroll to position [120, 0]
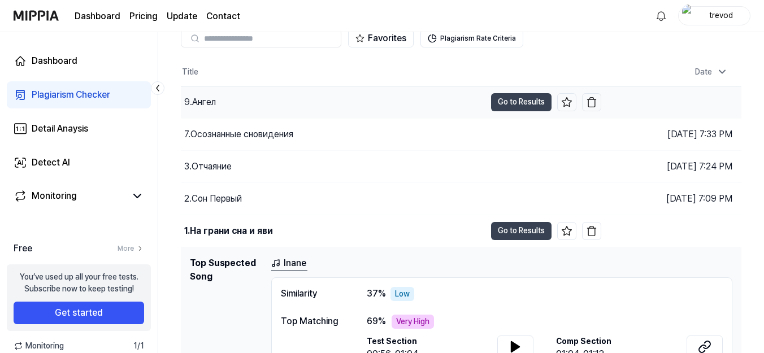
scroll to position [0, 0]
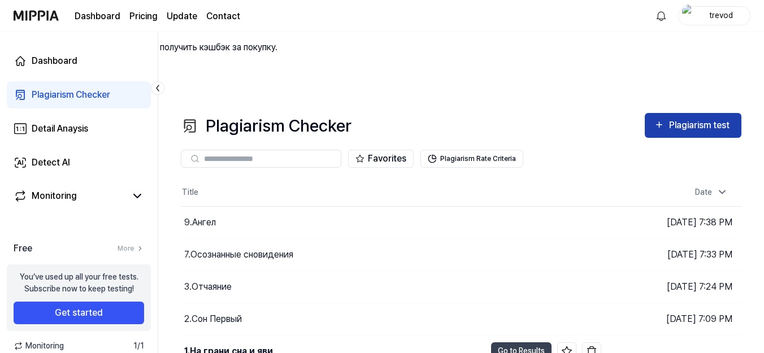
click at [713, 118] on div "Plagiarism test" at bounding box center [700, 125] width 63 height 15
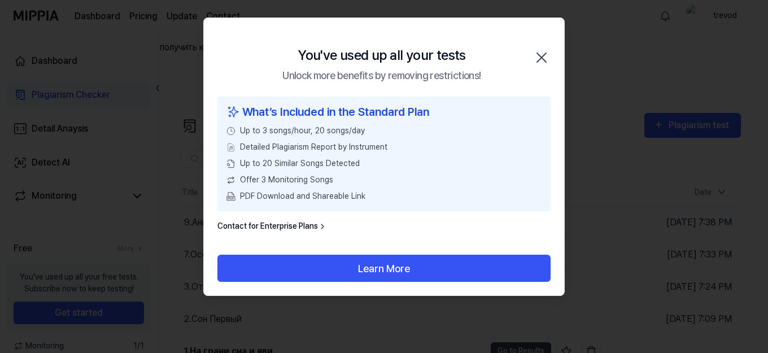
click at [538, 56] on icon "button" at bounding box center [542, 58] width 18 height 18
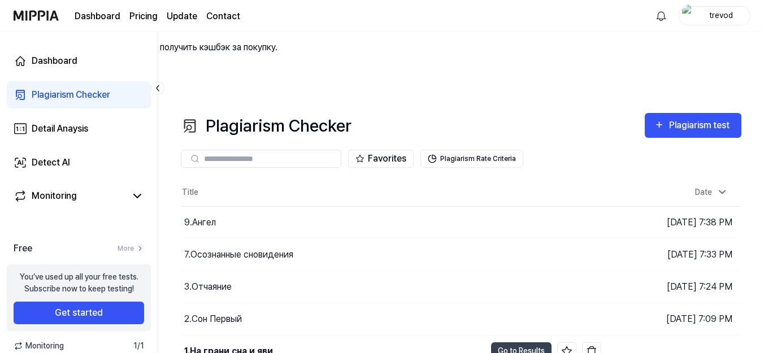
click at [717, 15] on div "trevod" at bounding box center [721, 15] width 44 height 12
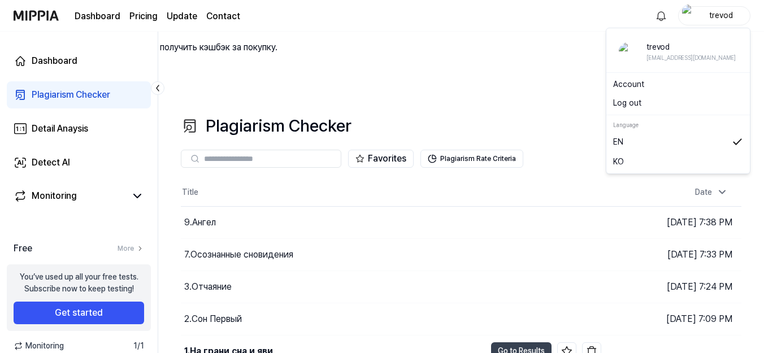
drag, startPoint x: 572, startPoint y: 51, endPoint x: 578, endPoint y: 34, distance: 18.3
click at [572, 113] on div "Plagiarism Checker Plagiarism test" at bounding box center [461, 125] width 560 height 25
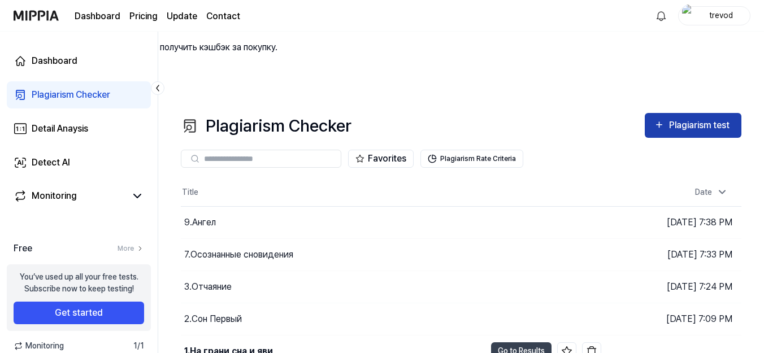
click at [699, 118] on div "Plagiarism test" at bounding box center [700, 125] width 63 height 15
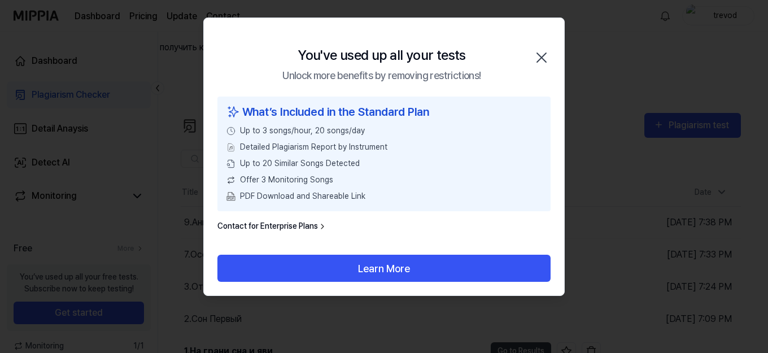
click at [545, 63] on icon "button" at bounding box center [542, 58] width 18 height 18
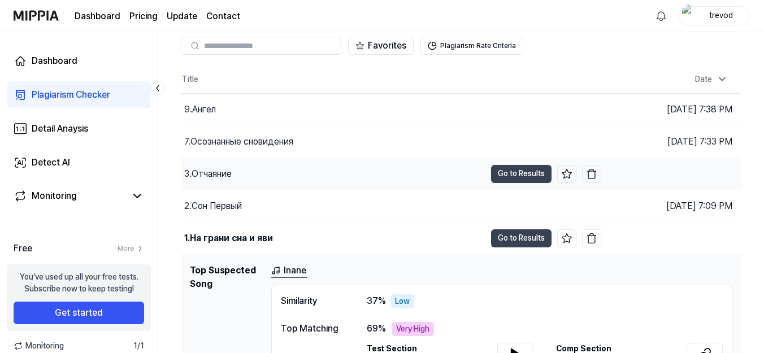
scroll to position [120, 0]
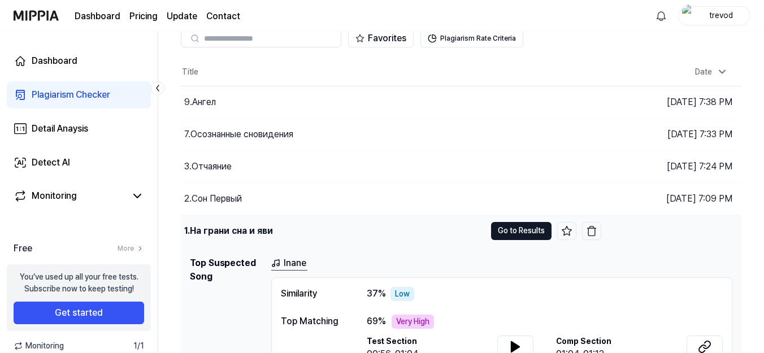
click at [507, 222] on button "Go to Results" at bounding box center [521, 231] width 60 height 18
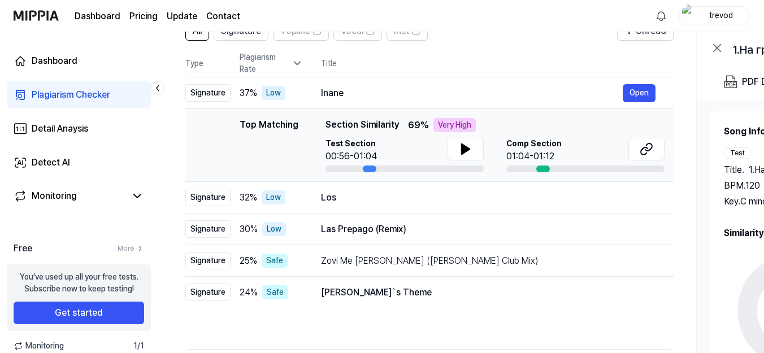
scroll to position [113, 0]
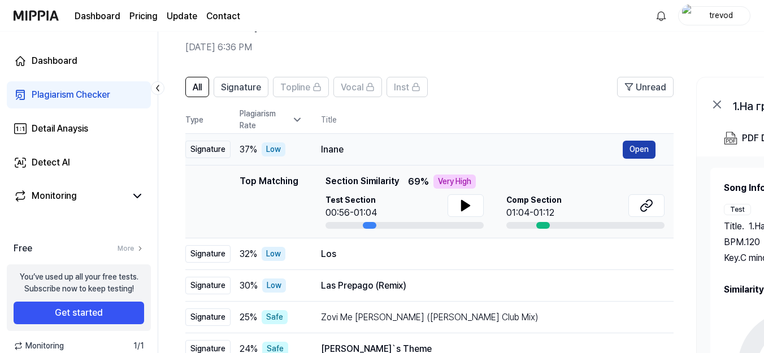
click at [632, 141] on button "Open" at bounding box center [639, 150] width 33 height 18
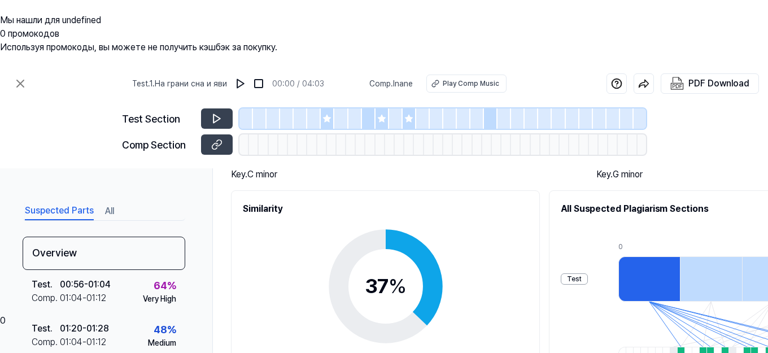
scroll to position [56, 0]
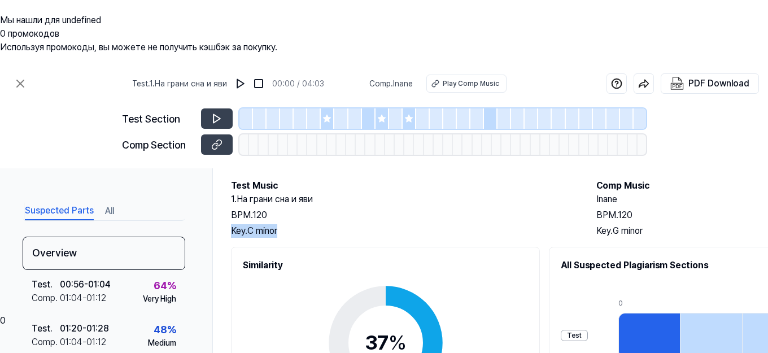
drag, startPoint x: 288, startPoint y: 162, endPoint x: 230, endPoint y: 159, distance: 57.7
copy div "Key. C minor"
drag, startPoint x: 657, startPoint y: 160, endPoint x: 596, endPoint y: 164, distance: 61.1
click at [596, 179] on div "Test Music 1.На грани сна и яви BPM. 120 Key. C minor Comp Music Inane BPM. 120…" at bounding box center [585, 208] width 708 height 59
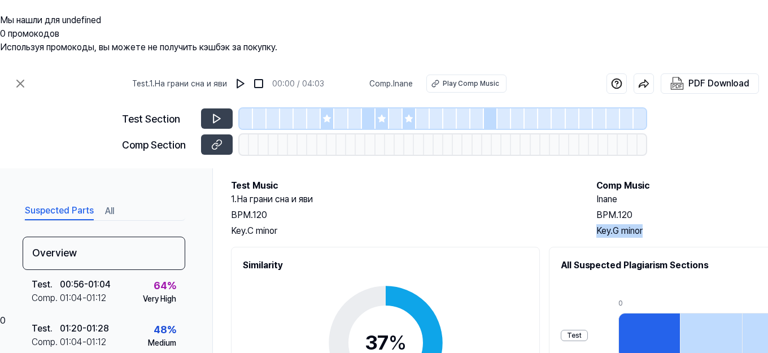
copy div "Key. G minor"
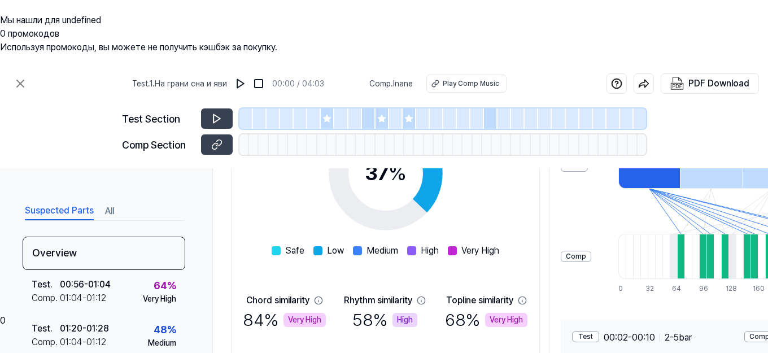
scroll to position [253, 0]
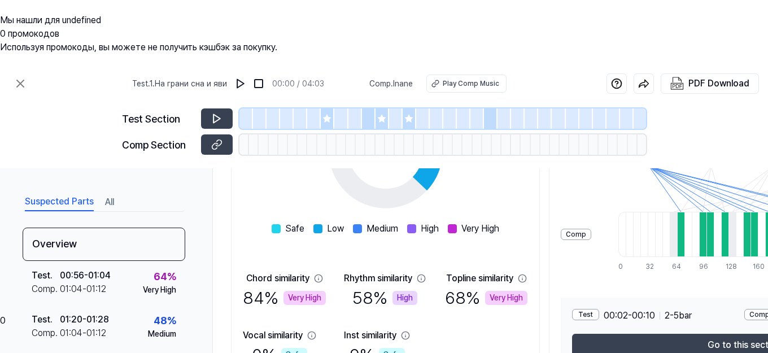
click at [665, 309] on span "2 - 5 bar" at bounding box center [678, 316] width 27 height 14
drag, startPoint x: 573, startPoint y: 348, endPoint x: 686, endPoint y: 331, distance: 114.2
click at [691, 330] on div "Suspected Parts All Overview Test . 00:56 - 01:04 Comp . 01:04 - 01:12 64 % Ver…" at bounding box center [384, 294] width 768 height 253
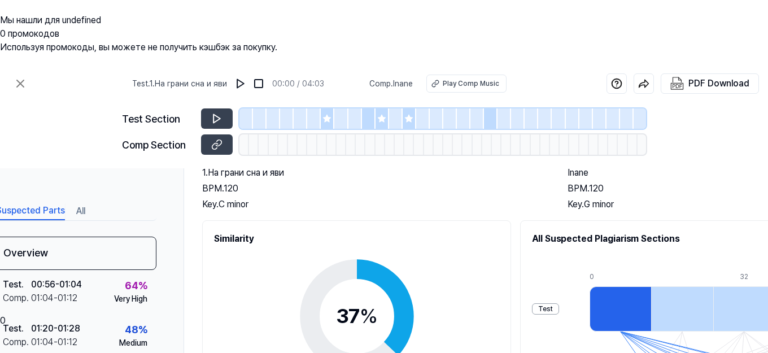
scroll to position [196, 29]
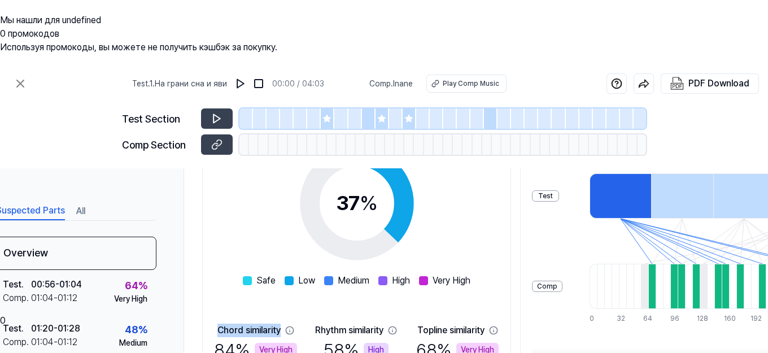
drag, startPoint x: 216, startPoint y: 260, endPoint x: 283, endPoint y: 259, distance: 66.7
click at [283, 324] on div "Chord similarity 84 % Very High" at bounding box center [255, 343] width 83 height 39
copy div "Chord similarity"
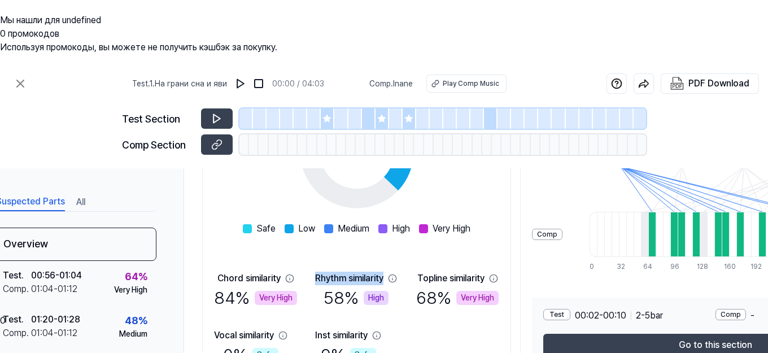
drag, startPoint x: 359, startPoint y: 207, endPoint x: 288, endPoint y: 205, distance: 70.6
click at [315, 272] on div "Rhythm similarity" at bounding box center [349, 279] width 68 height 14
copy div "Rhythm similarity"
drag, startPoint x: 448, startPoint y: 203, endPoint x: 378, endPoint y: 203, distance: 69.5
click at [417, 272] on div "Topline similarity" at bounding box center [450, 279] width 67 height 14
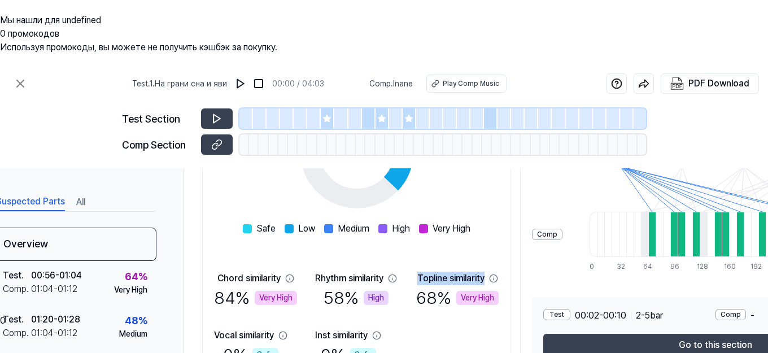
copy div "Topline similarity"
click at [372, 331] on icon at bounding box center [376, 335] width 9 height 9
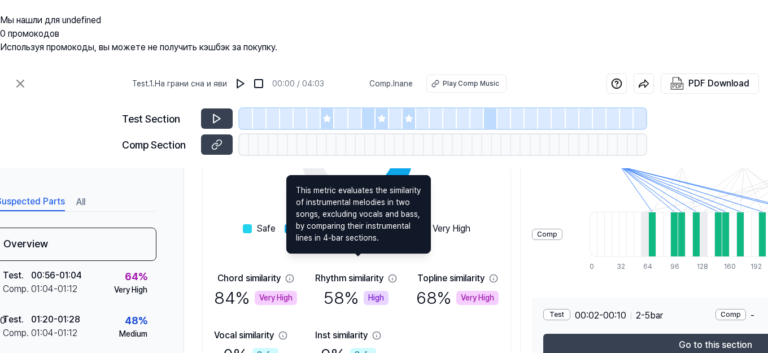
drag, startPoint x: 429, startPoint y: 269, endPoint x: 435, endPoint y: 214, distance: 55.1
click at [430, 272] on div "Chord similarity 84 % Very High Rhythm similarity 58 % High Topline similarity …" at bounding box center [356, 320] width 285 height 96
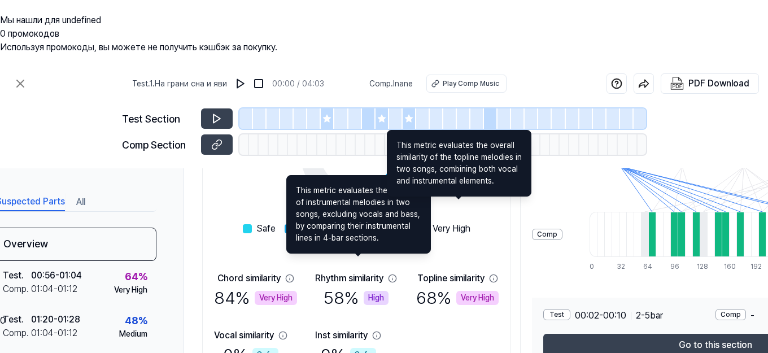
click at [489, 274] on icon at bounding box center [493, 278] width 9 height 9
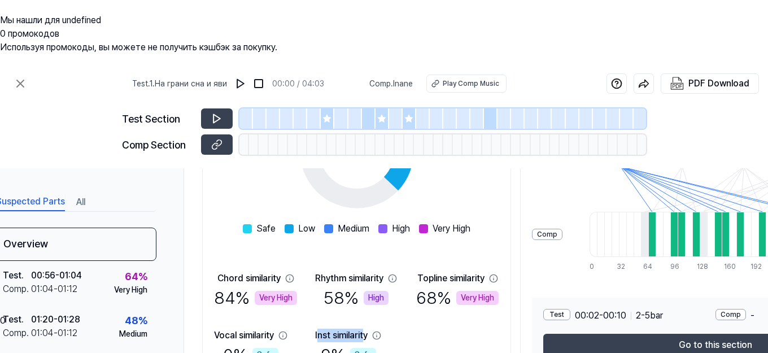
drag, startPoint x: 294, startPoint y: 262, endPoint x: 347, endPoint y: 258, distance: 52.6
click at [347, 329] on div "Inst similarity" at bounding box center [341, 336] width 53 height 14
click at [303, 272] on div "Chord similarity 84 % Very High Rhythm similarity 58 % High Topline similarity …" at bounding box center [356, 320] width 285 height 96
drag, startPoint x: 292, startPoint y: 260, endPoint x: 349, endPoint y: 263, distance: 57.1
click at [349, 272] on div "Chord similarity 84 % Very High Rhythm similarity 58 % High Topline similarity …" at bounding box center [356, 320] width 285 height 96
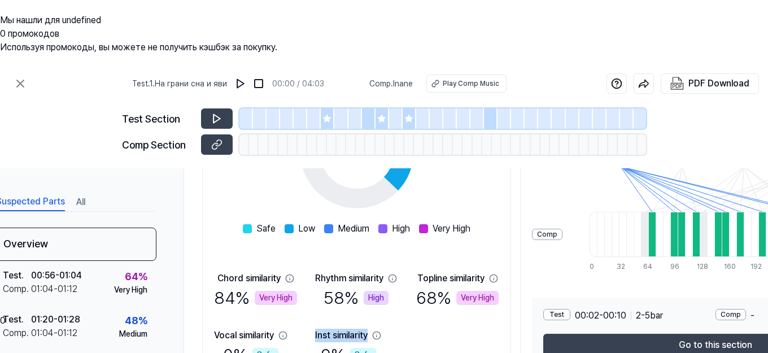
copy div "Inst similarity"
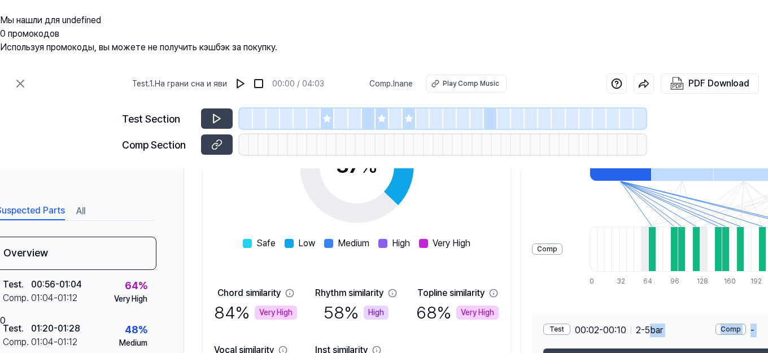
scroll to position [249, 29]
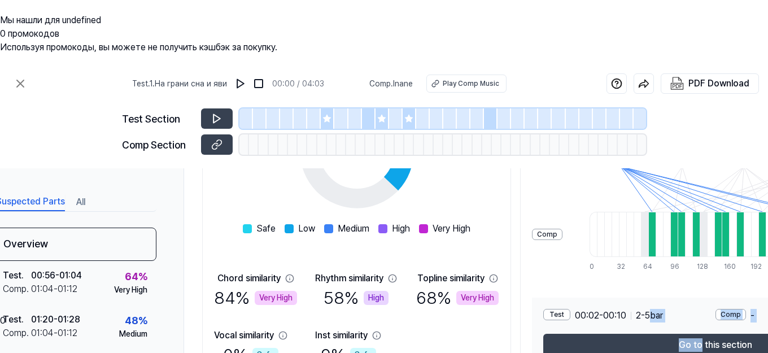
drag, startPoint x: 591, startPoint y: 348, endPoint x: 657, endPoint y: 325, distance: 69.5
click at [671, 336] on div "Suspected Parts All Overview Test . 00:56 - 01:04 Comp . 01:04 - 01:12 64 % Ver…" at bounding box center [384, 294] width 768 height 253
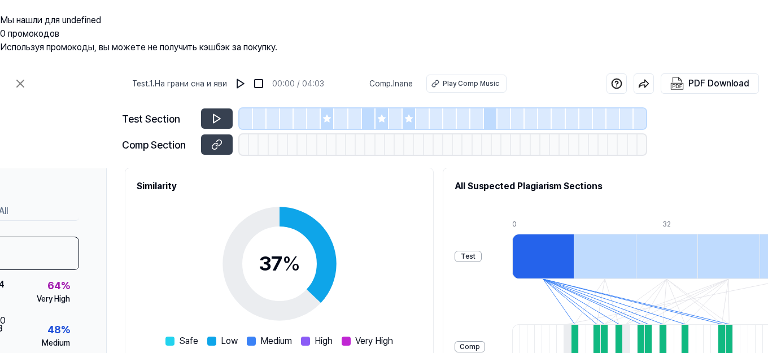
scroll to position [249, 106]
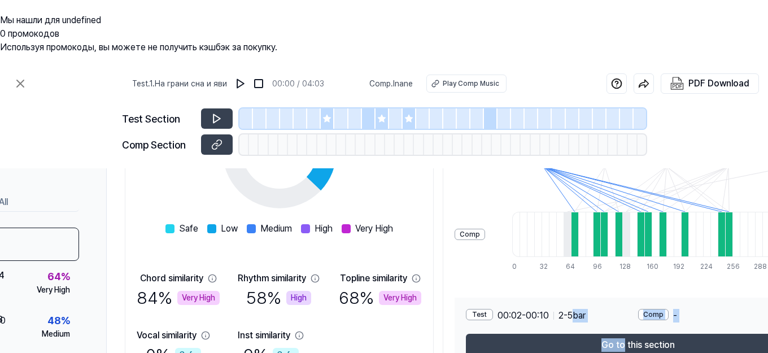
click at [546, 309] on div "Test 00:02 - 00:10 2 - 5 bar" at bounding box center [552, 316] width 172 height 14
click at [638, 309] on div "Comp" at bounding box center [653, 314] width 31 height 11
click at [647, 309] on div "Comp -" at bounding box center [724, 316] width 172 height 14
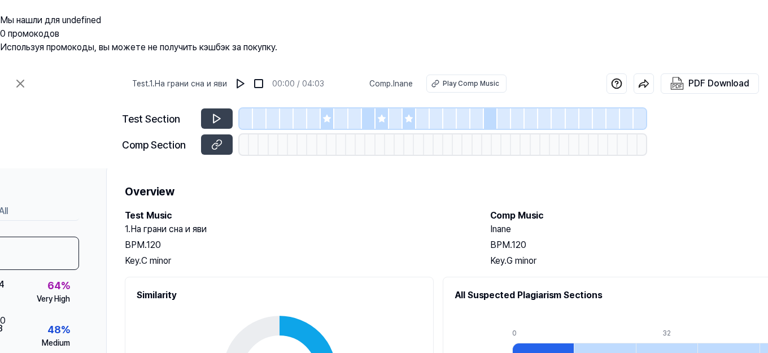
scroll to position [83, 106]
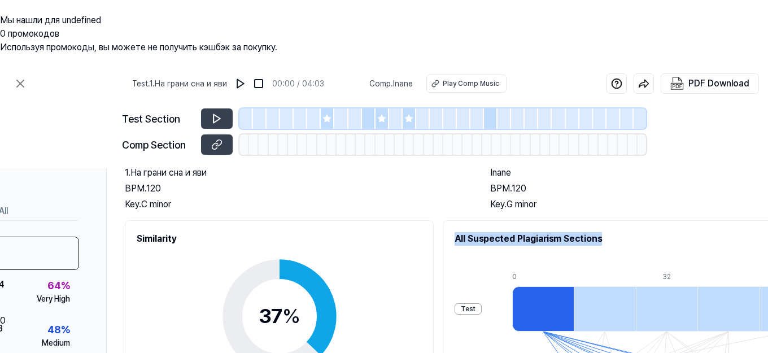
drag, startPoint x: 397, startPoint y: 168, endPoint x: 552, endPoint y: 172, distance: 156.0
copy h2 "All Suspected Plagiarism Sections"
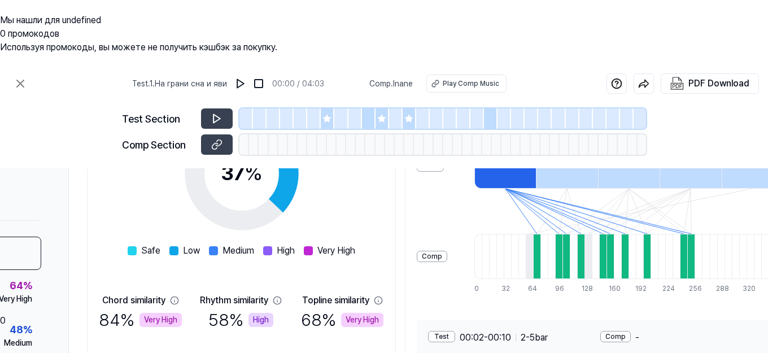
scroll to position [169, 144]
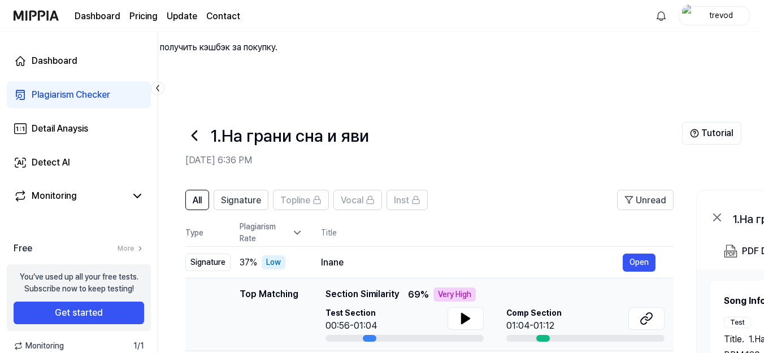
scroll to position [56, 0]
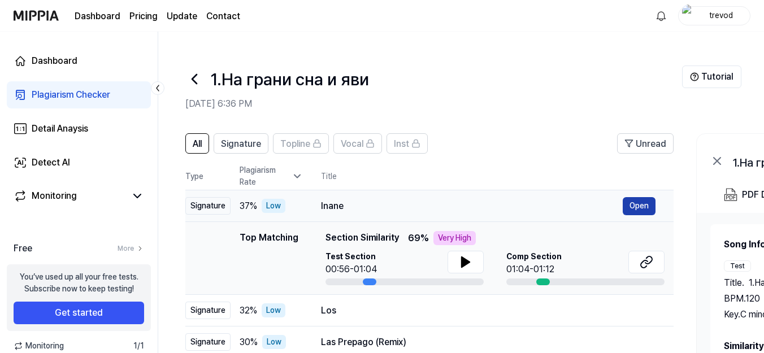
click at [641, 197] on button "Open" at bounding box center [639, 206] width 33 height 18
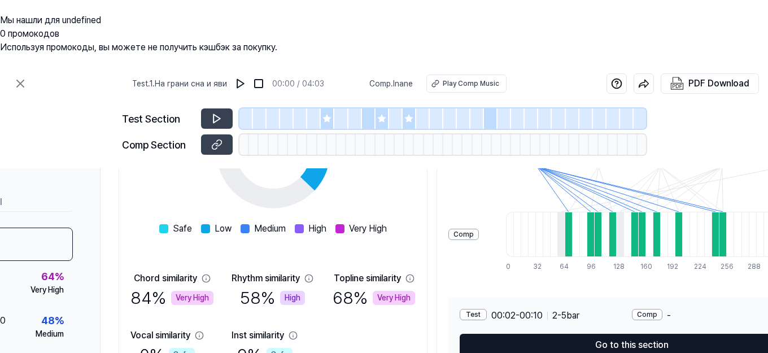
scroll to position [140, 112]
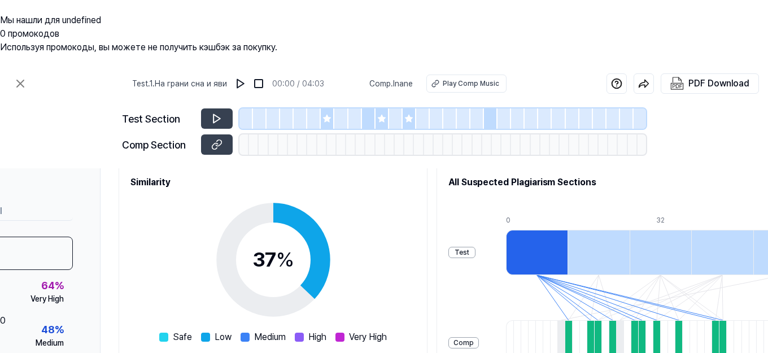
click at [506, 230] on div at bounding box center [537, 252] width 62 height 45
click at [568, 230] on div at bounding box center [599, 252] width 62 height 45
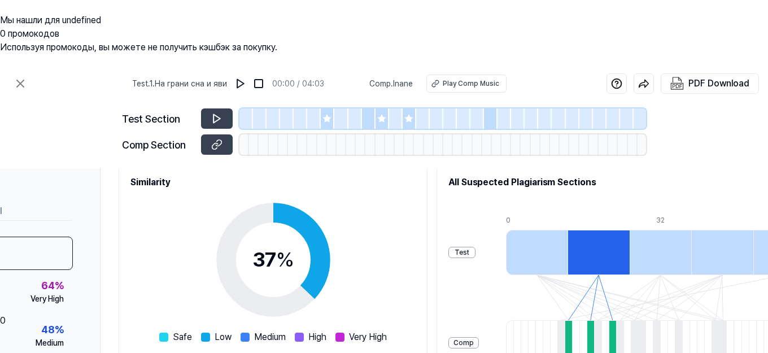
click at [507, 230] on div at bounding box center [537, 252] width 62 height 45
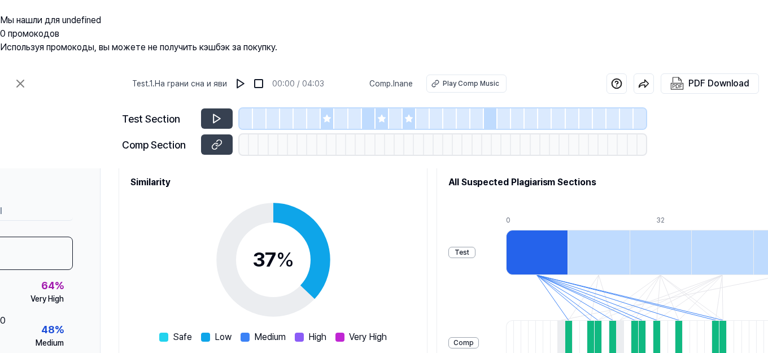
click at [568, 230] on div at bounding box center [599, 252] width 62 height 45
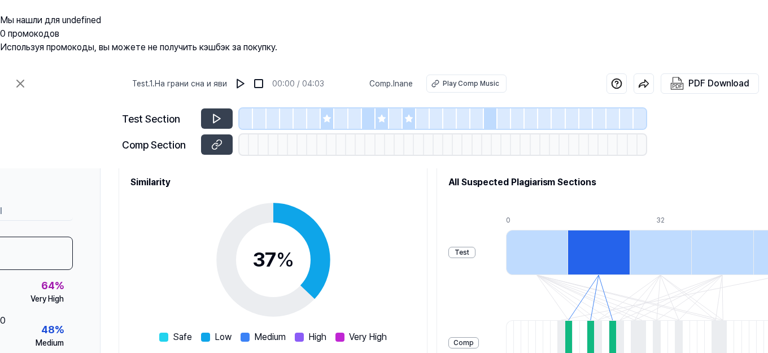
click at [639, 230] on div at bounding box center [661, 252] width 62 height 45
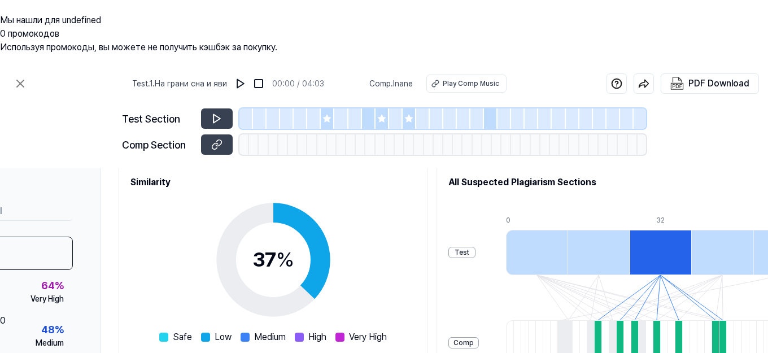
click at [691, 230] on div at bounding box center [722, 252] width 62 height 45
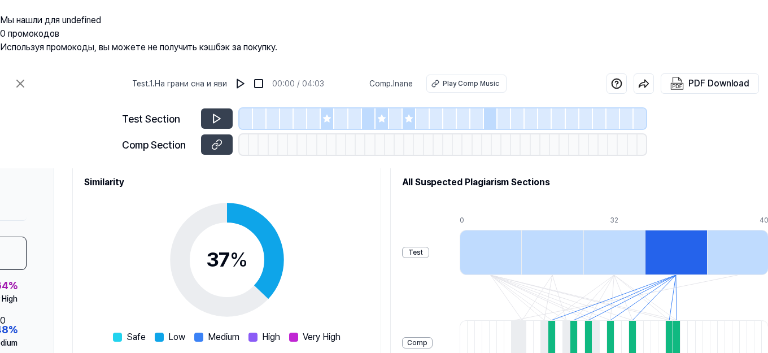
scroll to position [140, 217]
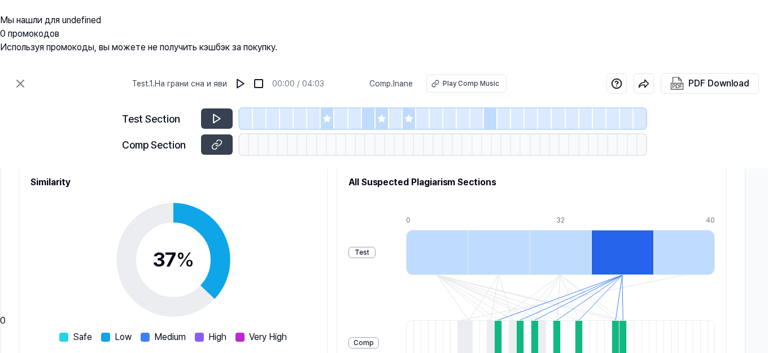
click at [669, 230] on div at bounding box center [685, 252] width 62 height 45
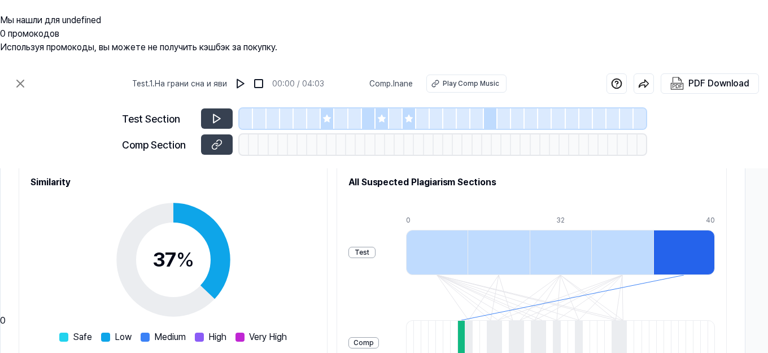
click at [406, 230] on div at bounding box center [437, 252] width 62 height 45
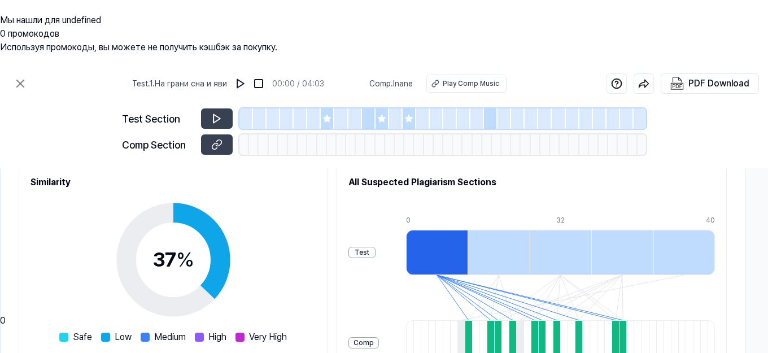
click at [468, 230] on div at bounding box center [499, 252] width 62 height 45
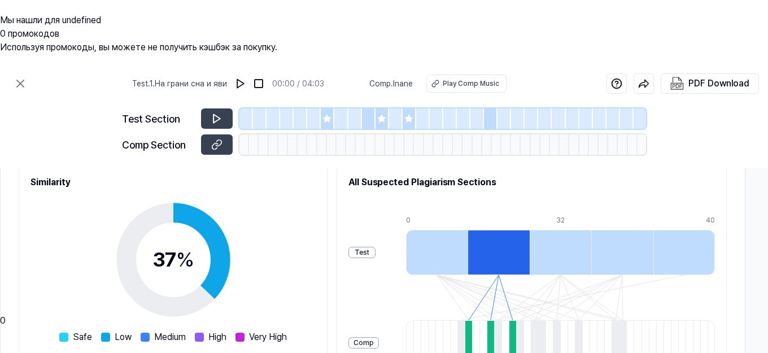
click at [406, 230] on div at bounding box center [437, 252] width 62 height 45
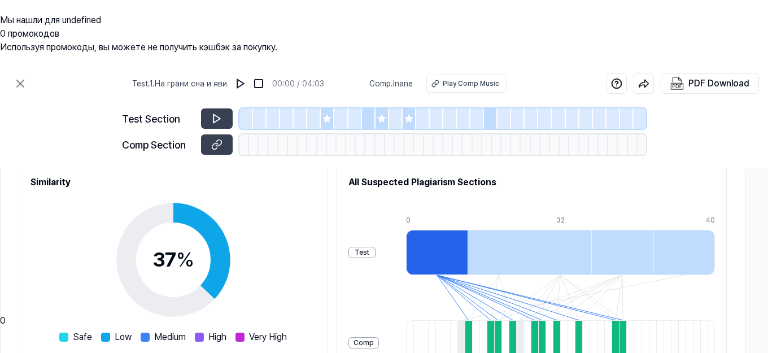
click at [530, 230] on div at bounding box center [561, 252] width 62 height 45
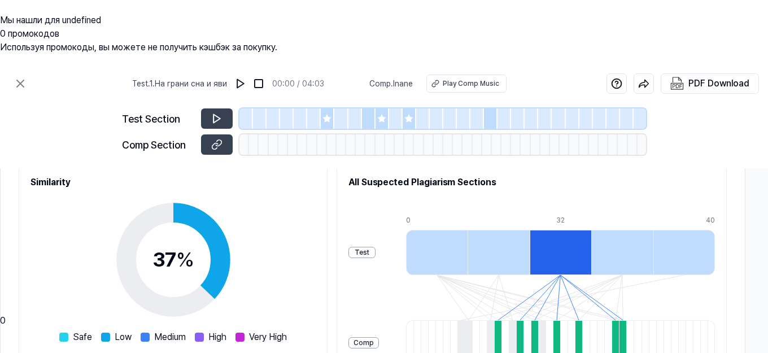
click at [595, 230] on div at bounding box center [622, 252] width 62 height 45
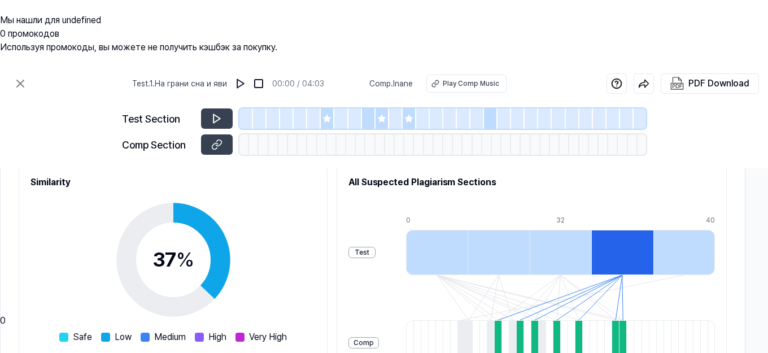
click at [659, 230] on div at bounding box center [685, 252] width 62 height 45
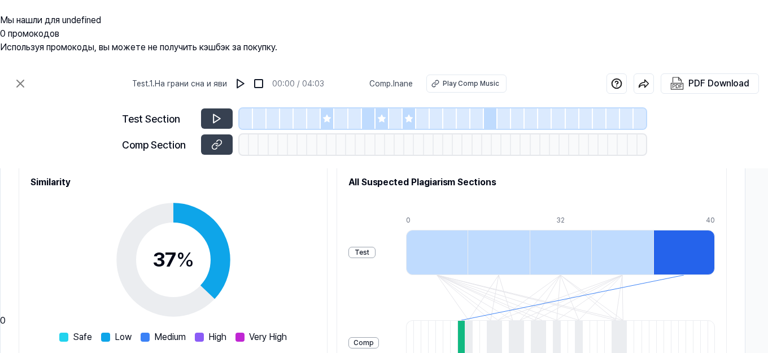
click at [619, 230] on div at bounding box center [622, 252] width 62 height 45
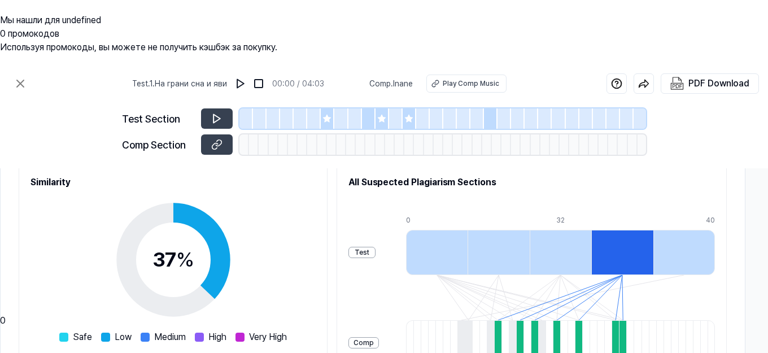
click at [530, 230] on div at bounding box center [561, 252] width 62 height 45
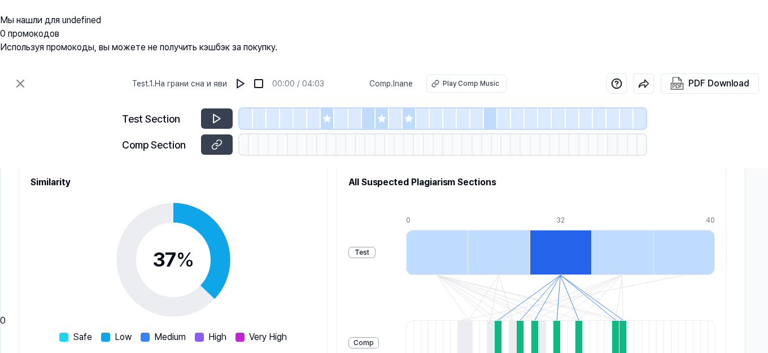
click at [468, 230] on div at bounding box center [499, 252] width 62 height 45
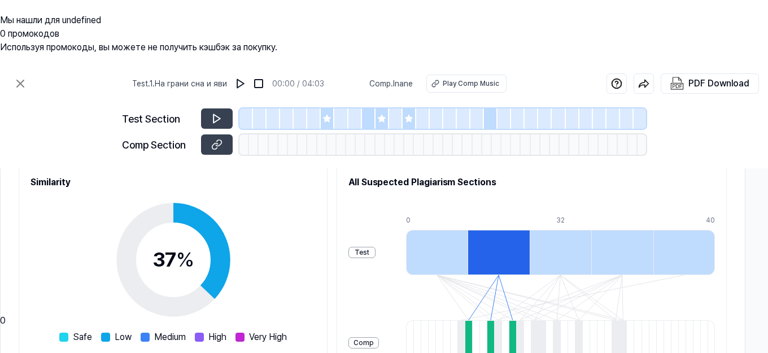
click at [406, 230] on div at bounding box center [437, 252] width 62 height 45
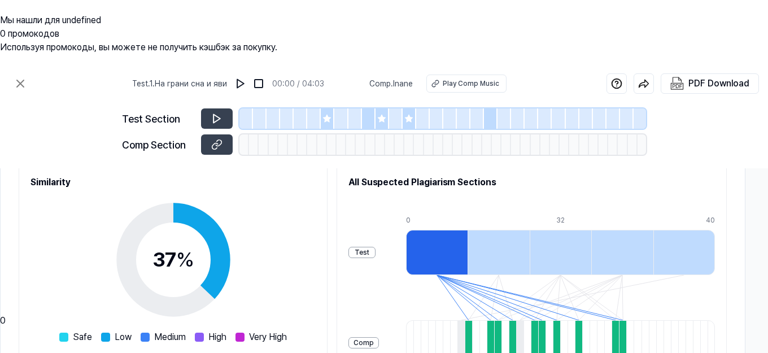
click at [246, 134] on div at bounding box center [245, 144] width 10 height 20
click at [272, 134] on div at bounding box center [274, 144] width 10 height 20
click at [250, 108] on div at bounding box center [247, 118] width 14 height 20
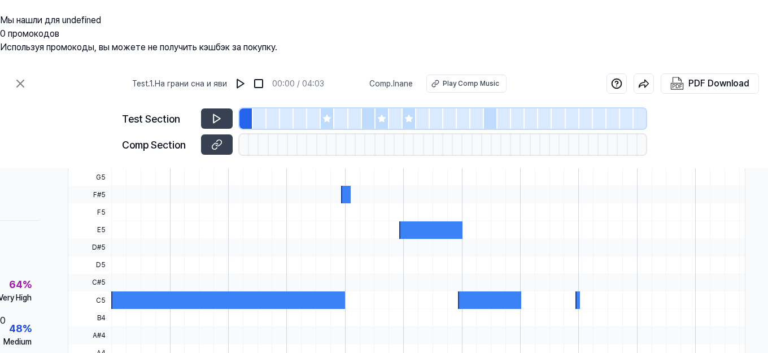
scroll to position [175, 149]
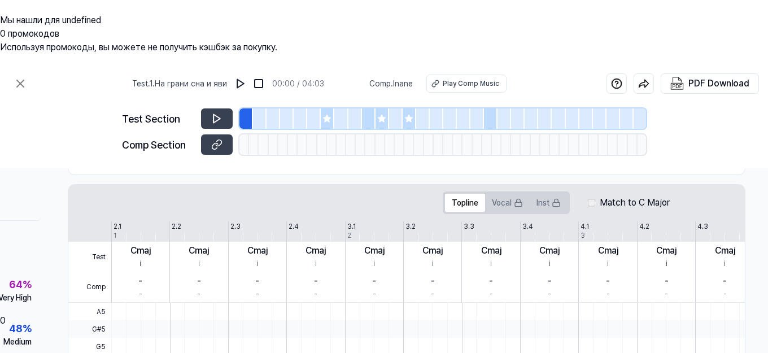
click at [256, 108] on div at bounding box center [260, 118] width 14 height 20
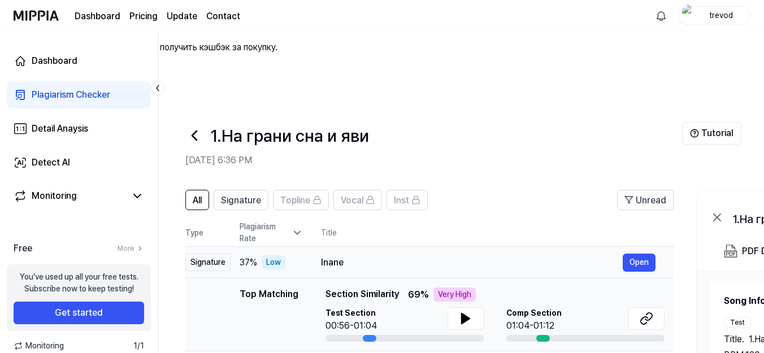
scroll to position [56, 0]
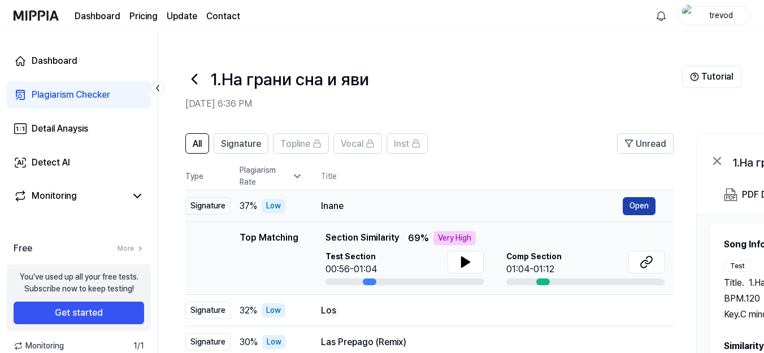
click at [639, 197] on button "Open" at bounding box center [639, 206] width 33 height 18
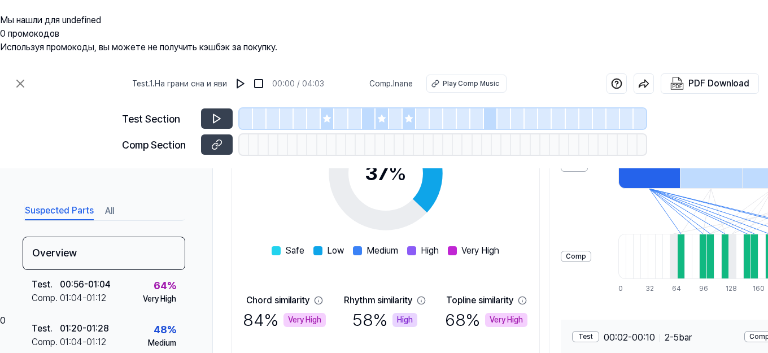
scroll to position [253, 0]
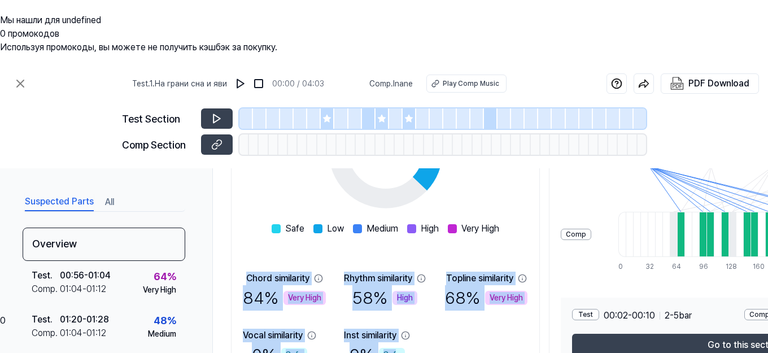
drag, startPoint x: 242, startPoint y: 205, endPoint x: 365, endPoint y: 268, distance: 137.7
click at [376, 276] on div "Similarity 37 % Safe Low Medium High Very High Chord similarity 84 % Very High …" at bounding box center [385, 217] width 309 height 324
copy div "Chord similarity 84 % Very High Rhythm similarity 58 % High Topline similarity …"
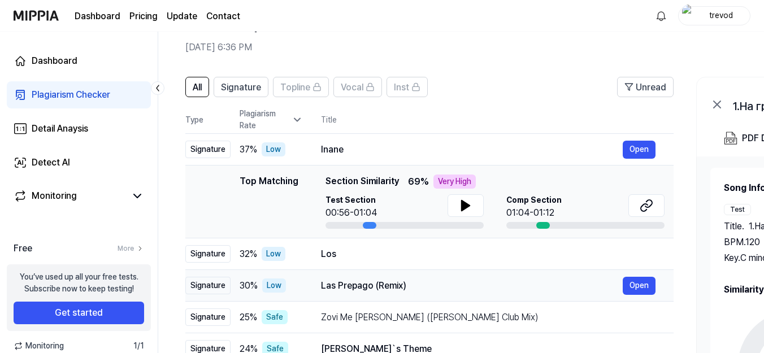
scroll to position [56, 0]
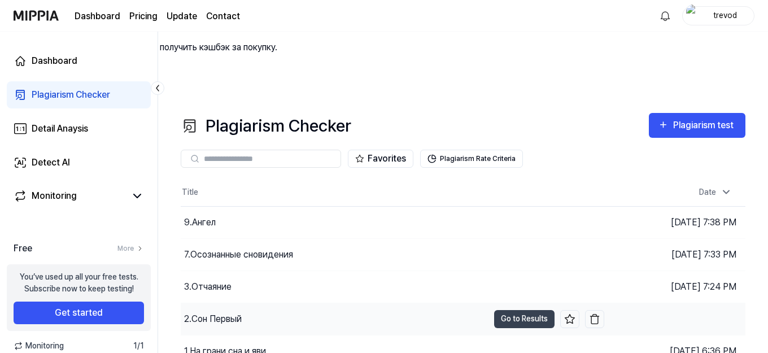
click at [282, 303] on div "2.Сон Первый" at bounding box center [335, 319] width 308 height 32
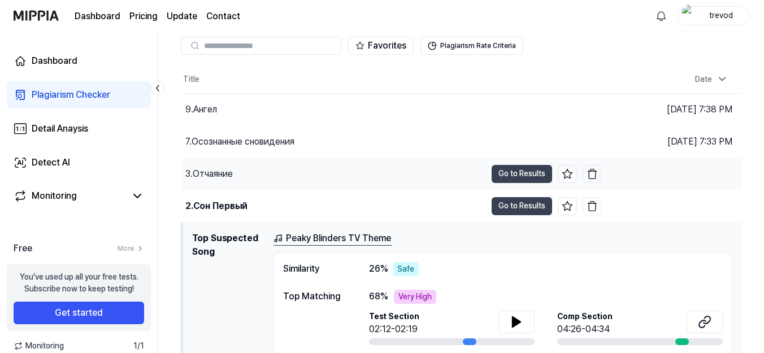
scroll to position [120, 0]
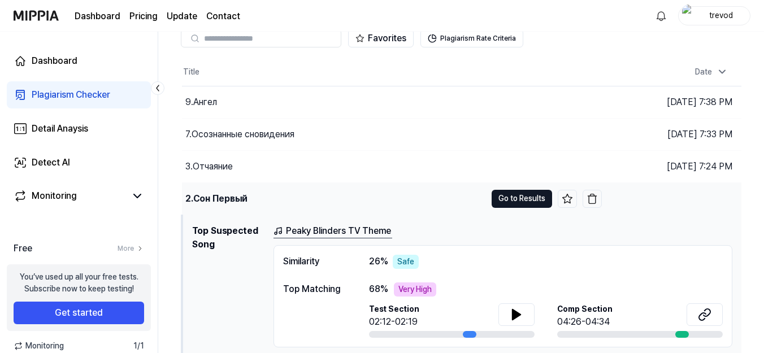
click at [517, 190] on button "Go to Results" at bounding box center [521, 199] width 60 height 18
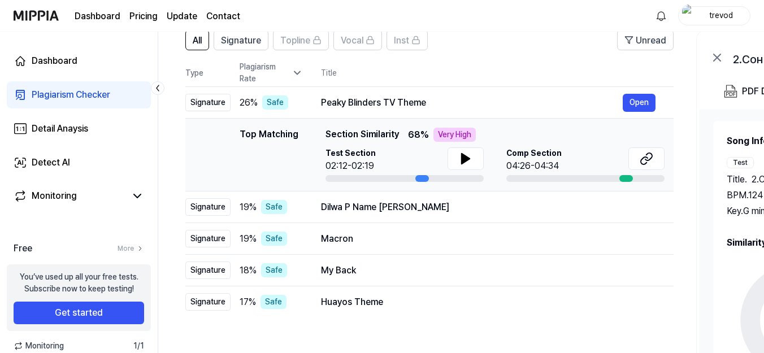
scroll to position [103, 0]
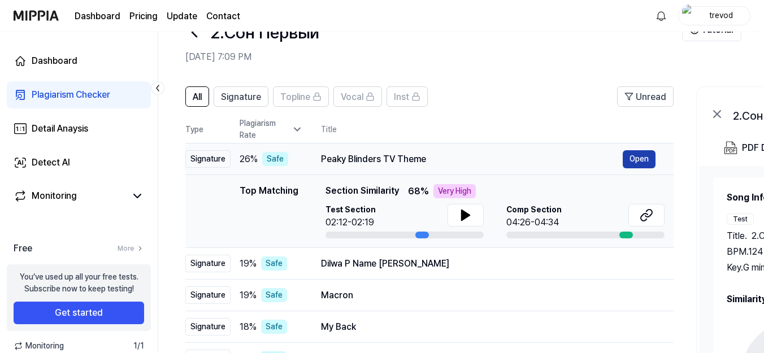
click at [627, 150] on button "Open" at bounding box center [639, 159] width 33 height 18
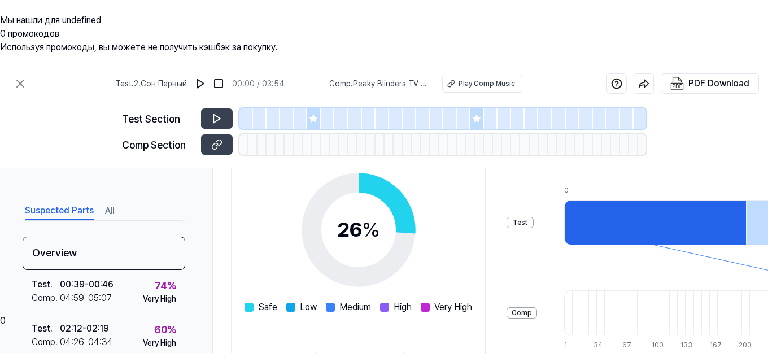
scroll to position [253, 0]
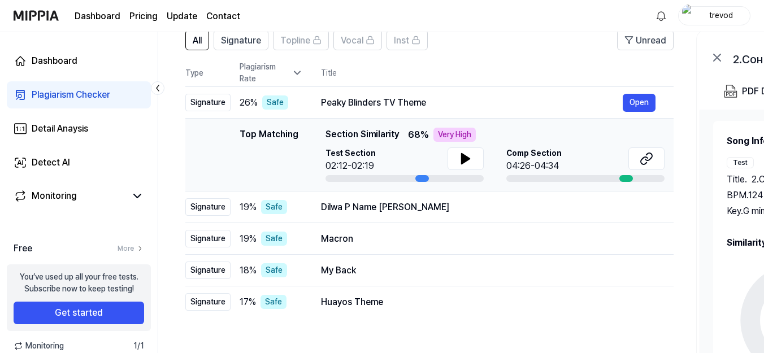
scroll to position [103, 0]
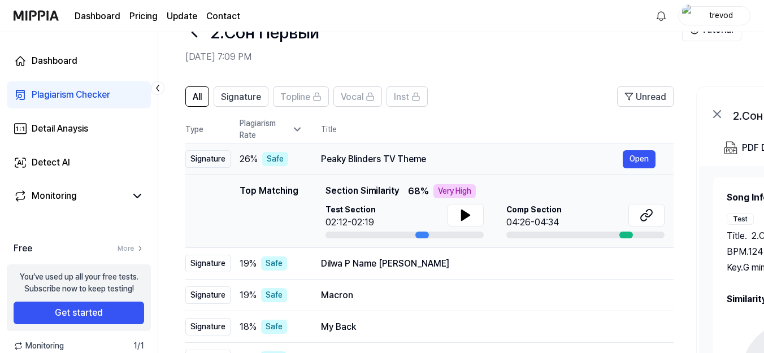
click at [630, 143] on td "Peaky Blinders TV Theme Open" at bounding box center [488, 159] width 371 height 32
click at [633, 150] on button "Open" at bounding box center [639, 159] width 33 height 18
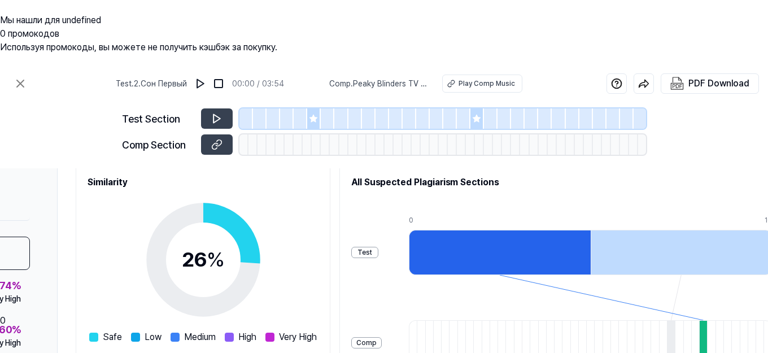
scroll to position [196, 155]
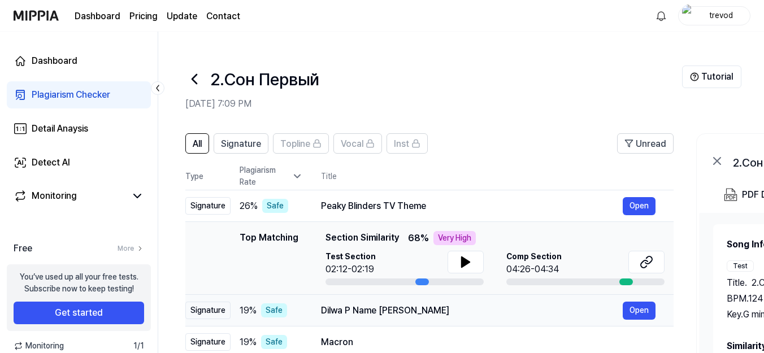
scroll to position [0, 0]
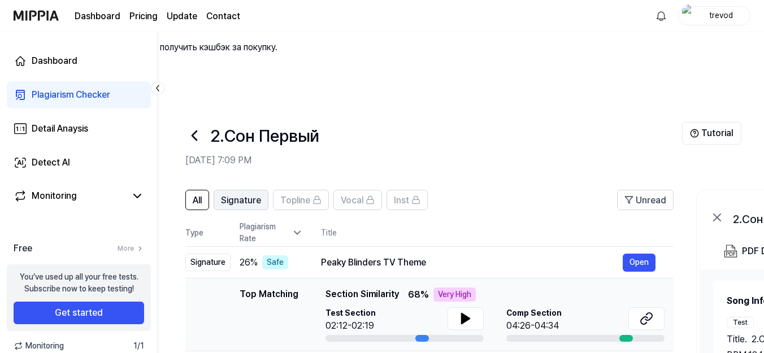
click at [247, 194] on span "Signature" at bounding box center [241, 201] width 40 height 14
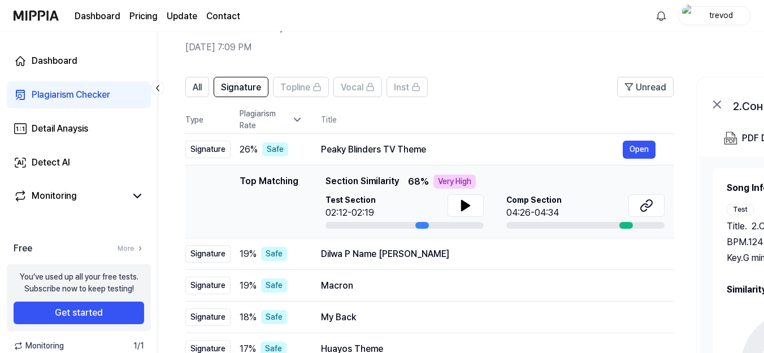
scroll to position [56, 0]
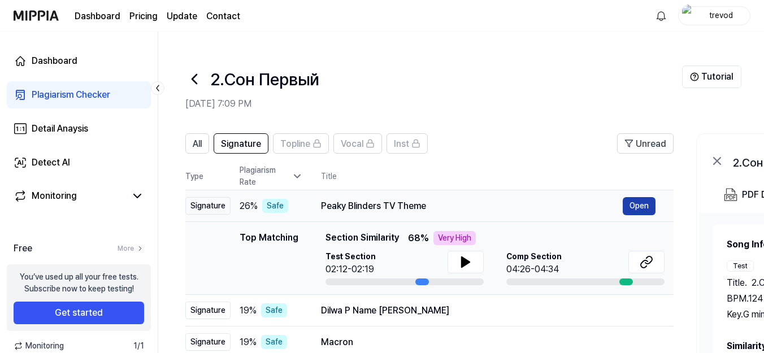
drag, startPoint x: 612, startPoint y: 144, endPoint x: 625, endPoint y: 144, distance: 13.6
click at [614, 199] on div "Peaky Blinders TV Theme" at bounding box center [472, 206] width 302 height 14
click at [630, 197] on button "Open" at bounding box center [639, 206] width 33 height 18
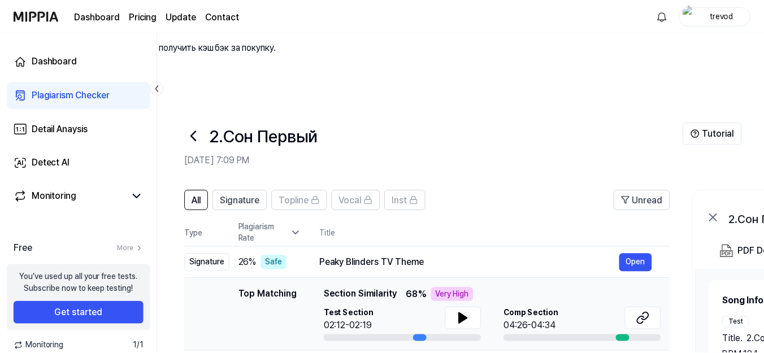
scroll to position [56, 0]
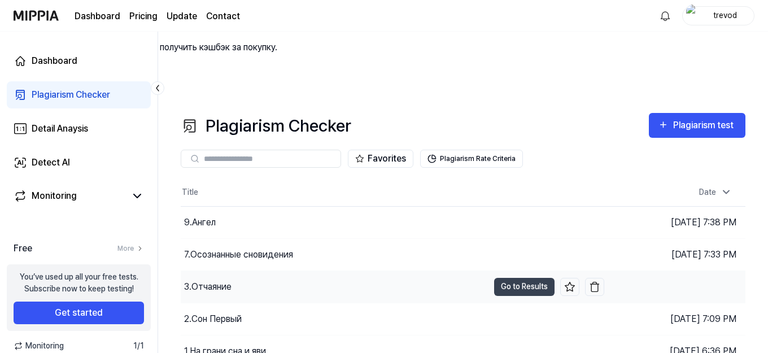
click at [230, 280] on div "3.Отчаяние" at bounding box center [207, 287] width 47 height 14
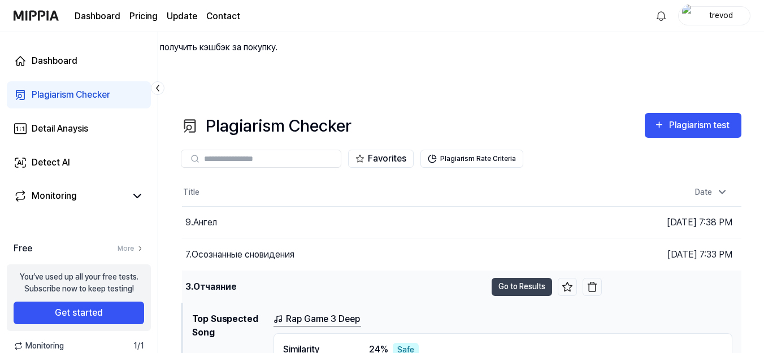
scroll to position [120, 0]
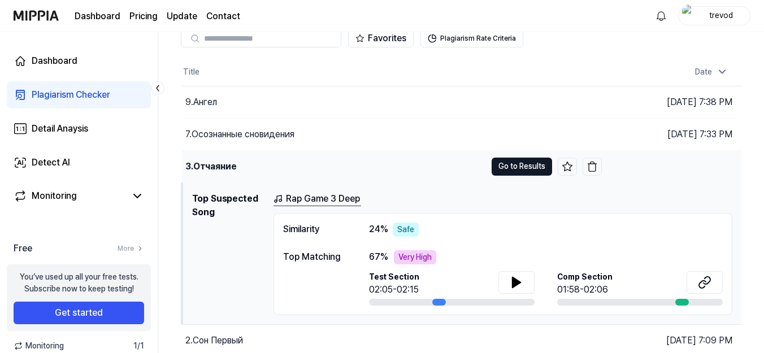
click at [529, 158] on button "Go to Results" at bounding box center [521, 167] width 60 height 18
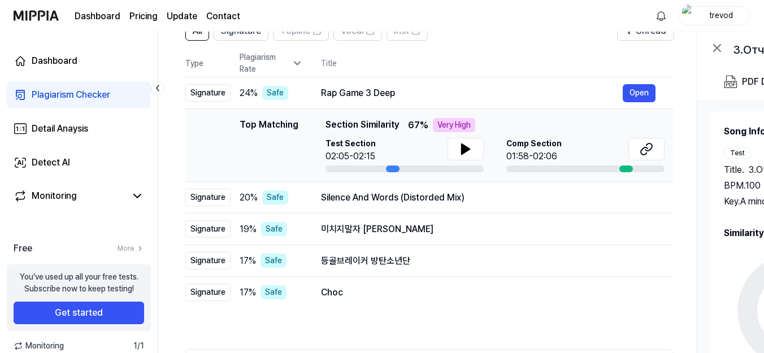
scroll to position [113, 0]
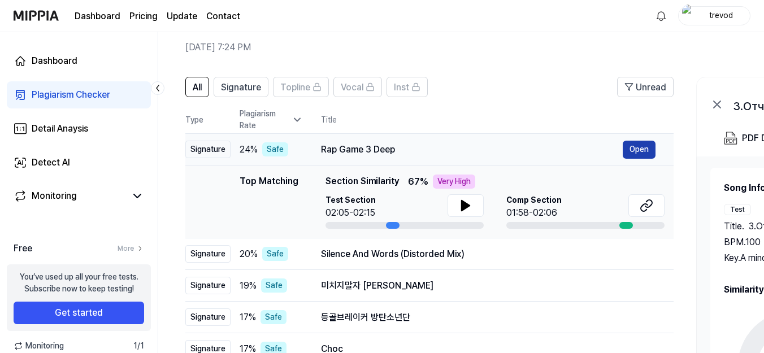
click at [639, 141] on button "Open" at bounding box center [639, 150] width 33 height 18
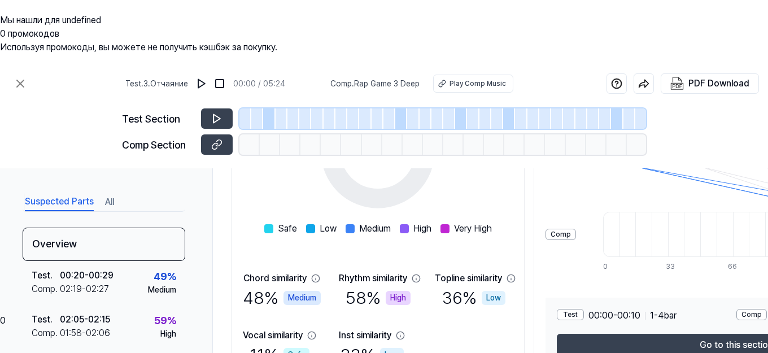
scroll to position [196, 0]
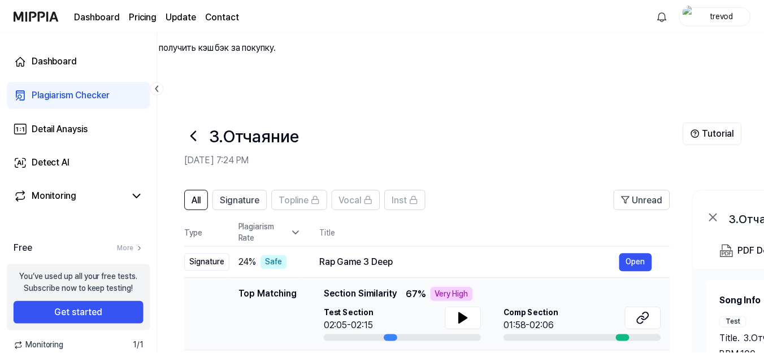
scroll to position [113, 0]
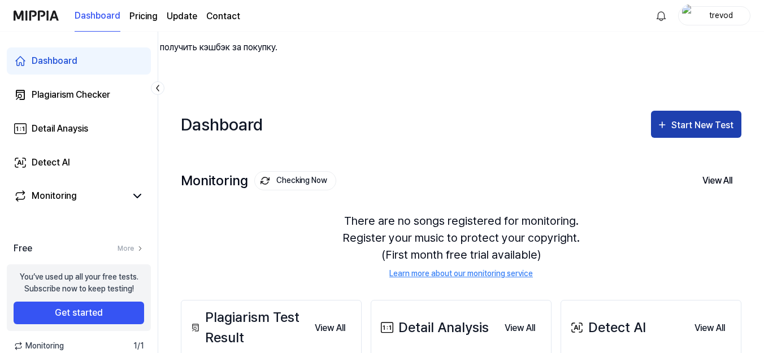
click at [707, 118] on div "Start New Test" at bounding box center [703, 125] width 64 height 15
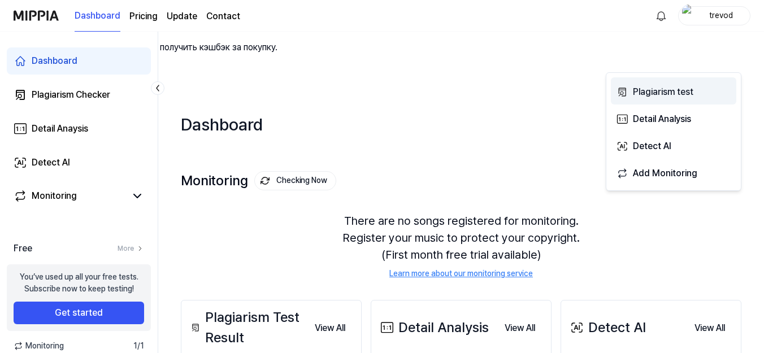
click at [677, 90] on div "Plagiarism test" at bounding box center [682, 92] width 98 height 15
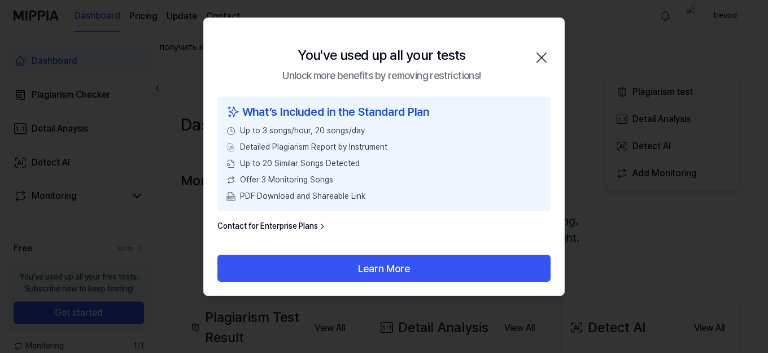
click at [304, 225] on link "Contact for Enterprise Plans" at bounding box center [272, 226] width 110 height 12
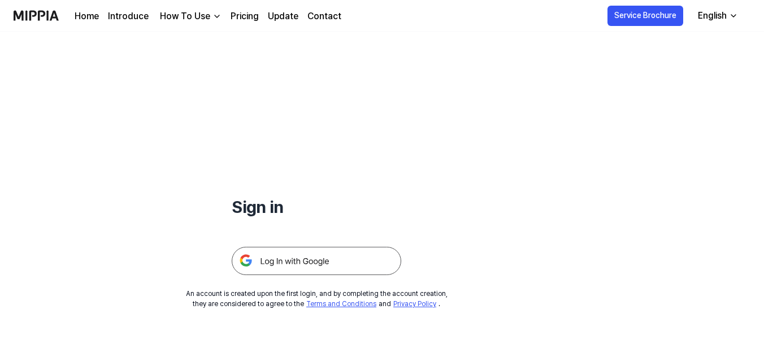
click at [343, 254] on img at bounding box center [316, 261] width 169 height 28
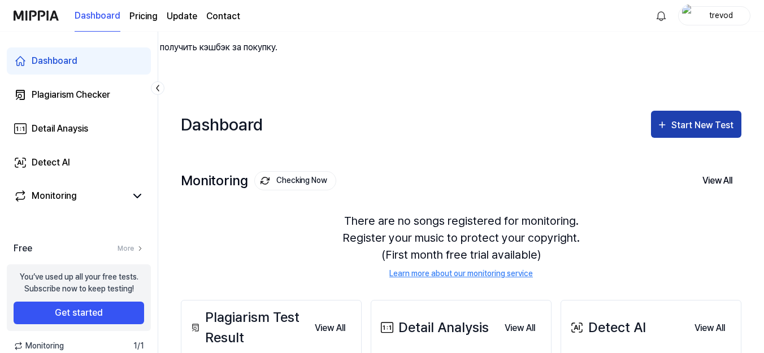
click at [714, 118] on div "Start New Test" at bounding box center [703, 125] width 64 height 15
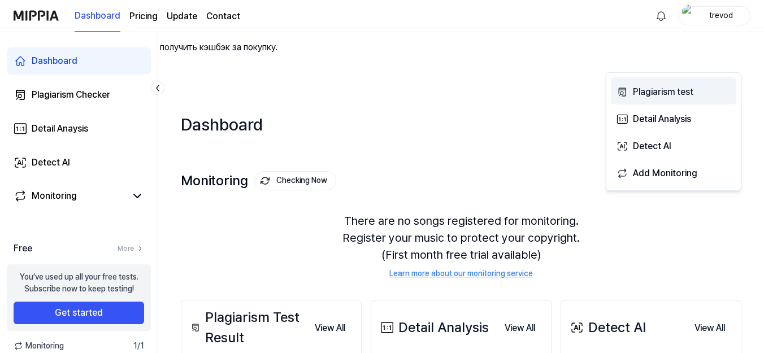
click at [647, 92] on div "Plagiarism test" at bounding box center [682, 92] width 98 height 15
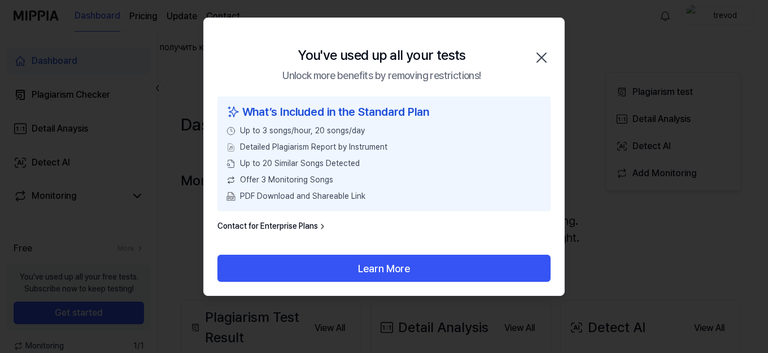
click at [293, 239] on div "What’s Included in the Standard Plan Up to 3 songs/hour, 20 songs/day Detailed …" at bounding box center [384, 176] width 360 height 158
click at [546, 53] on icon "button" at bounding box center [541, 57] width 9 height 9
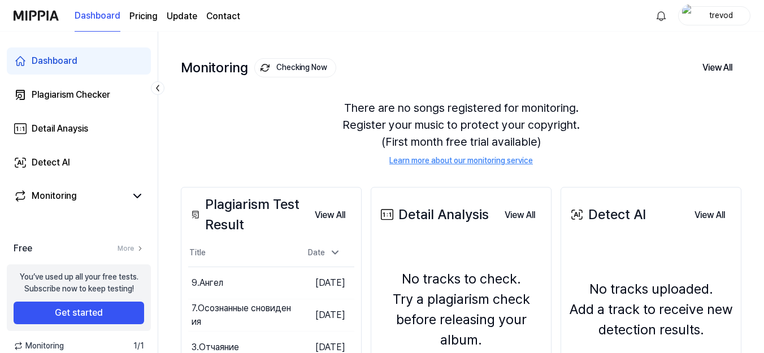
scroll to position [225, 0]
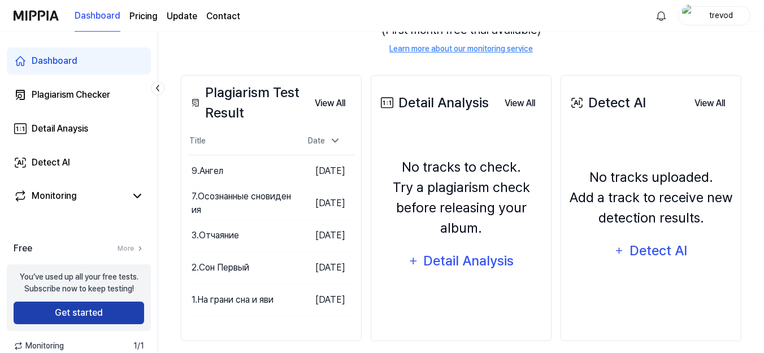
click at [110, 309] on button "Get started" at bounding box center [79, 313] width 130 height 23
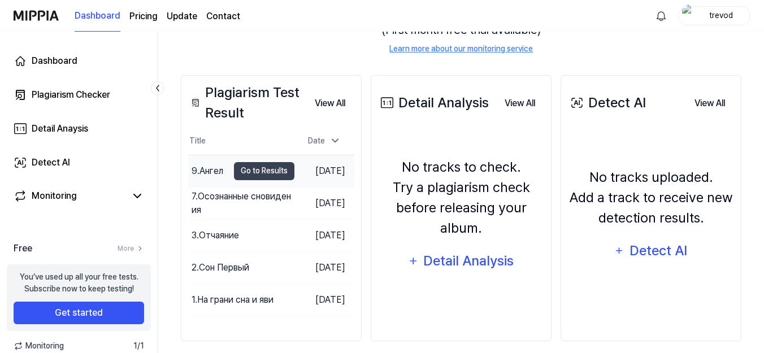
scroll to position [168, 0]
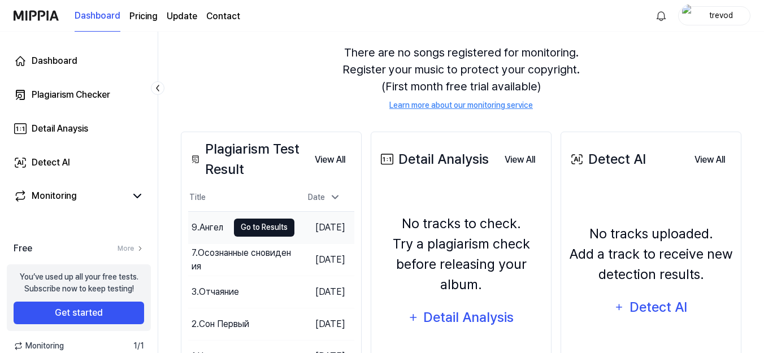
click at [251, 219] on button "Go to Results" at bounding box center [264, 228] width 60 height 18
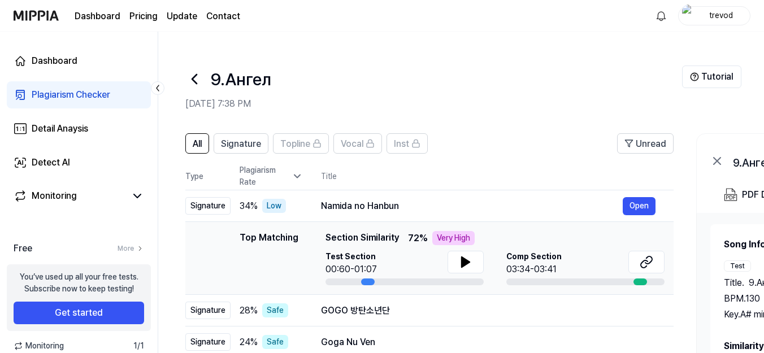
scroll to position [113, 0]
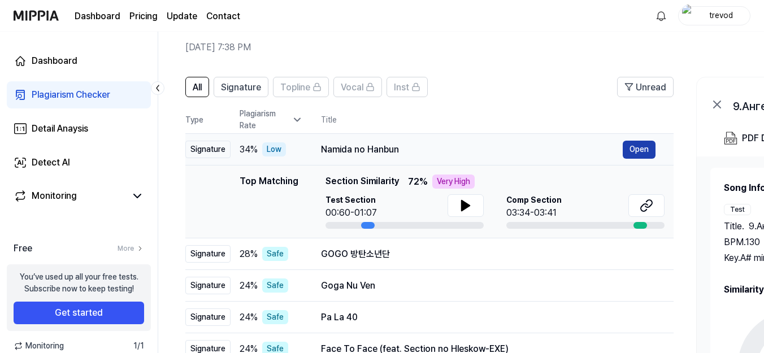
click at [638, 141] on button "Open" at bounding box center [639, 150] width 33 height 18
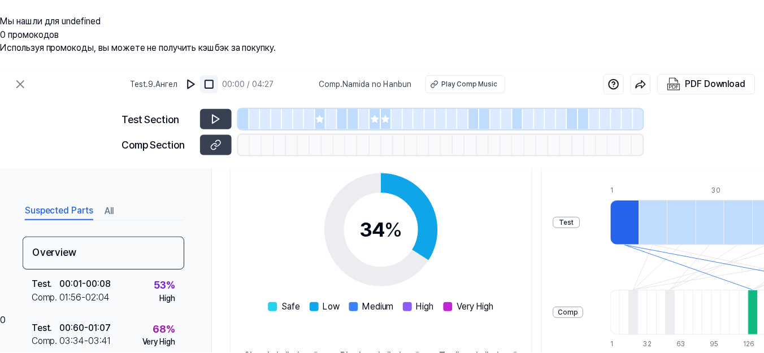
scroll to position [0, 0]
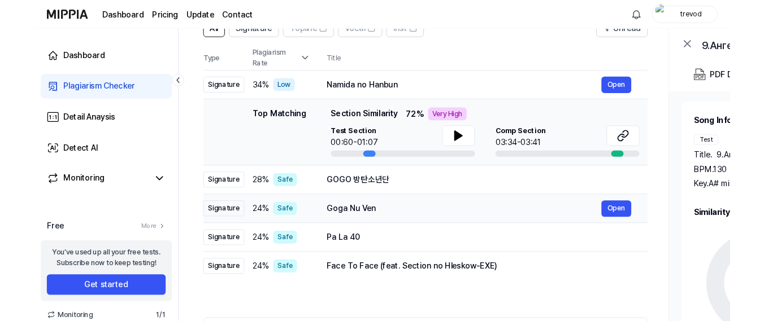
scroll to position [113, 0]
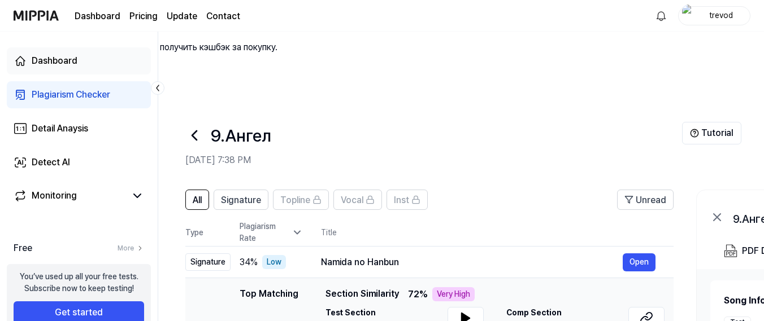
click at [77, 56] on div "Dashboard" at bounding box center [55, 61] width 46 height 14
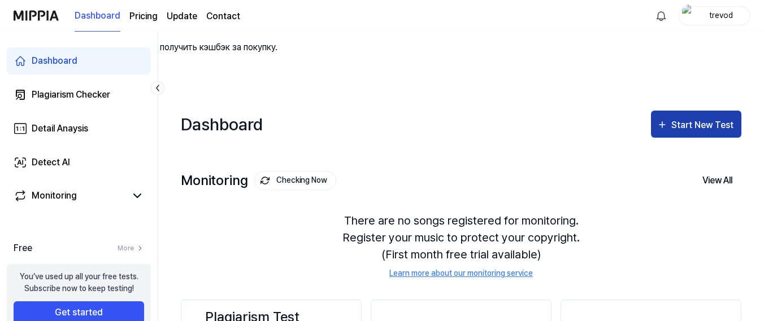
click at [710, 118] on div "Start New Test" at bounding box center [703, 125] width 64 height 15
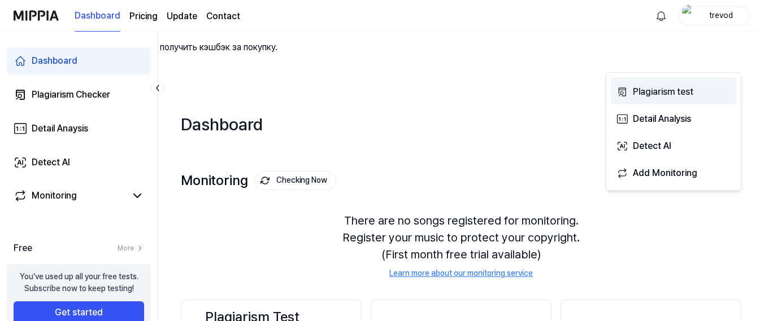
click at [695, 89] on div "Plagiarism test" at bounding box center [682, 92] width 98 height 15
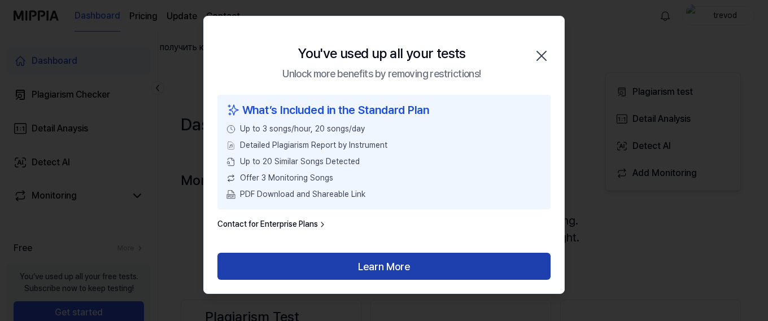
click at [412, 262] on button "Learn More" at bounding box center [383, 266] width 333 height 27
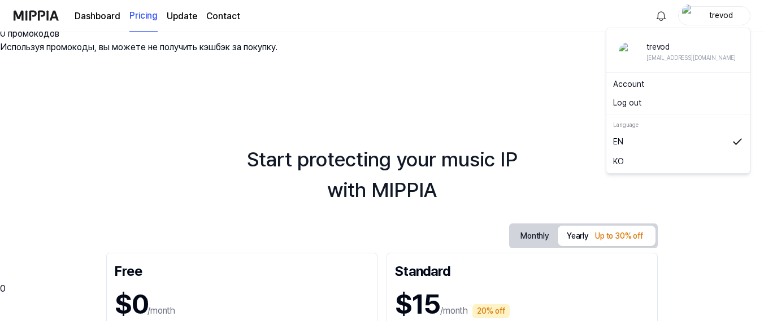
click at [729, 10] on div "trevod" at bounding box center [721, 15] width 44 height 12
click at [643, 104] on button "Log out" at bounding box center [678, 103] width 130 height 12
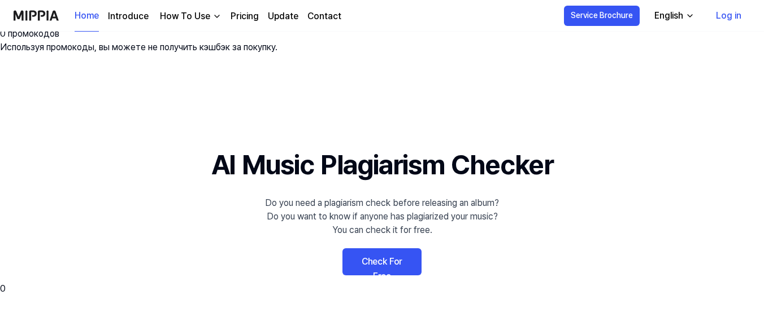
click at [721, 11] on link "Log in" at bounding box center [728, 16] width 43 height 32
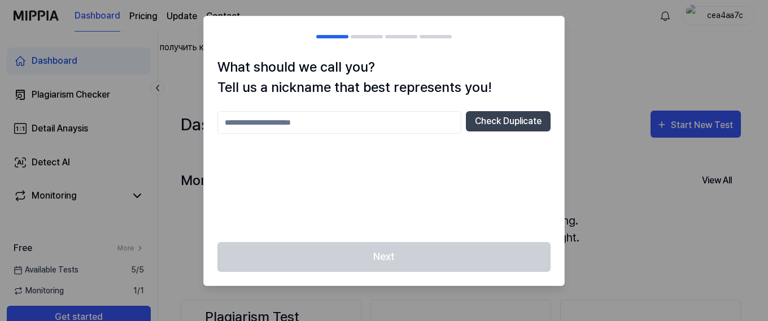
click at [320, 123] on input "text" at bounding box center [339, 122] width 244 height 23
click at [492, 123] on button "Check Duplicate" at bounding box center [508, 121] width 85 height 20
click at [349, 126] on input "text" at bounding box center [339, 122] width 244 height 23
type input "****"
click at [489, 118] on button "Check Duplicate" at bounding box center [508, 121] width 85 height 20
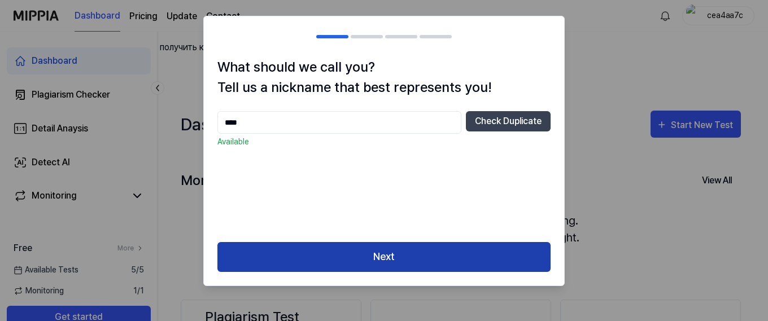
click at [394, 251] on button "Next" at bounding box center [383, 257] width 333 height 30
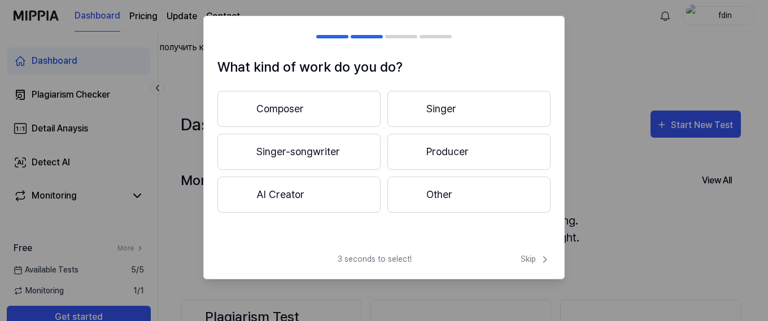
click at [464, 197] on button "Other" at bounding box center [469, 195] width 163 height 36
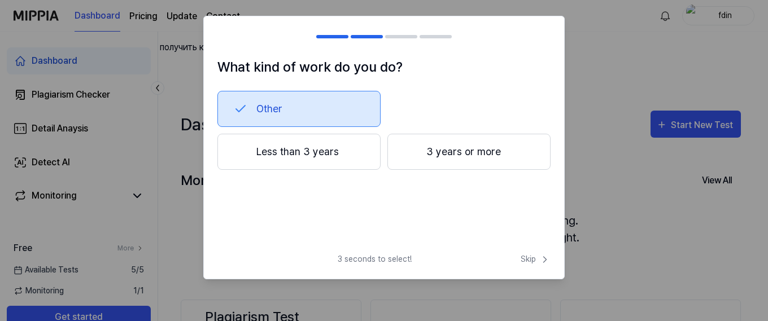
click at [346, 154] on button "Less than 3 years" at bounding box center [298, 152] width 163 height 36
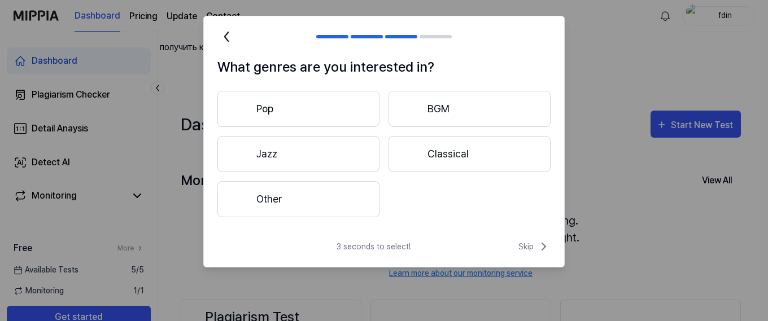
click at [445, 153] on button "Classical" at bounding box center [470, 154] width 162 height 36
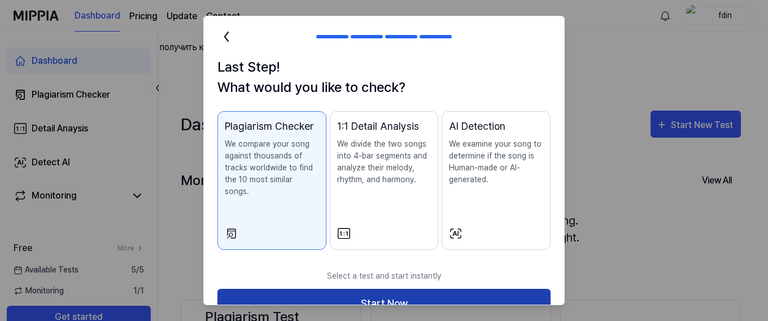
click at [428, 297] on button "Start Now" at bounding box center [383, 304] width 333 height 30
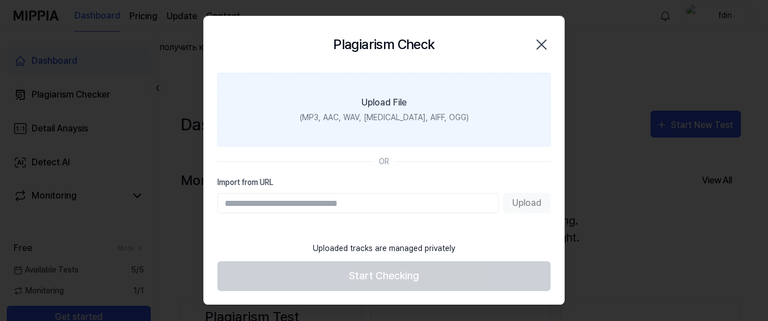
click at [411, 91] on label "Upload File (MP3, AAC, WAV, [MEDICAL_DATA], AIFF, OGG)" at bounding box center [383, 110] width 333 height 74
click at [0, 0] on input "Upload File (MP3, AAC, WAV, [MEDICAL_DATA], AIFF, OGG)" at bounding box center [0, 0] width 0 height 0
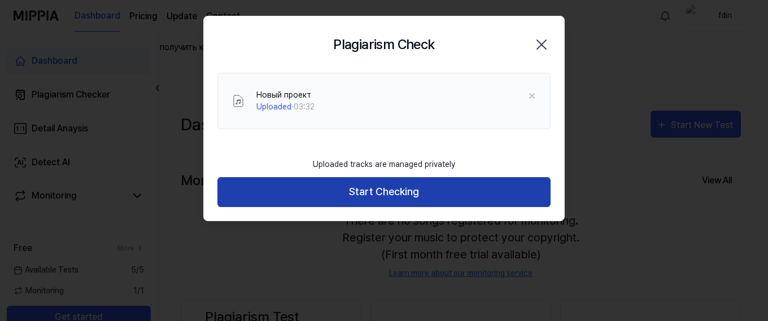
click at [412, 197] on button "Start Checking" at bounding box center [383, 192] width 333 height 30
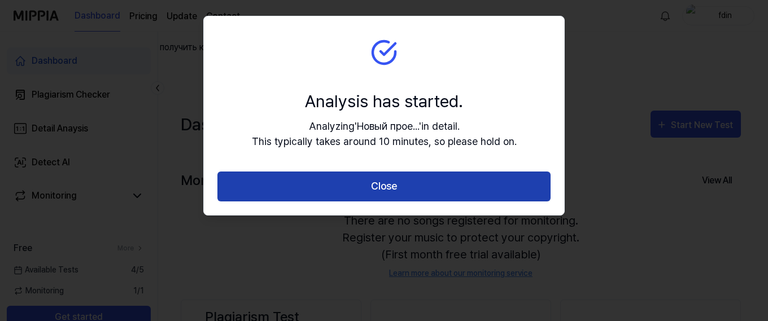
click at [403, 179] on button "Close" at bounding box center [383, 187] width 333 height 30
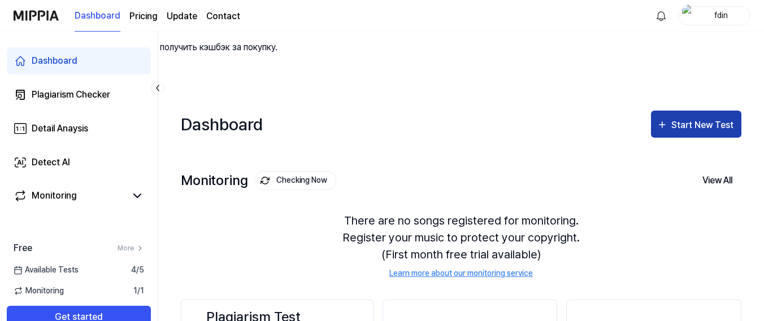
click at [692, 118] on div "Start New Test" at bounding box center [703, 125] width 64 height 15
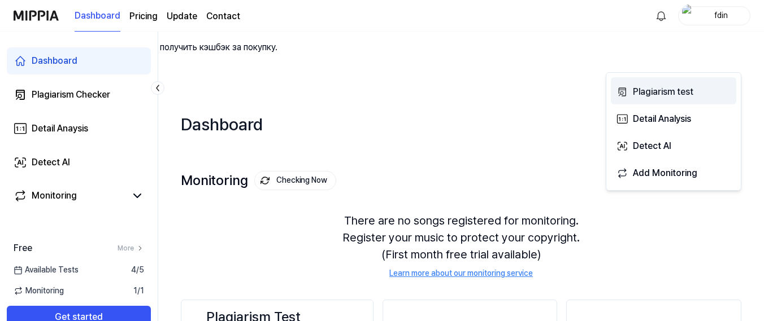
click at [641, 91] on div "Plagiarism test" at bounding box center [682, 92] width 98 height 15
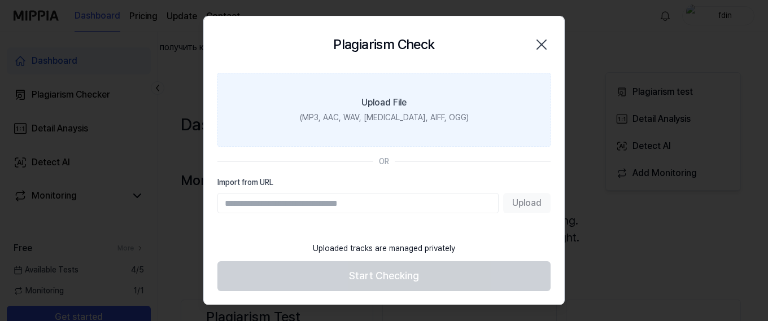
click at [381, 101] on div "Upload File" at bounding box center [384, 103] width 45 height 14
click at [0, 0] on input "Upload File (MP3, AAC, WAV, [MEDICAL_DATA], AIFF, OGG)" at bounding box center [0, 0] width 0 height 0
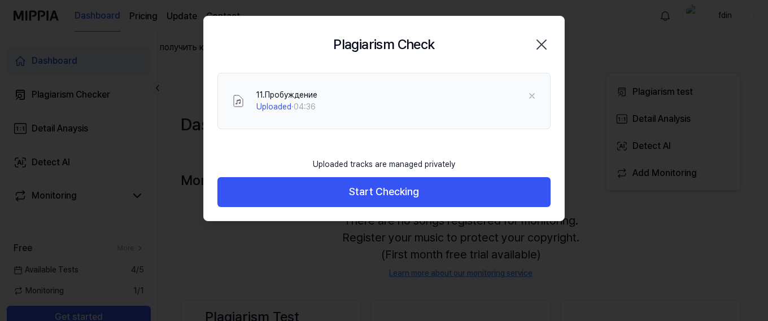
click at [421, 194] on button "Start Checking" at bounding box center [383, 192] width 333 height 30
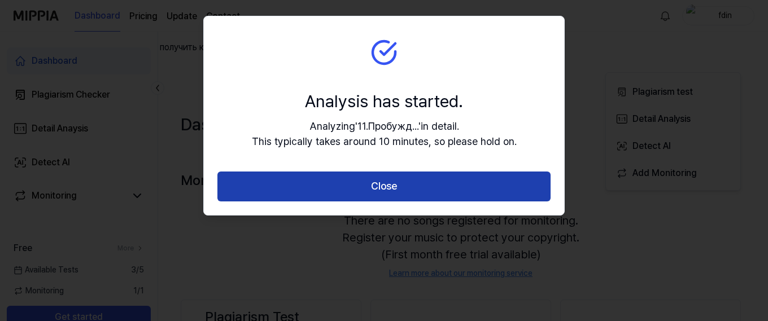
click at [389, 195] on button "Close" at bounding box center [383, 187] width 333 height 30
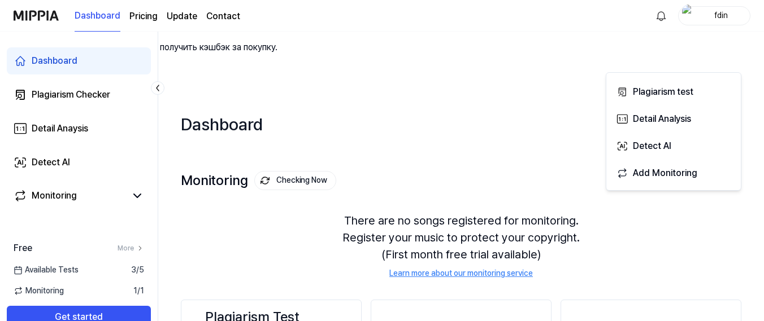
click at [682, 118] on div "Start New Test" at bounding box center [703, 125] width 64 height 15
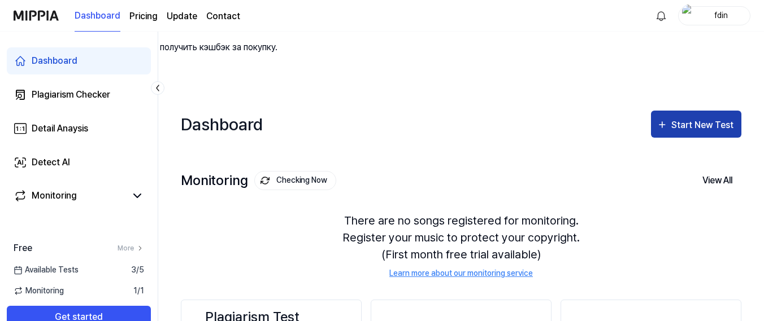
click at [706, 118] on div "Start New Test" at bounding box center [703, 125] width 64 height 15
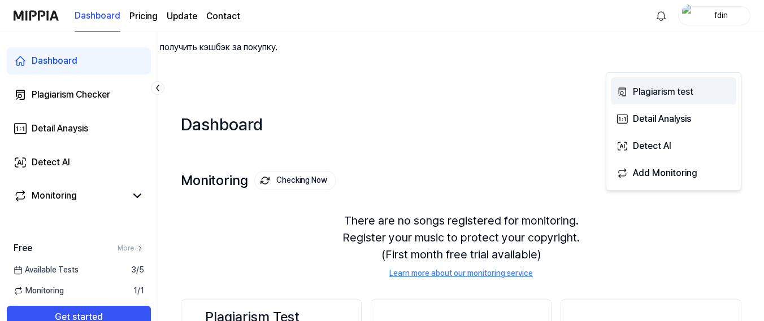
click at [646, 95] on div "Plagiarism test" at bounding box center [682, 92] width 98 height 15
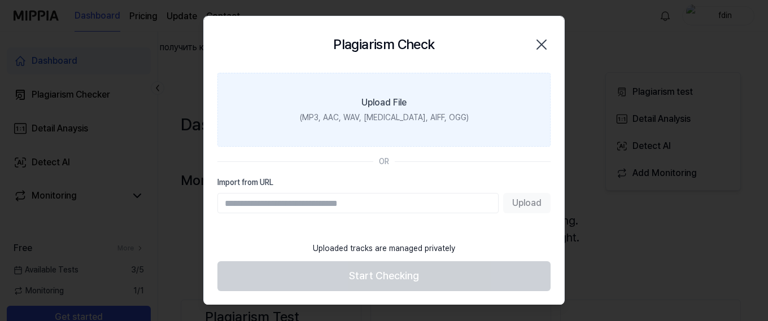
click at [411, 106] on label "Upload File (MP3, AAC, WAV, [MEDICAL_DATA], AIFF, OGG)" at bounding box center [383, 110] width 333 height 74
click at [0, 0] on input "Upload File (MP3, AAC, WAV, [MEDICAL_DATA], AIFF, OGG)" at bounding box center [0, 0] width 0 height 0
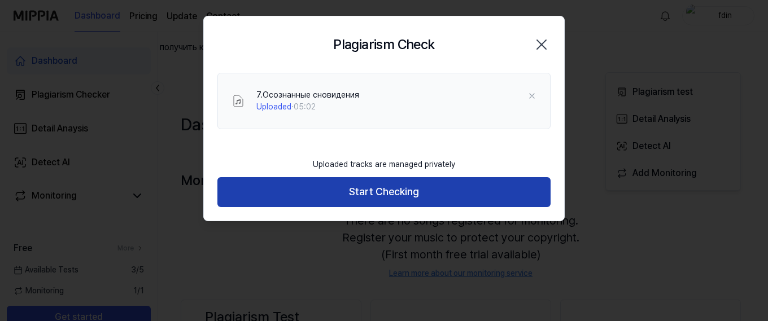
click at [403, 185] on button "Start Checking" at bounding box center [383, 192] width 333 height 30
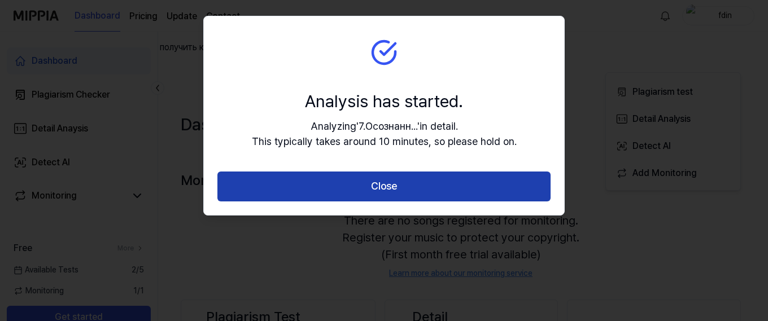
click at [389, 179] on button "Close" at bounding box center [383, 187] width 333 height 30
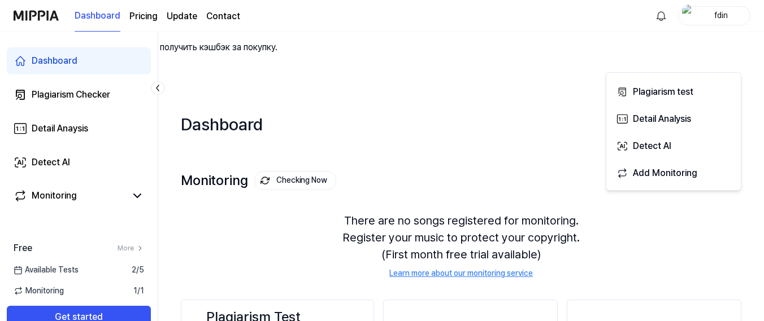
click at [698, 118] on div "Start New Test" at bounding box center [703, 125] width 64 height 15
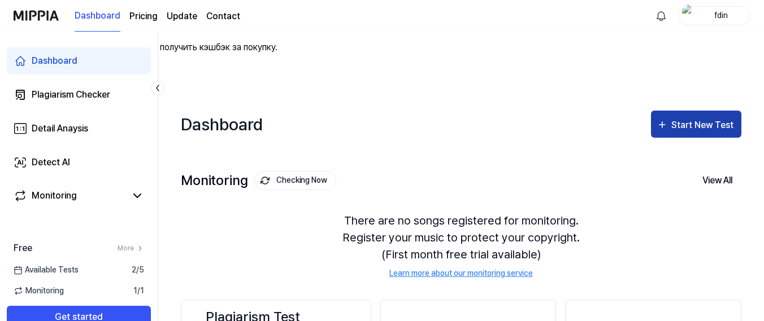
click at [696, 118] on div "Start New Test" at bounding box center [703, 125] width 64 height 15
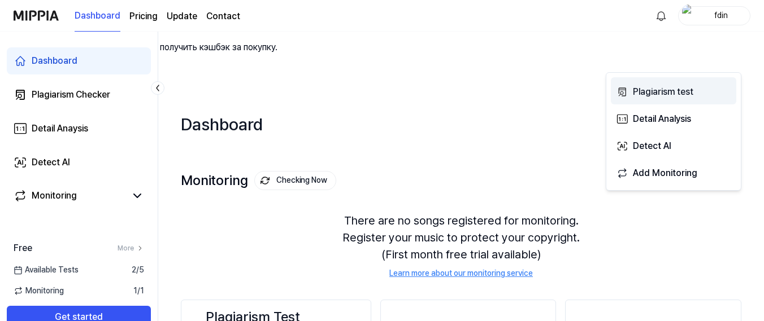
click at [673, 90] on div "Plagiarism test" at bounding box center [682, 92] width 98 height 15
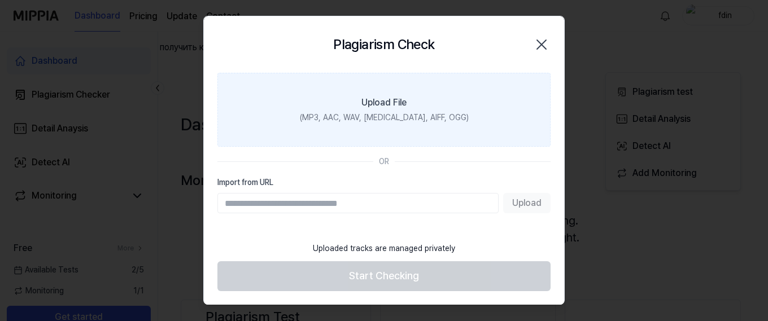
click at [380, 103] on div "Upload File" at bounding box center [384, 103] width 45 height 14
click at [0, 0] on input "Upload File (MP3, AAC, WAV, [MEDICAL_DATA], AIFF, OGG)" at bounding box center [0, 0] width 0 height 0
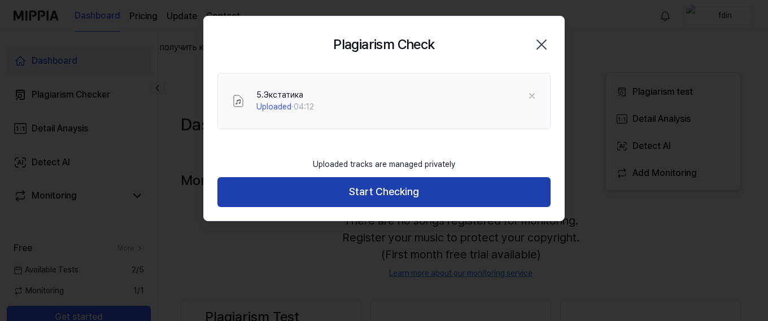
click at [364, 185] on button "Start Checking" at bounding box center [383, 192] width 333 height 30
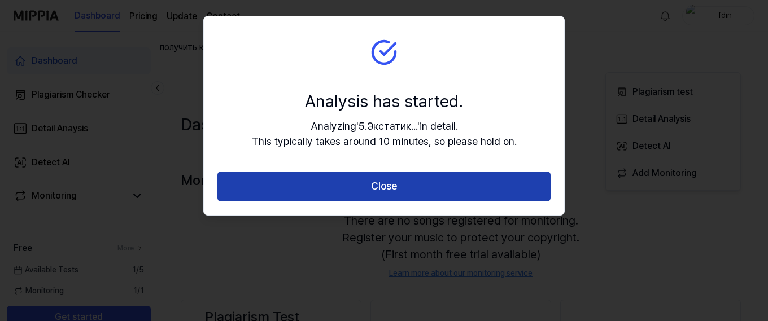
click at [398, 184] on button "Close" at bounding box center [383, 187] width 333 height 30
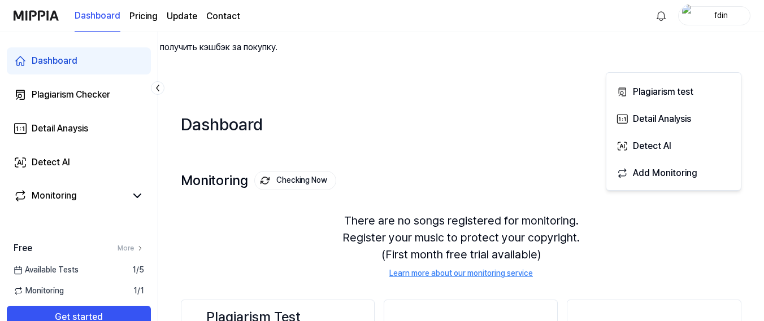
click at [716, 118] on div "Start New Test" at bounding box center [703, 125] width 64 height 15
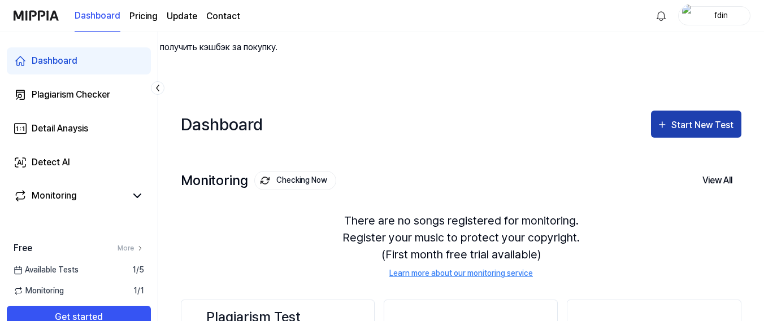
click at [667, 118] on div "Start New Test" at bounding box center [695, 125] width 79 height 15
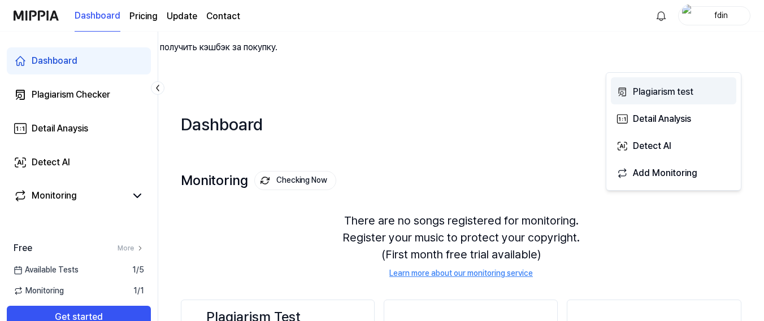
click at [652, 92] on div "Plagiarism test" at bounding box center [682, 92] width 98 height 15
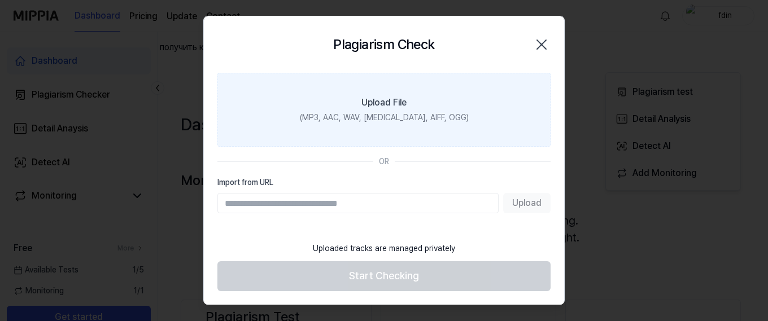
click at [380, 102] on div "Upload File" at bounding box center [384, 103] width 45 height 14
click at [0, 0] on input "Upload File (MP3, AAC, WAV, [MEDICAL_DATA], AIFF, OGG)" at bounding box center [0, 0] width 0 height 0
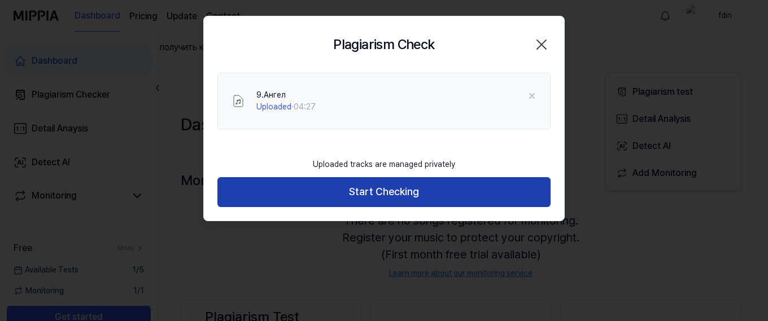
click at [433, 194] on button "Start Checking" at bounding box center [383, 192] width 333 height 30
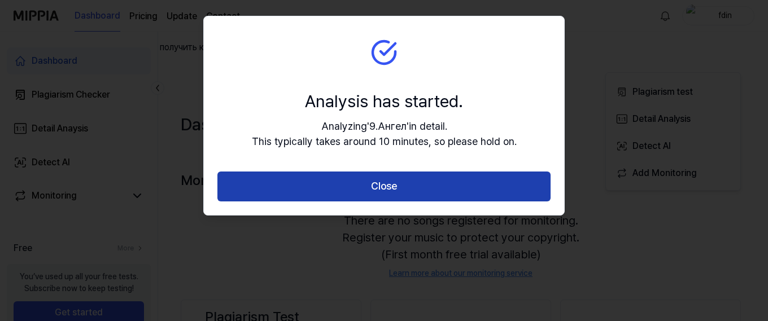
click at [423, 188] on button "Close" at bounding box center [383, 187] width 333 height 30
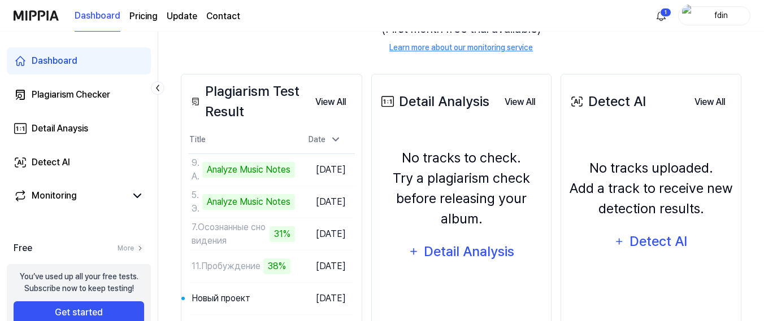
scroll to position [256, 0]
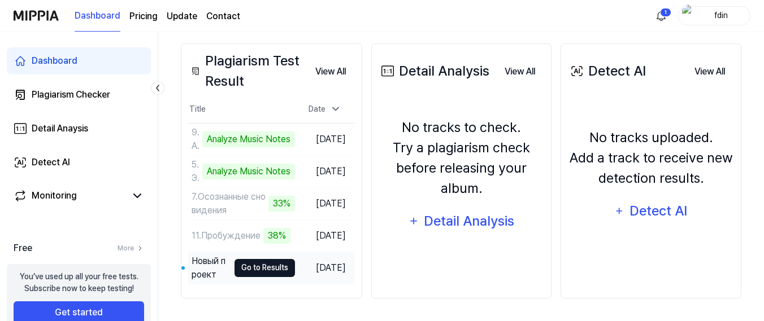
click at [258, 262] on button "Go to Results" at bounding box center [264, 268] width 60 height 18
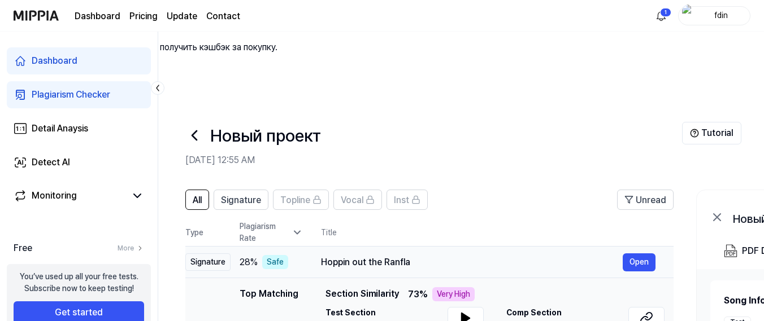
scroll to position [113, 0]
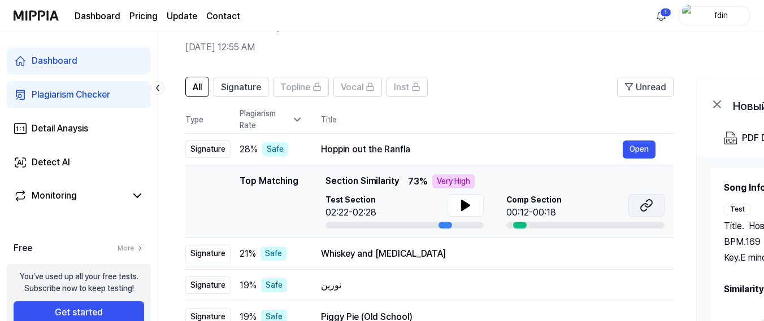
click at [642, 204] on icon at bounding box center [644, 207] width 7 height 7
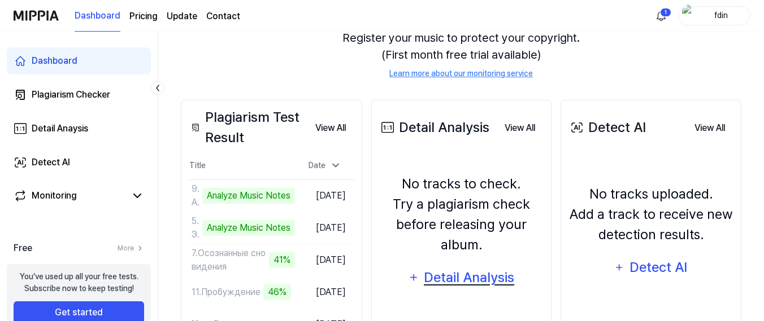
scroll to position [143, 0]
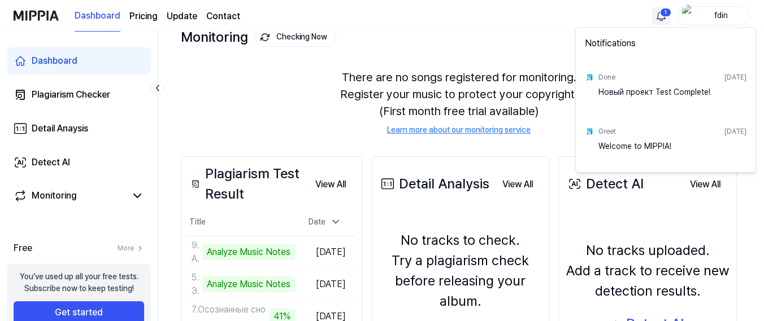
click at [656, 18] on html "0 Мы нашли для undefined 0 промокодов Используя промокоды, вы можете не получит…" at bounding box center [382, 17] width 764 height 321
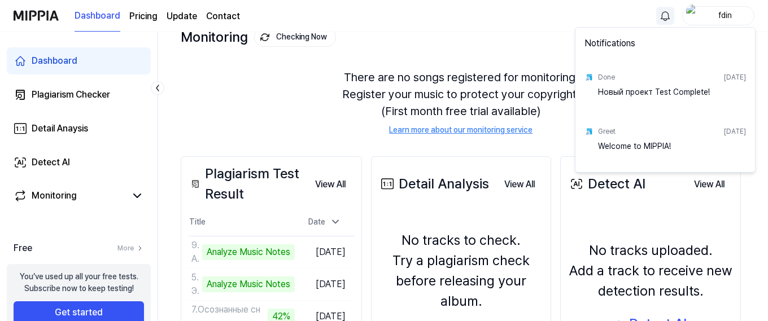
click at [293, 38] on html "0 Мы нашли для undefined 0 промокодов Используя промокоды, вы можете не получит…" at bounding box center [384, 17] width 768 height 321
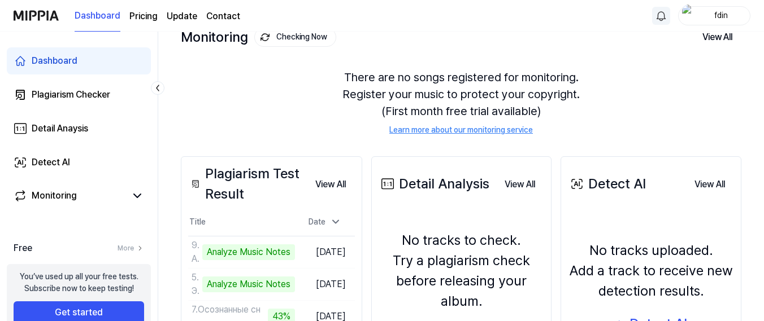
scroll to position [256, 0]
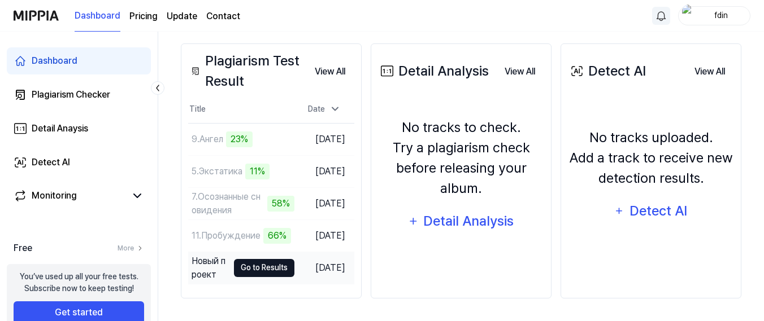
click at [276, 259] on button "Go to Results" at bounding box center [264, 268] width 60 height 18
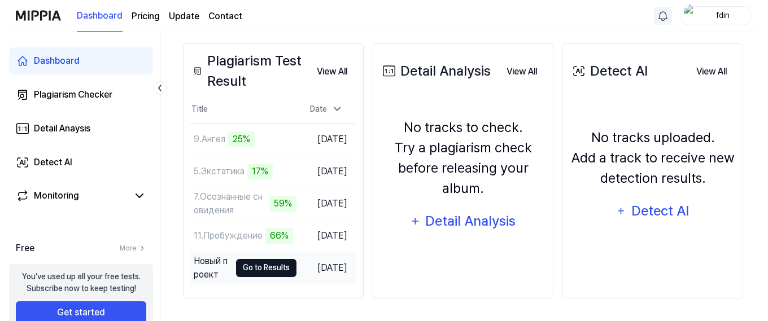
scroll to position [0, 0]
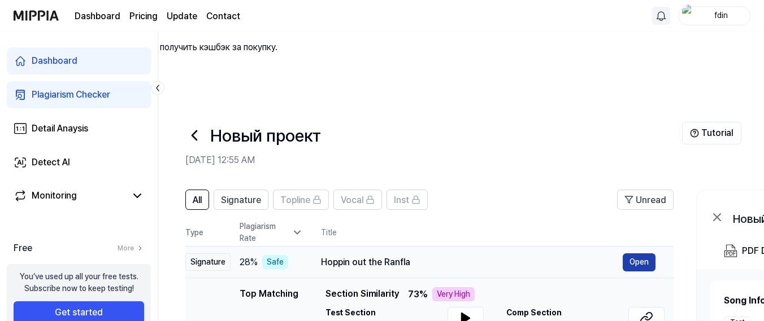
click at [643, 254] on button "Open" at bounding box center [639, 263] width 33 height 18
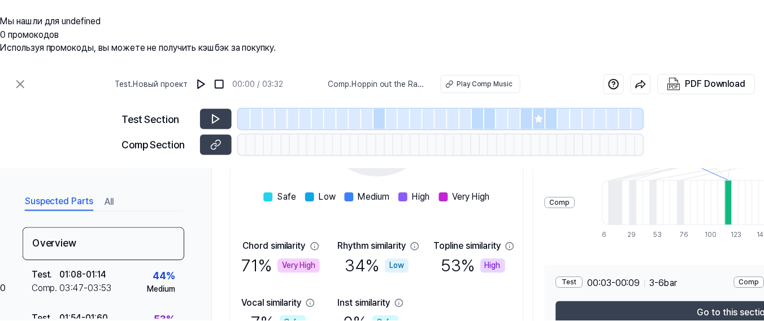
scroll to position [169, 0]
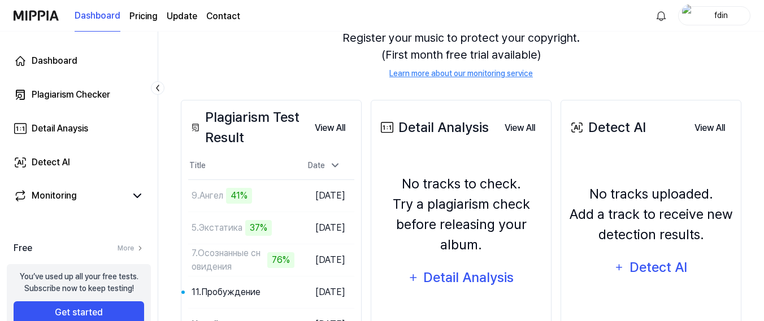
scroll to position [256, 0]
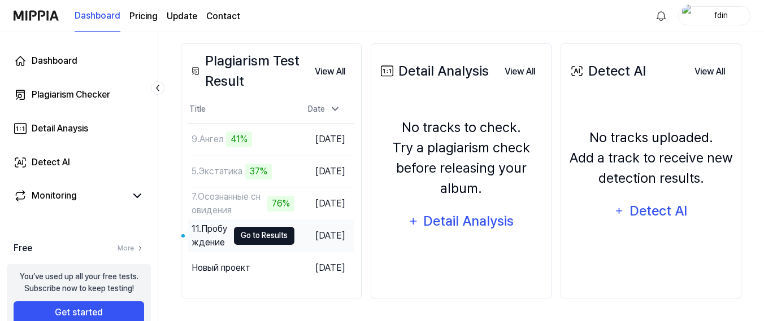
click at [281, 227] on button "Go to Results" at bounding box center [264, 236] width 60 height 18
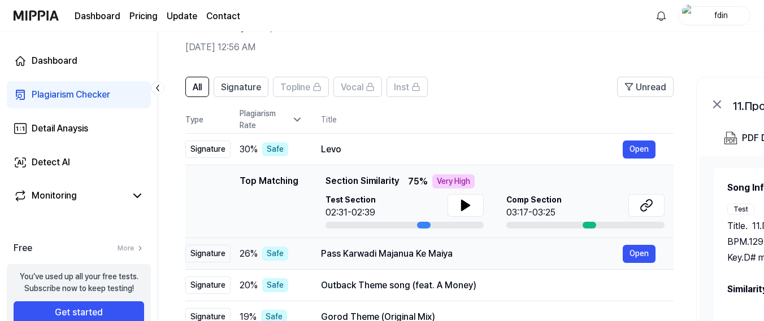
scroll to position [56, 0]
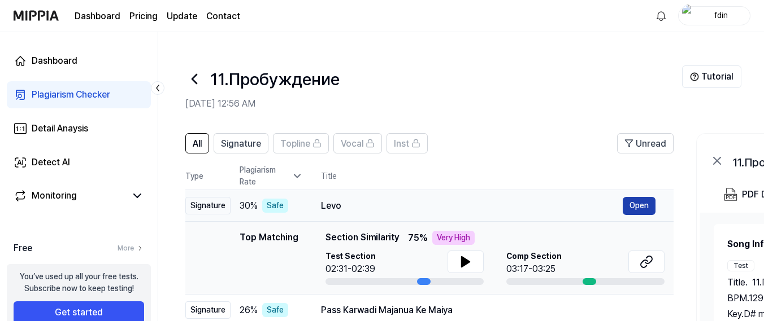
click at [638, 197] on button "Open" at bounding box center [639, 206] width 33 height 18
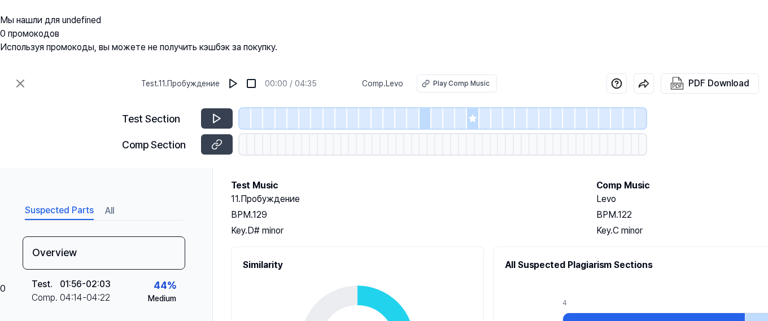
scroll to position [0, 0]
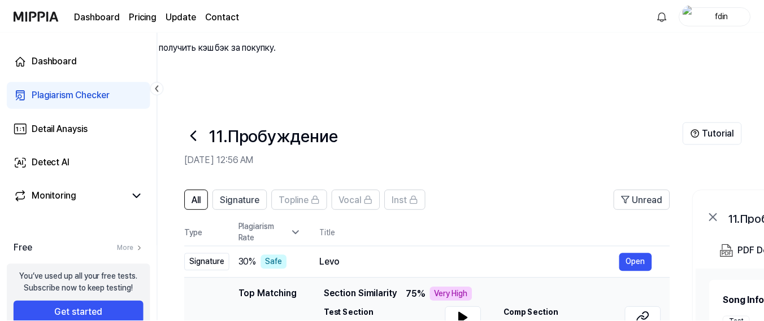
scroll to position [56, 0]
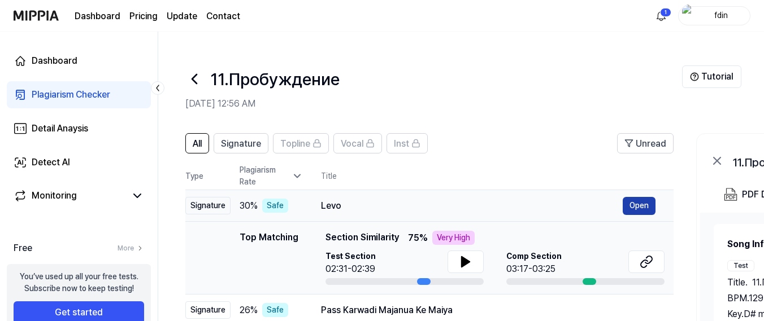
click at [628, 197] on button "Open" at bounding box center [639, 206] width 33 height 18
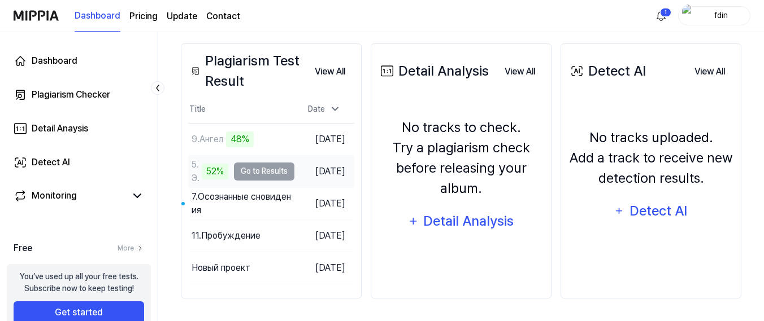
scroll to position [200, 0]
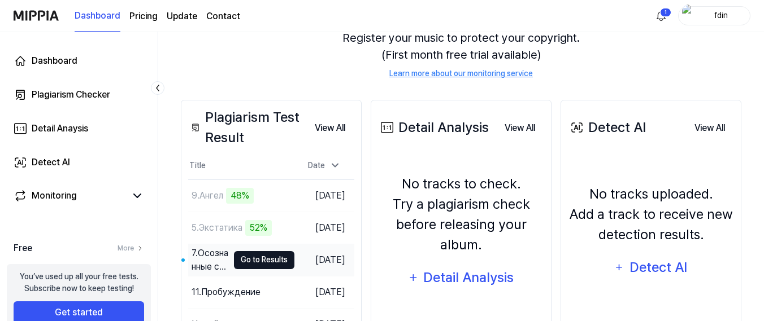
click at [280, 251] on button "Go to Results" at bounding box center [264, 260] width 60 height 18
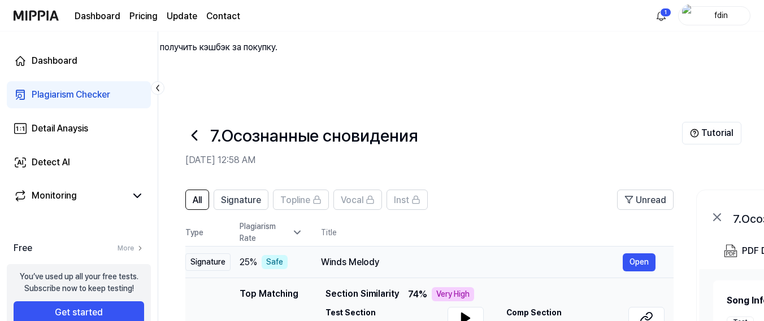
scroll to position [56, 0]
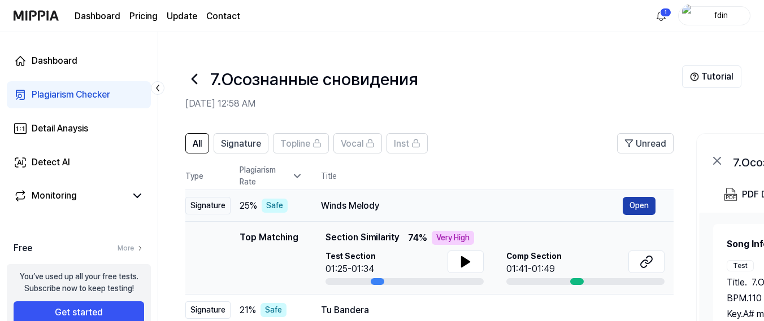
click at [636, 197] on button "Open" at bounding box center [639, 206] width 33 height 18
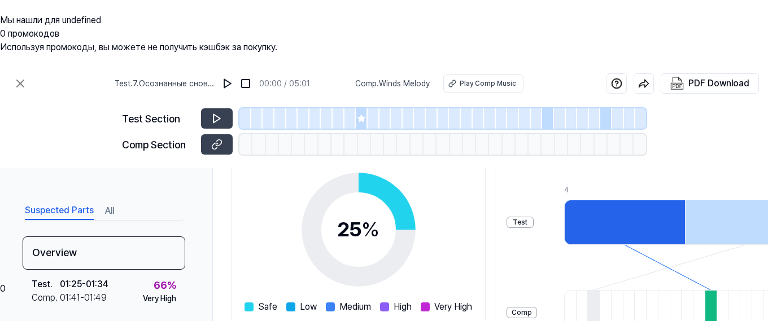
scroll to position [113, 0]
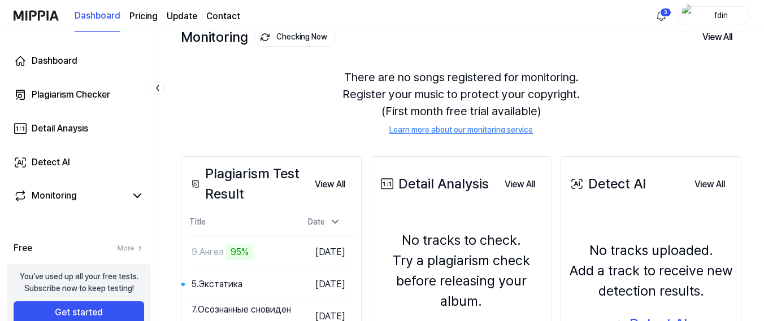
scroll to position [200, 0]
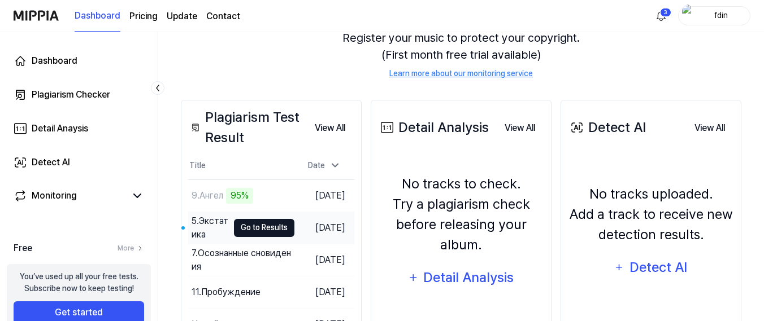
click at [273, 219] on button "Go to Results" at bounding box center [264, 228] width 60 height 18
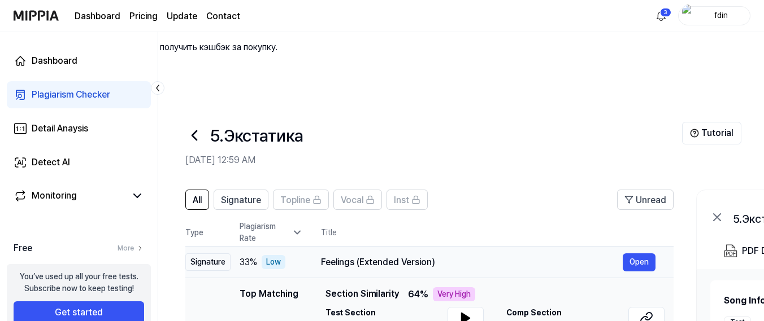
scroll to position [56, 0]
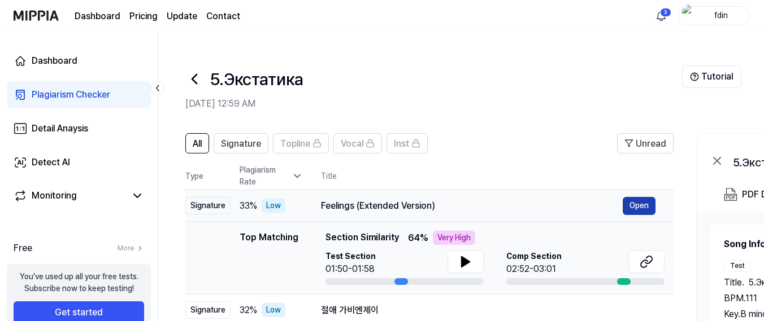
click at [639, 197] on button "Open" at bounding box center [639, 206] width 33 height 18
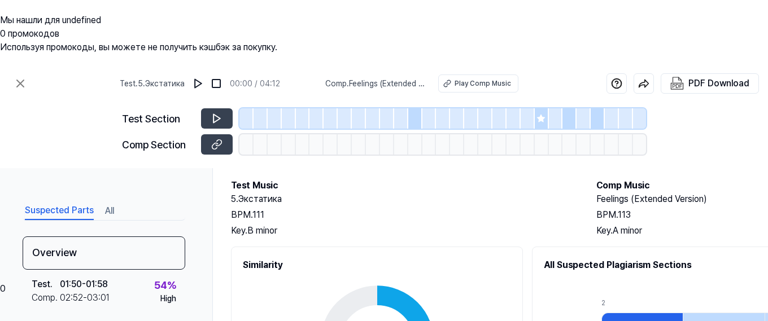
scroll to position [0, 0]
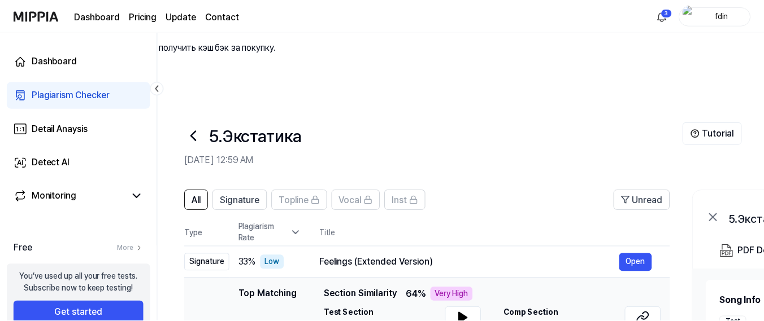
scroll to position [56, 0]
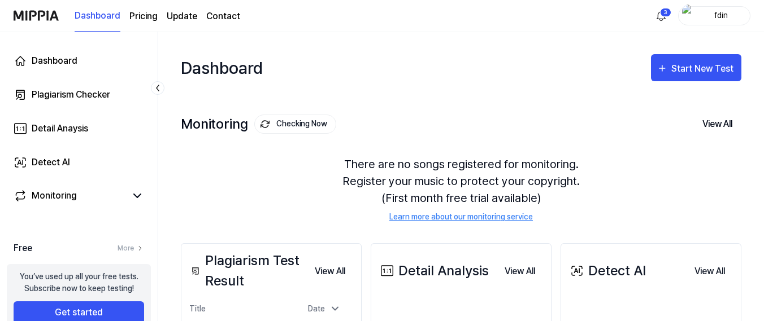
scroll to position [200, 0]
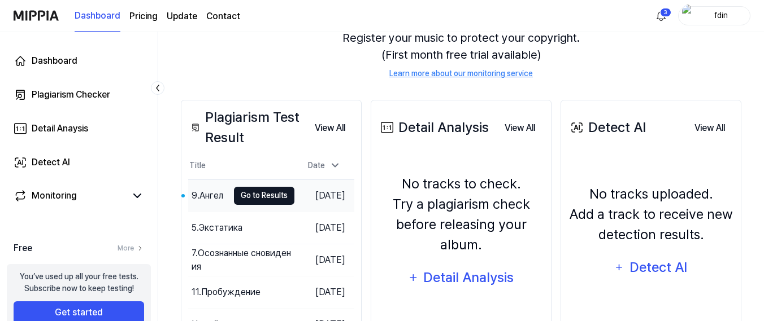
click at [279, 187] on button "Go to Results" at bounding box center [264, 196] width 60 height 18
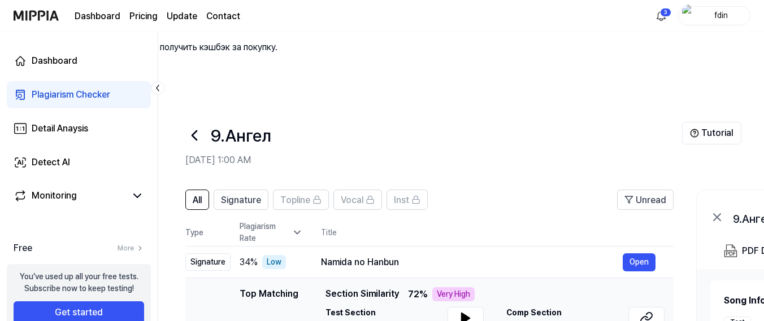
scroll to position [56, 0]
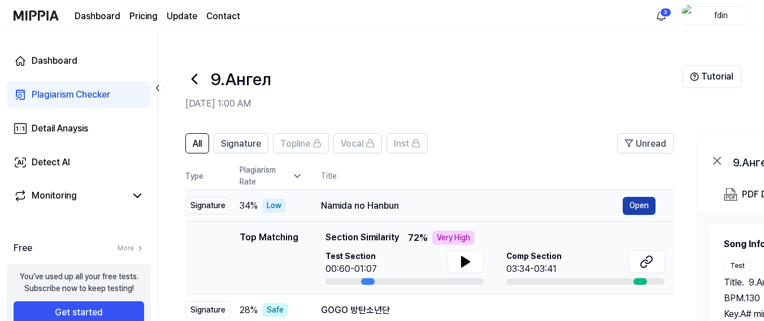
click at [636, 197] on button "Open" at bounding box center [639, 206] width 33 height 18
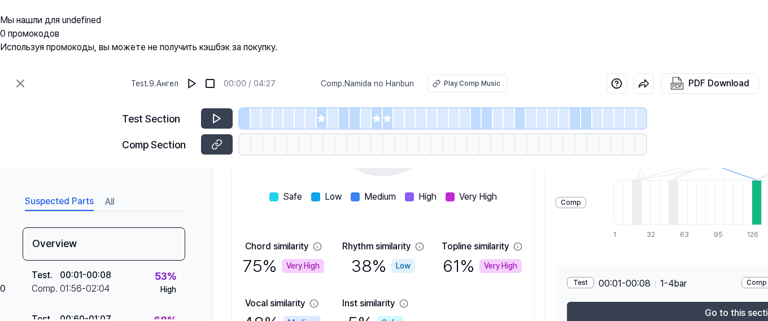
scroll to position [169, 0]
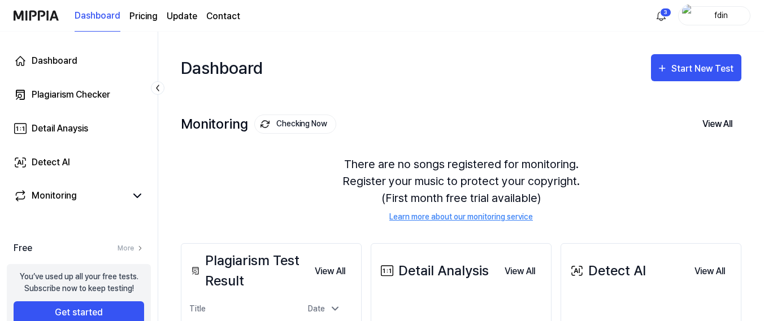
scroll to position [200, 0]
